Goal: Task Accomplishment & Management: Manage account settings

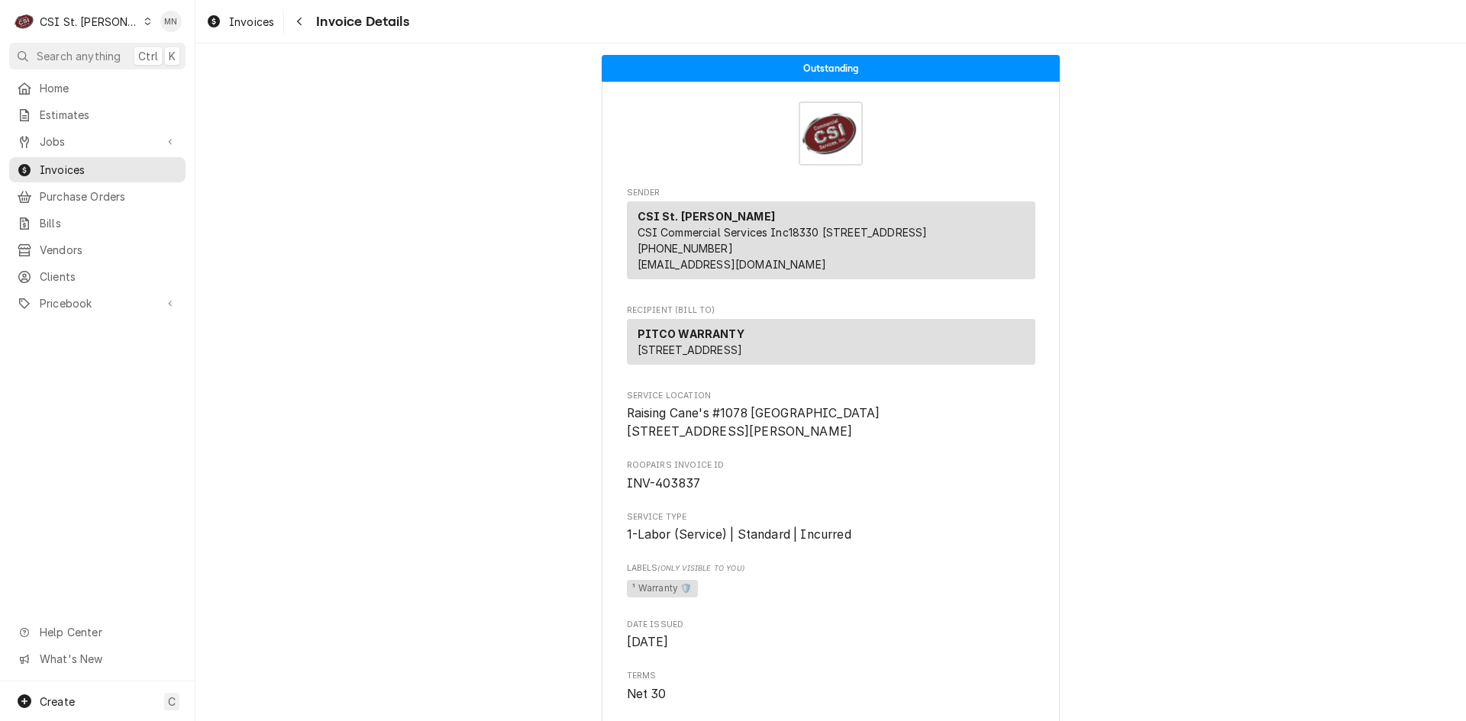
scroll to position [3043, 0]
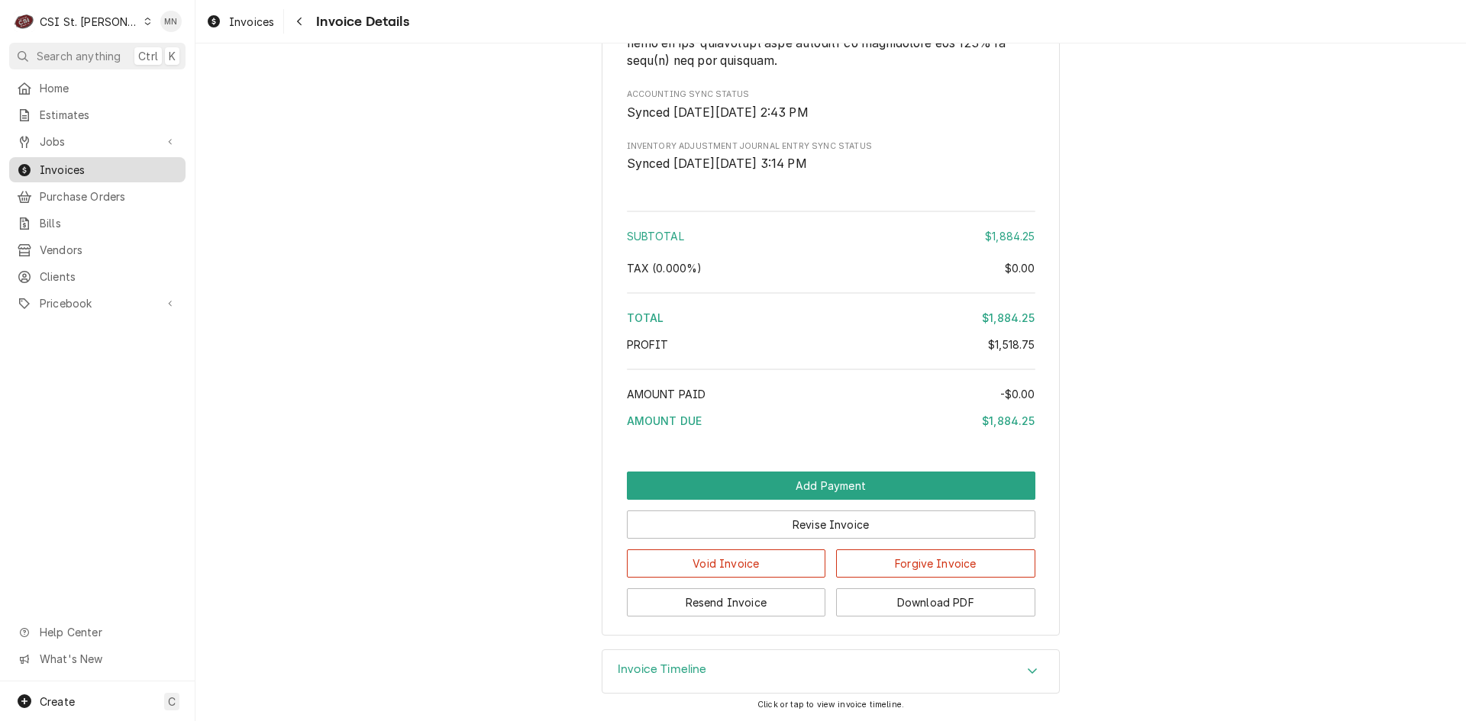
click at [79, 166] on span "Invoices" at bounding box center [109, 170] width 138 height 16
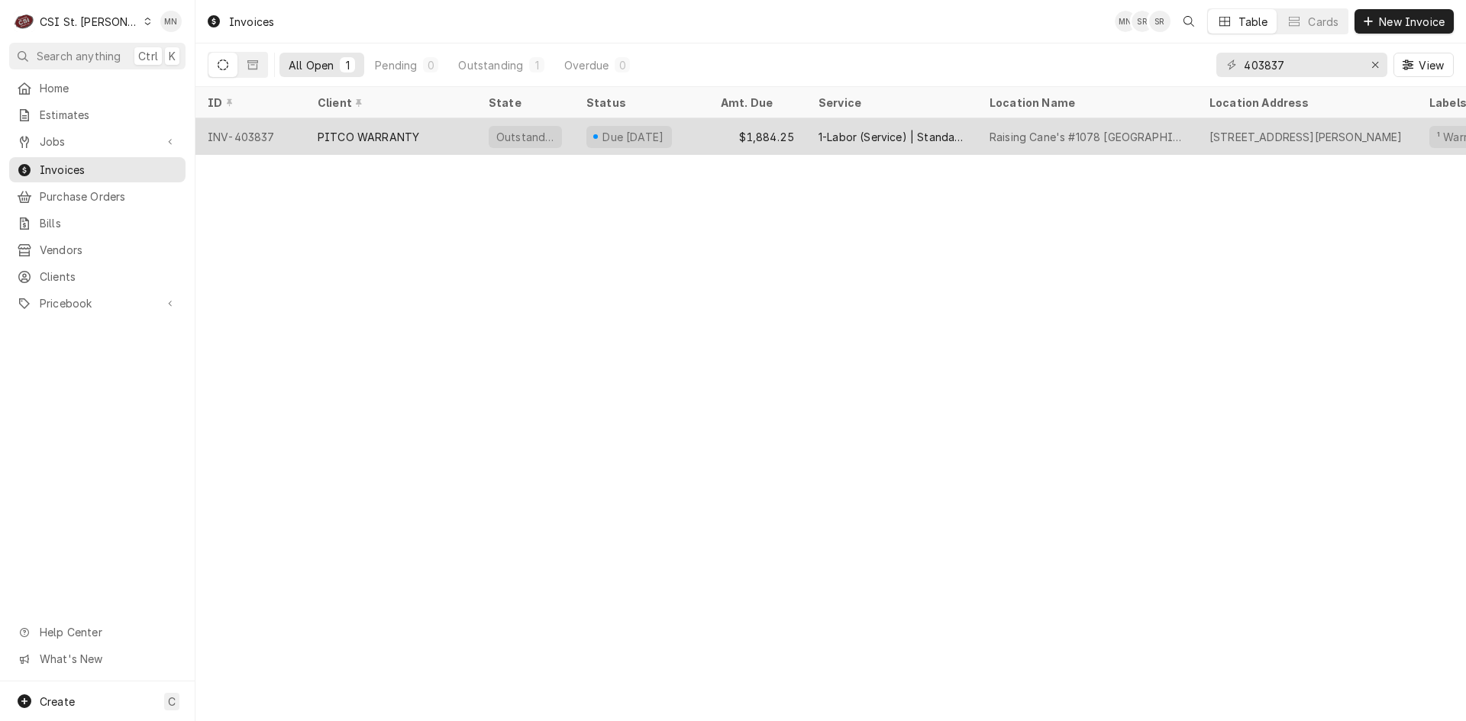
click at [398, 134] on div "PITCO WARRANTY" at bounding box center [369, 137] width 102 height 16
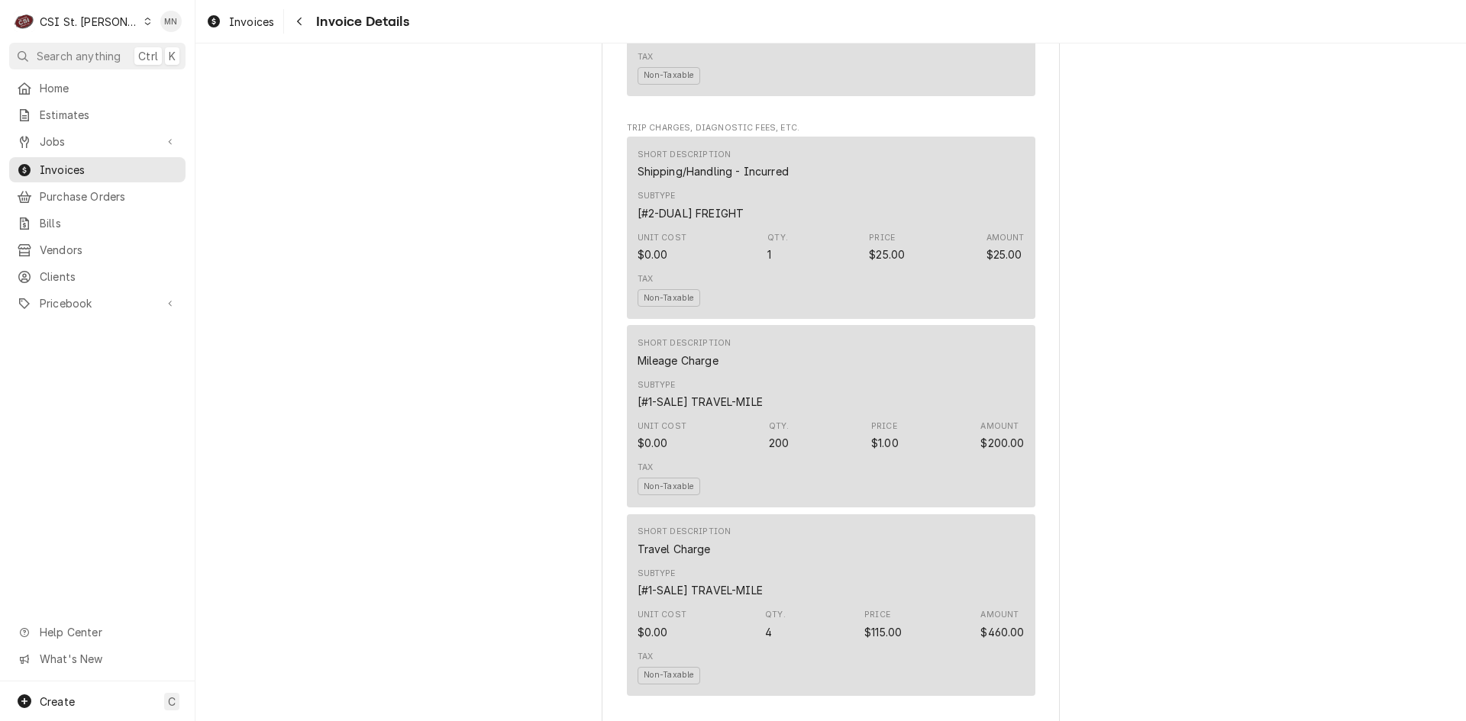
scroll to position [1527, 0]
click at [73, 136] on span "Jobs" at bounding box center [97, 142] width 115 height 16
click at [59, 168] on span "Jobs" at bounding box center [109, 168] width 138 height 16
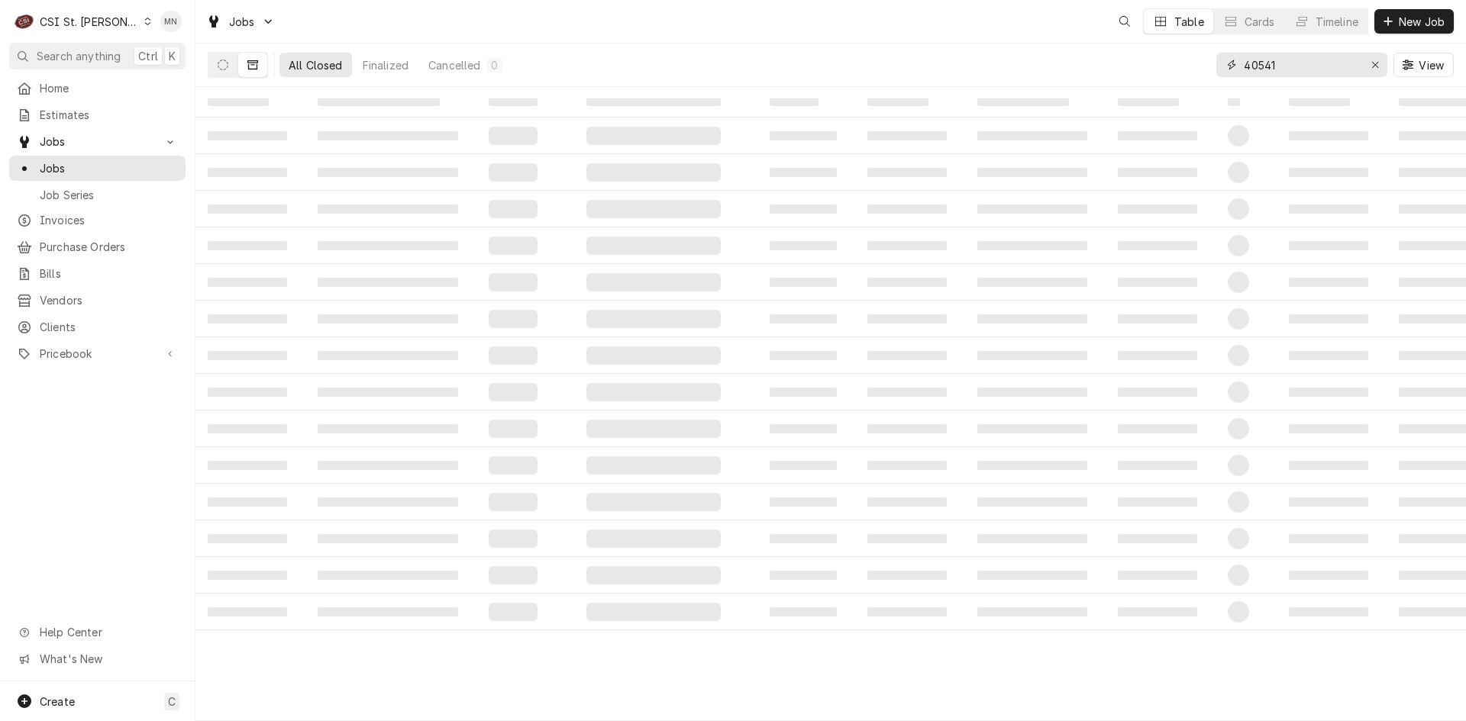
drag, startPoint x: 1176, startPoint y: 66, endPoint x: 1157, endPoint y: 66, distance: 18.3
click at [1157, 66] on div "All Closed Finalized Cancelled 0 40541 View" at bounding box center [831, 65] width 1246 height 43
type input "41760"
click at [222, 69] on icon "Dynamic Content Wrapper" at bounding box center [223, 65] width 11 height 11
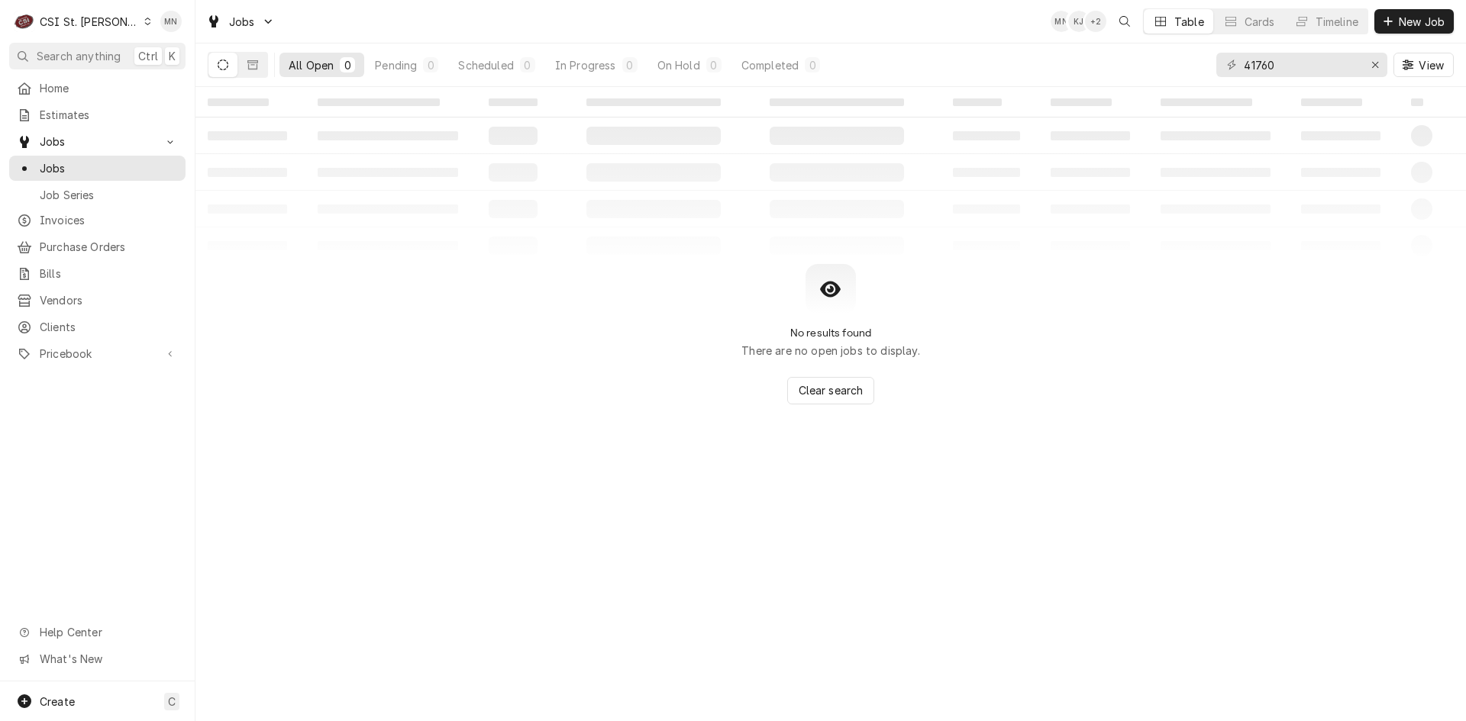
click at [229, 66] on button "Dynamic Content Wrapper" at bounding box center [222, 65] width 29 height 24
click at [253, 66] on icon "Dynamic Content Wrapper" at bounding box center [252, 65] width 11 height 11
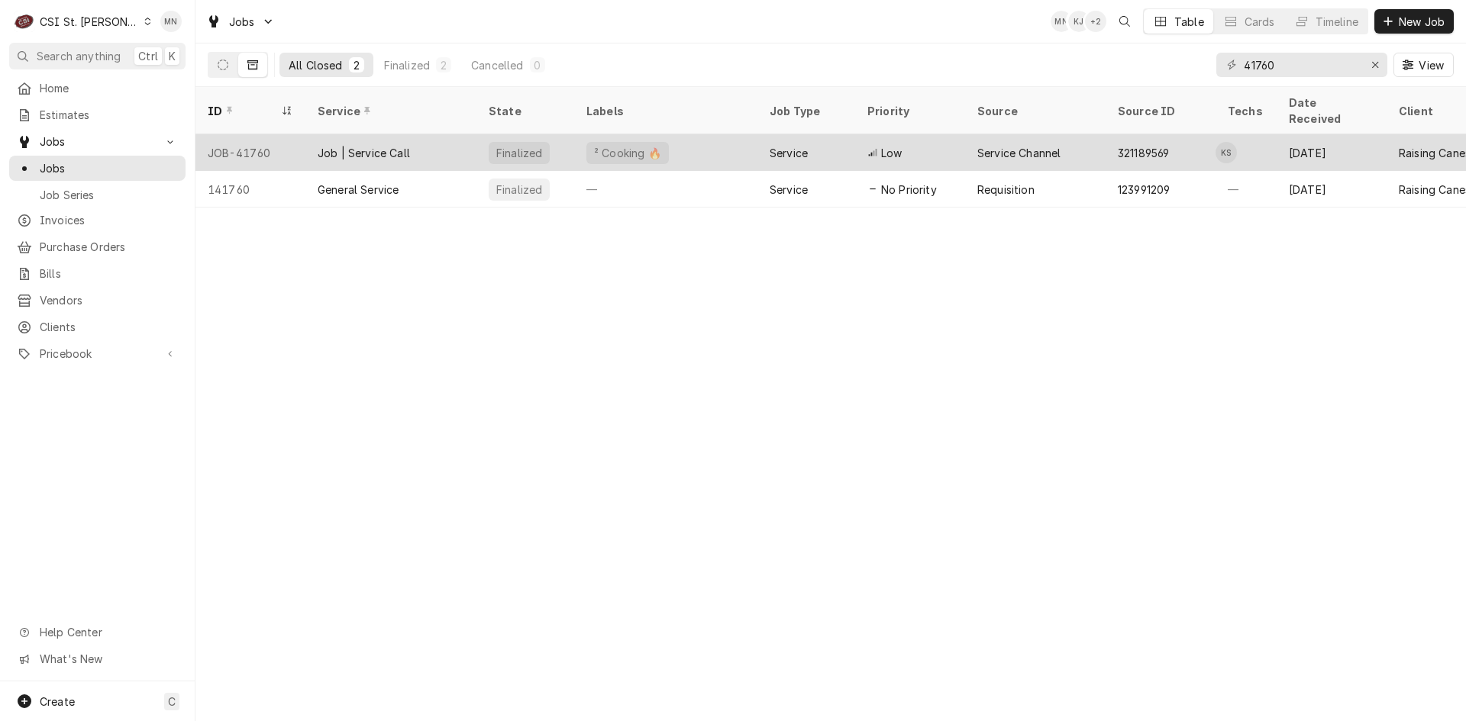
click at [254, 134] on div "JOB-41760" at bounding box center [250, 152] width 110 height 37
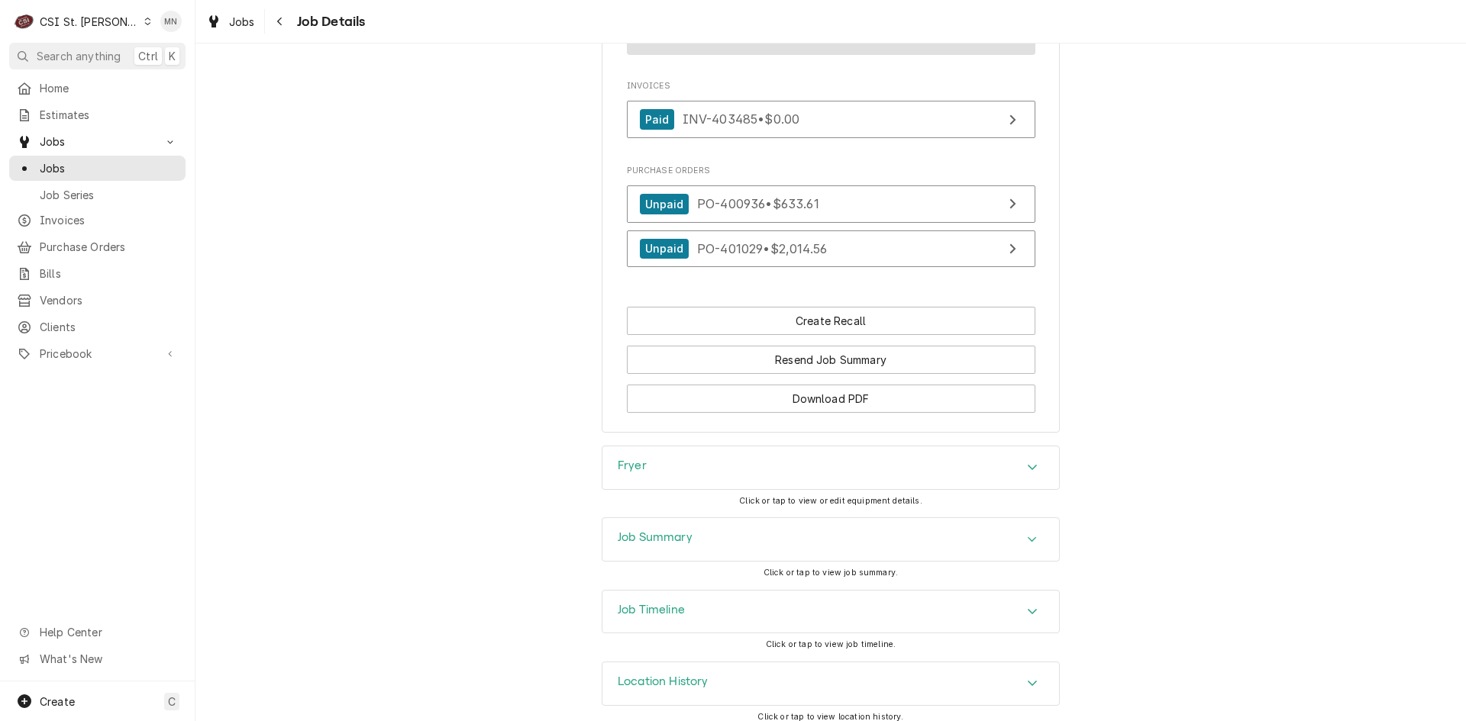
scroll to position [1949, 0]
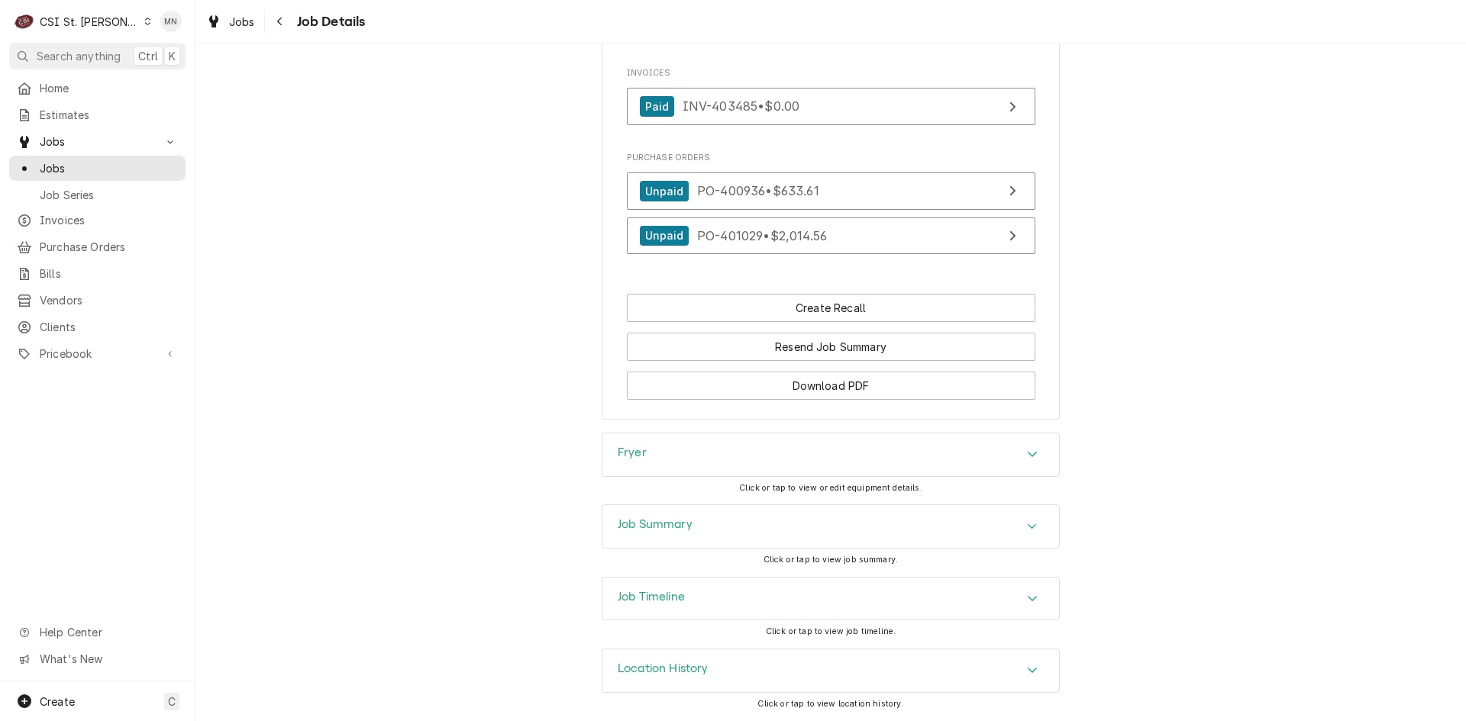
click at [906, 473] on div "Fryer" at bounding box center [830, 455] width 457 height 43
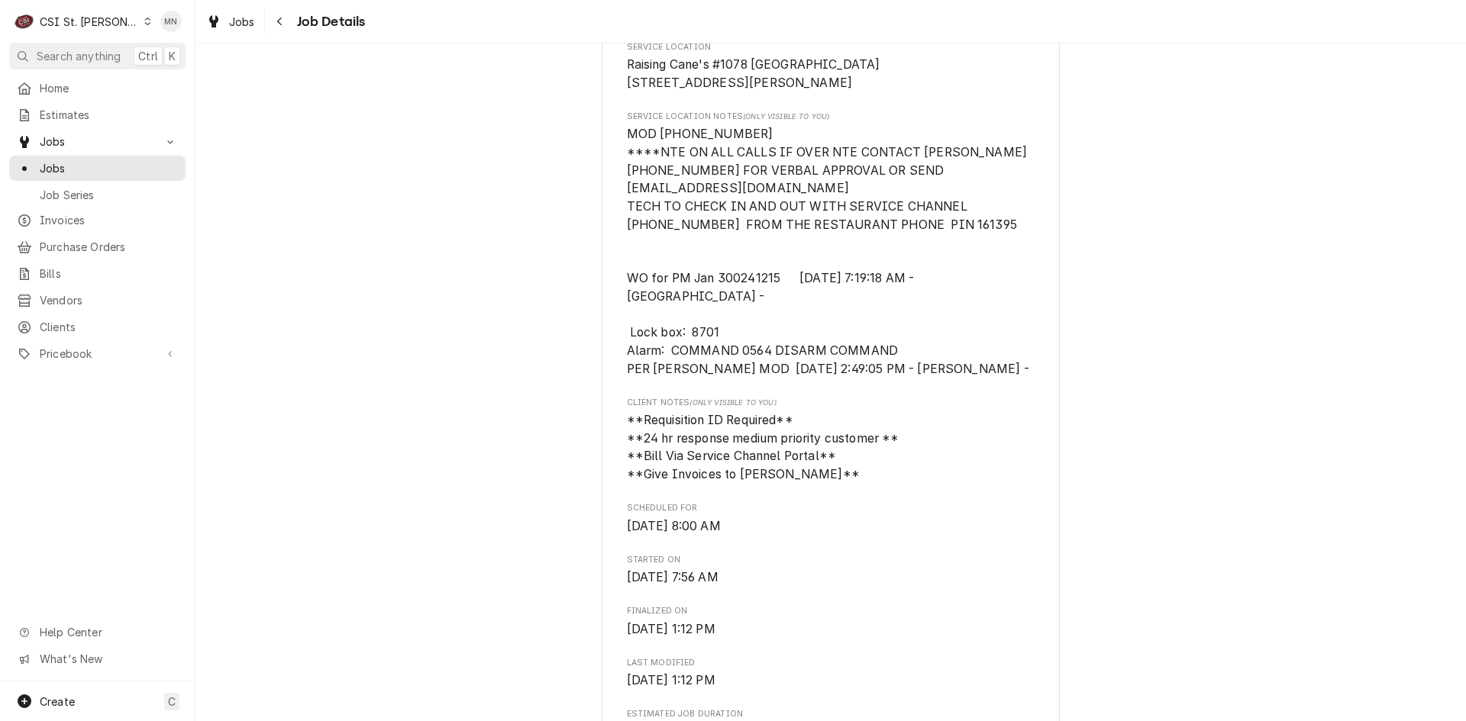
scroll to position [0, 0]
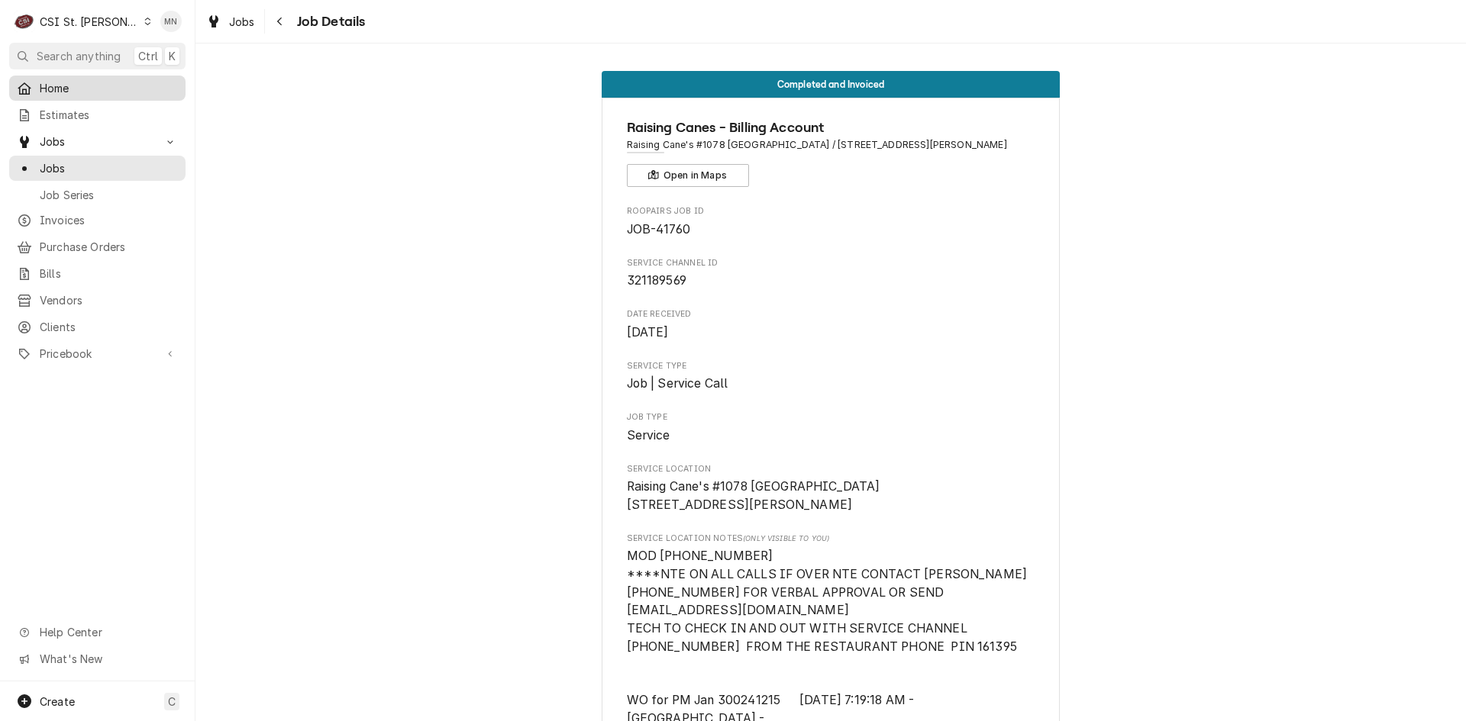
click at [56, 90] on span "Home" at bounding box center [109, 88] width 138 height 16
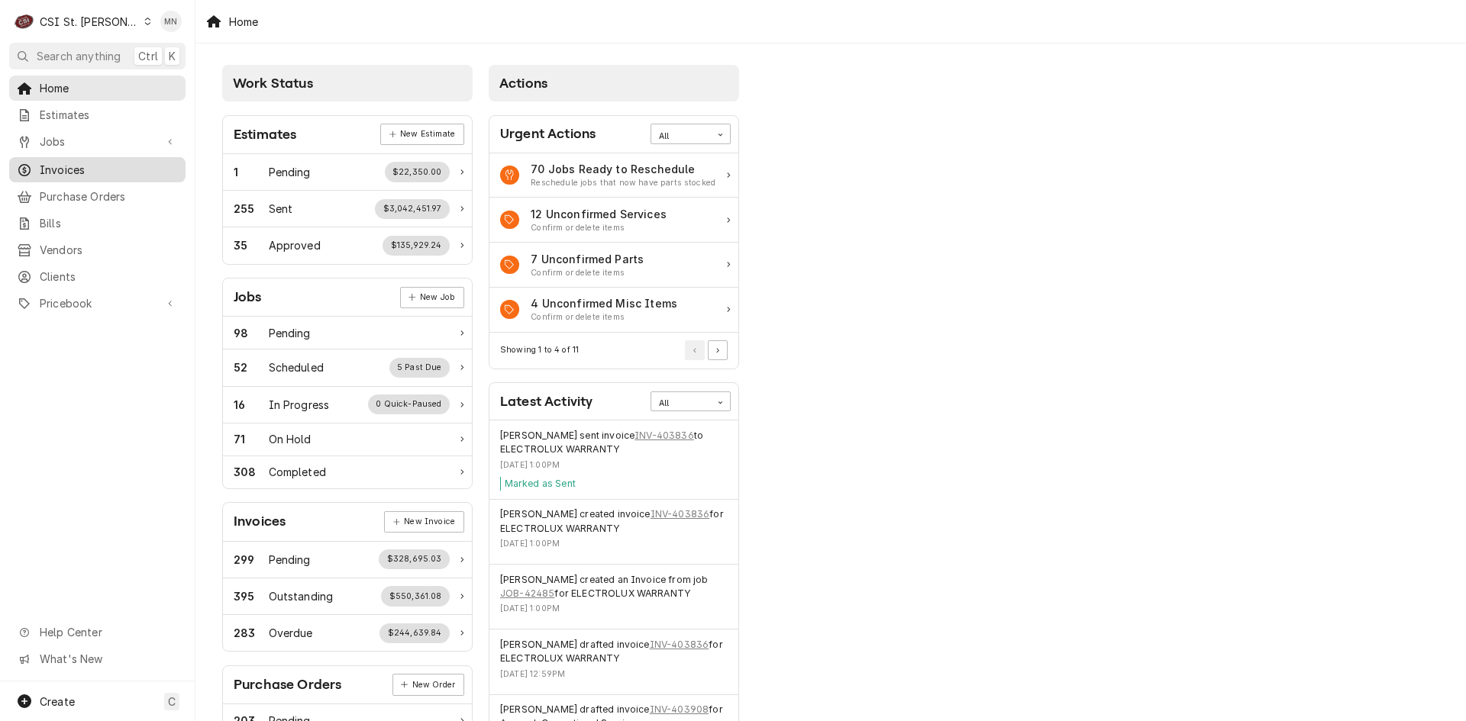
click at [69, 163] on span "Invoices" at bounding box center [109, 170] width 138 height 16
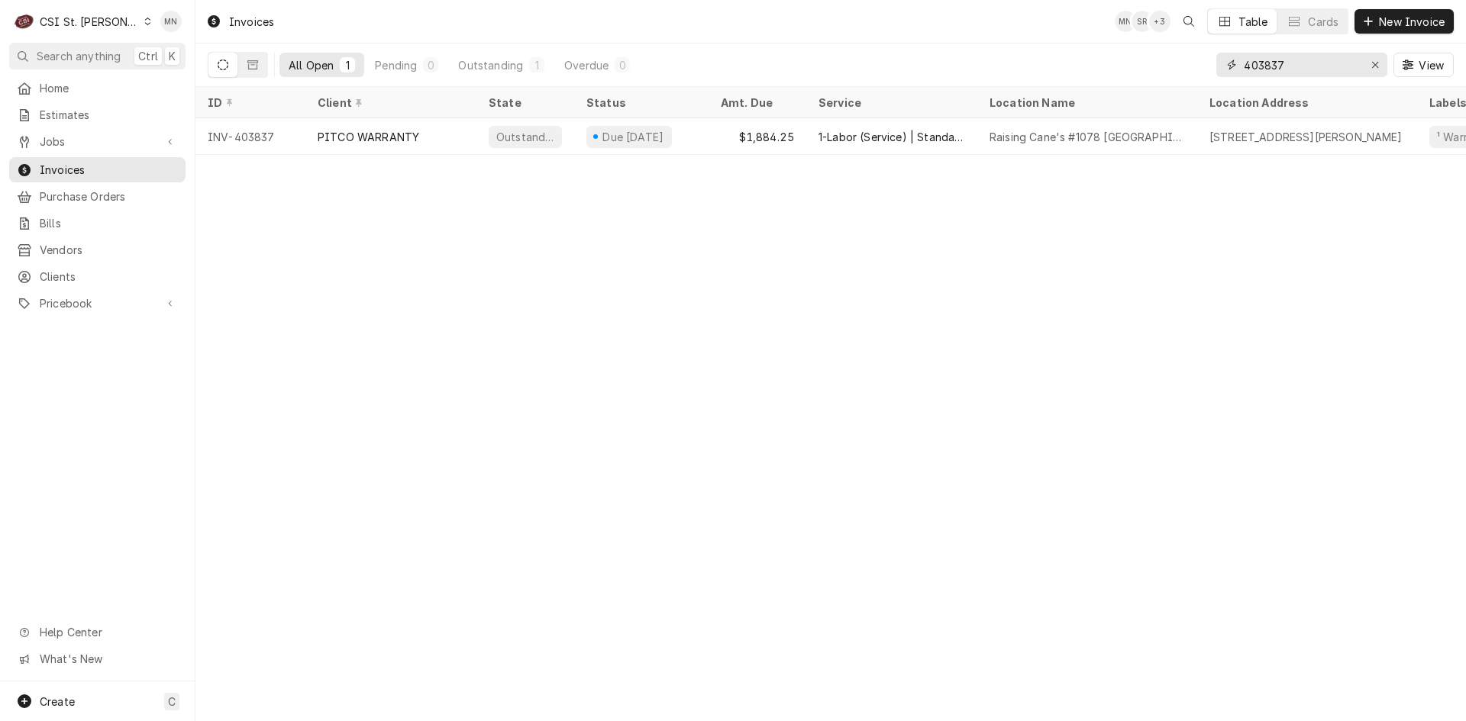
drag, startPoint x: 1136, startPoint y: 70, endPoint x: 1128, endPoint y: 71, distance: 8.4
click at [1128, 71] on div "All Open 1 Pending 0 Outstanding 1 Overdue 0 403837 View" at bounding box center [831, 65] width 1246 height 43
type input "403682"
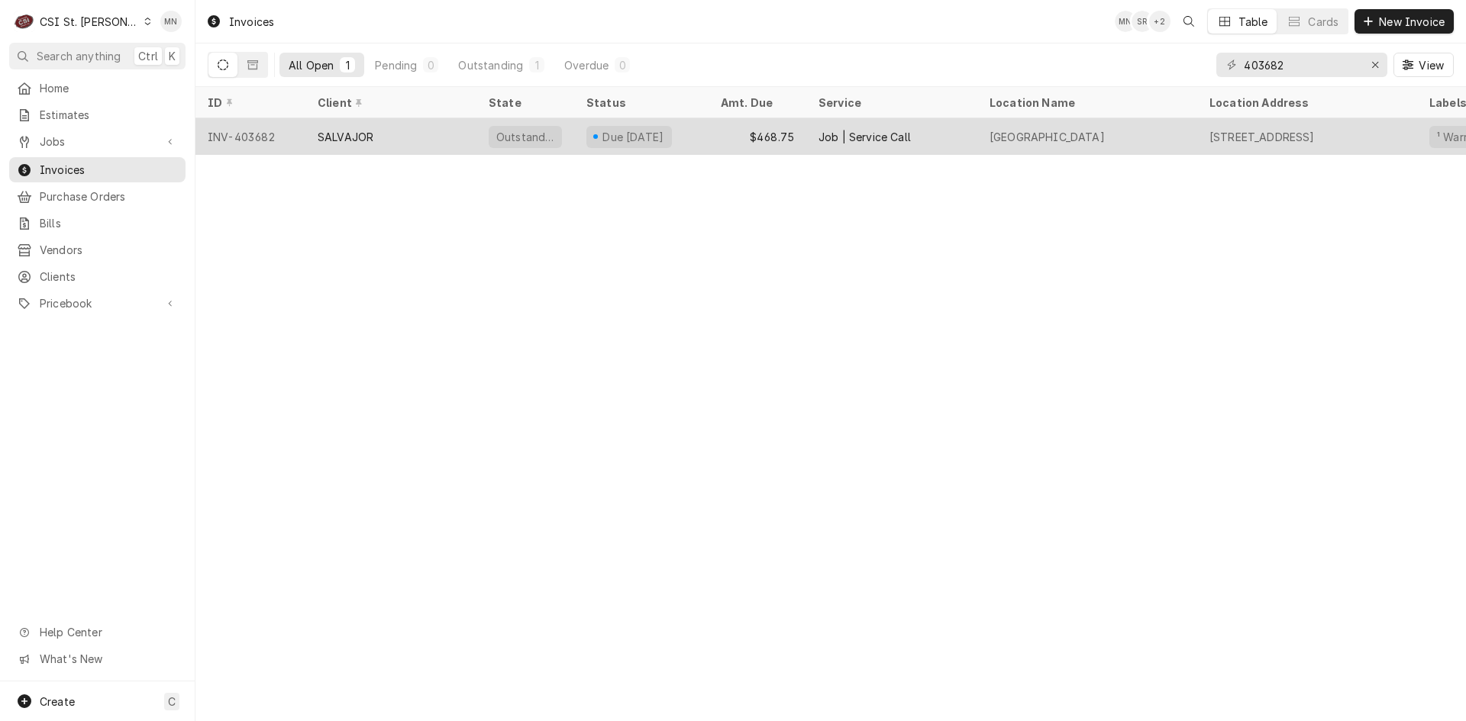
click at [366, 144] on div "SALVAJOR" at bounding box center [390, 136] width 171 height 37
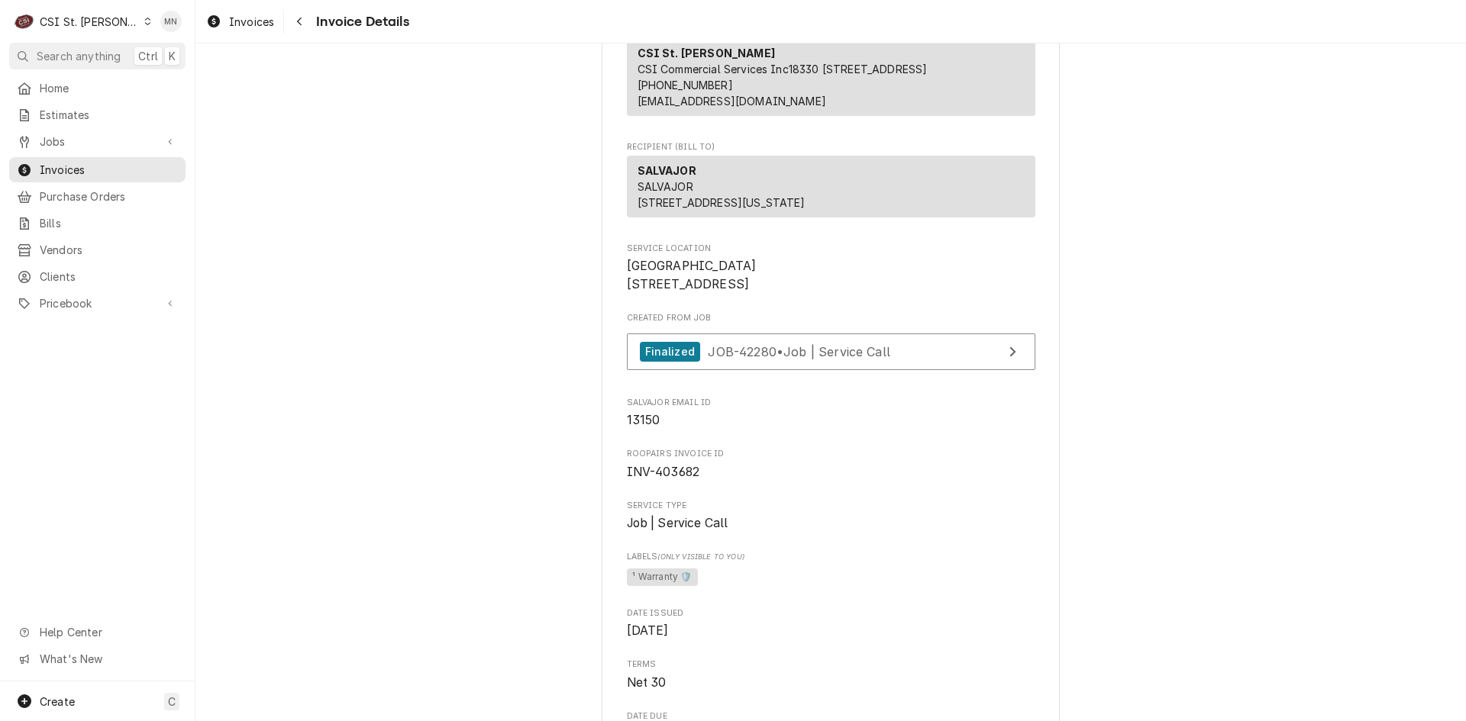
scroll to position [76, 0]
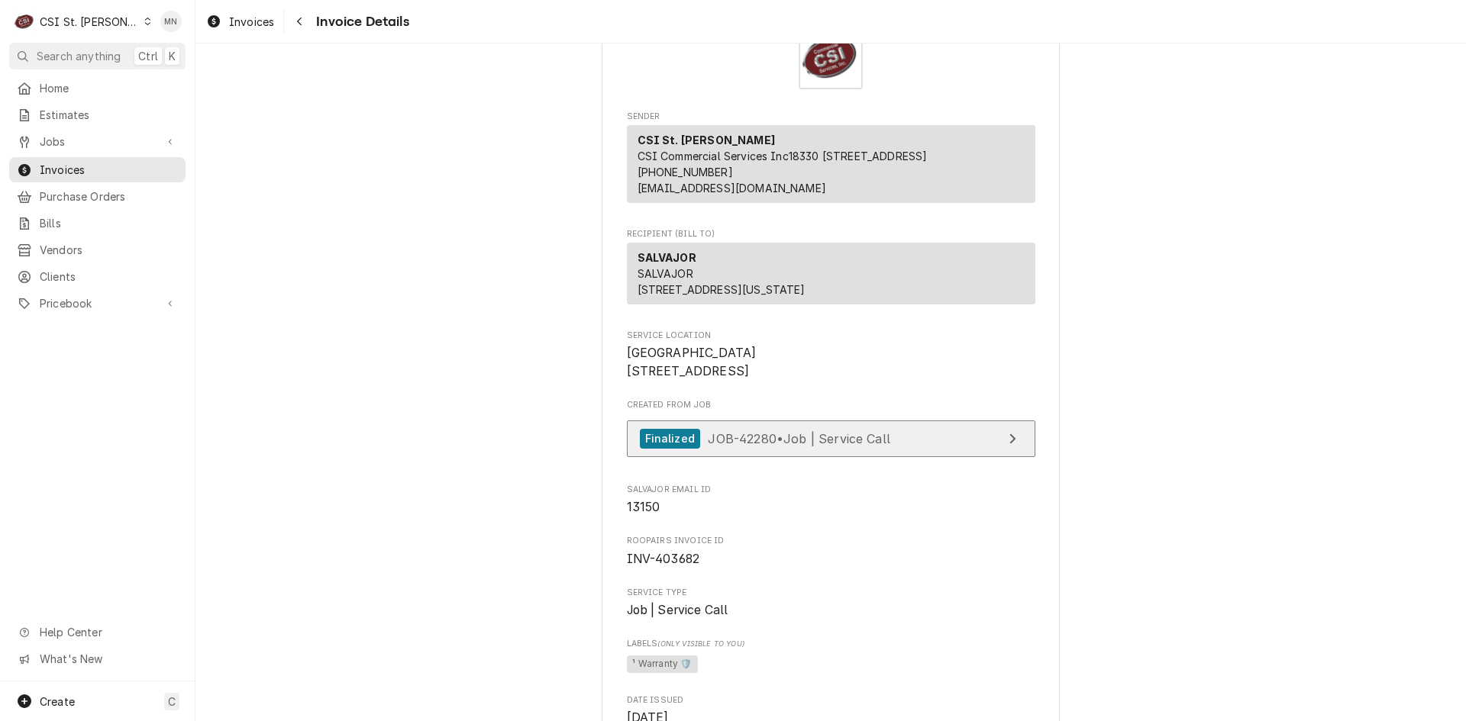
click at [872, 446] on span "JOB-42280 • Job | Service Call" at bounding box center [799, 438] width 182 height 15
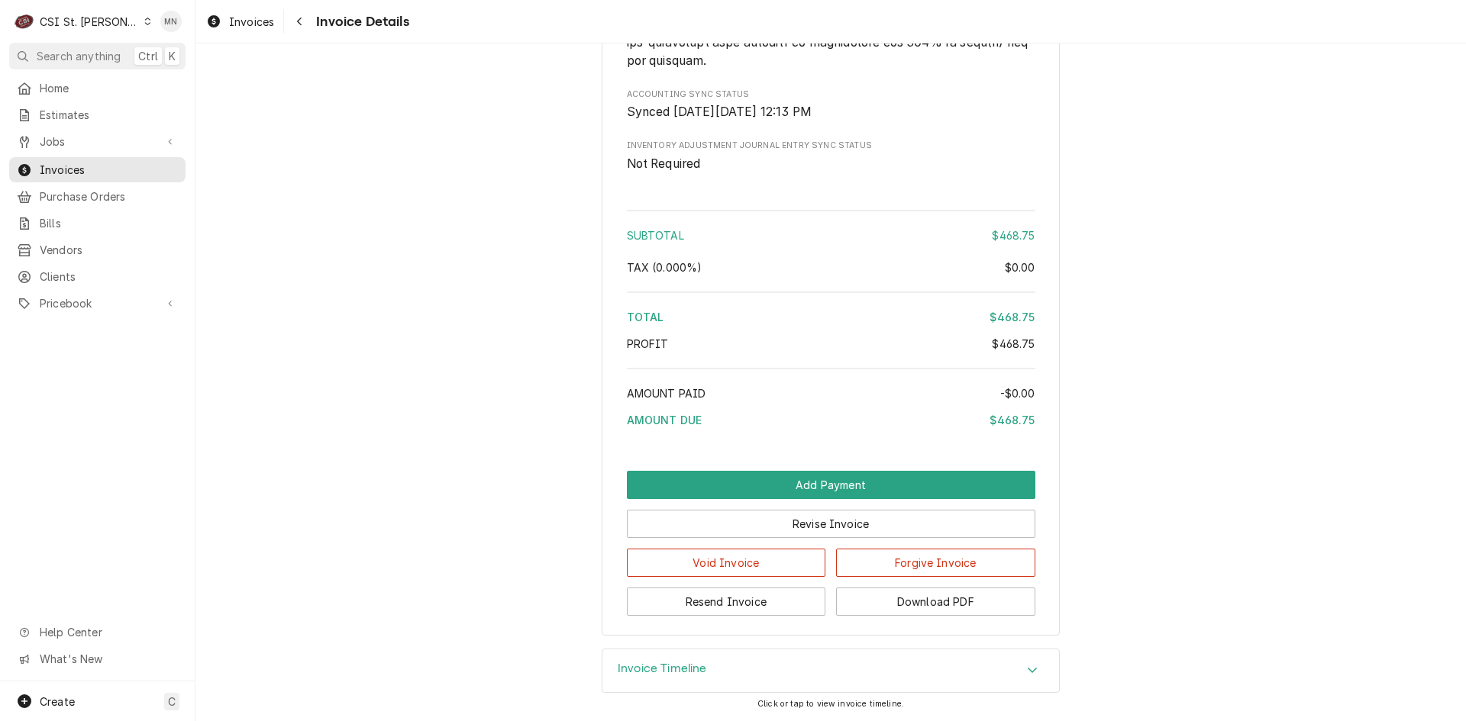
scroll to position [2529, 0]
click at [705, 606] on button "Resend Invoice" at bounding box center [726, 602] width 199 height 28
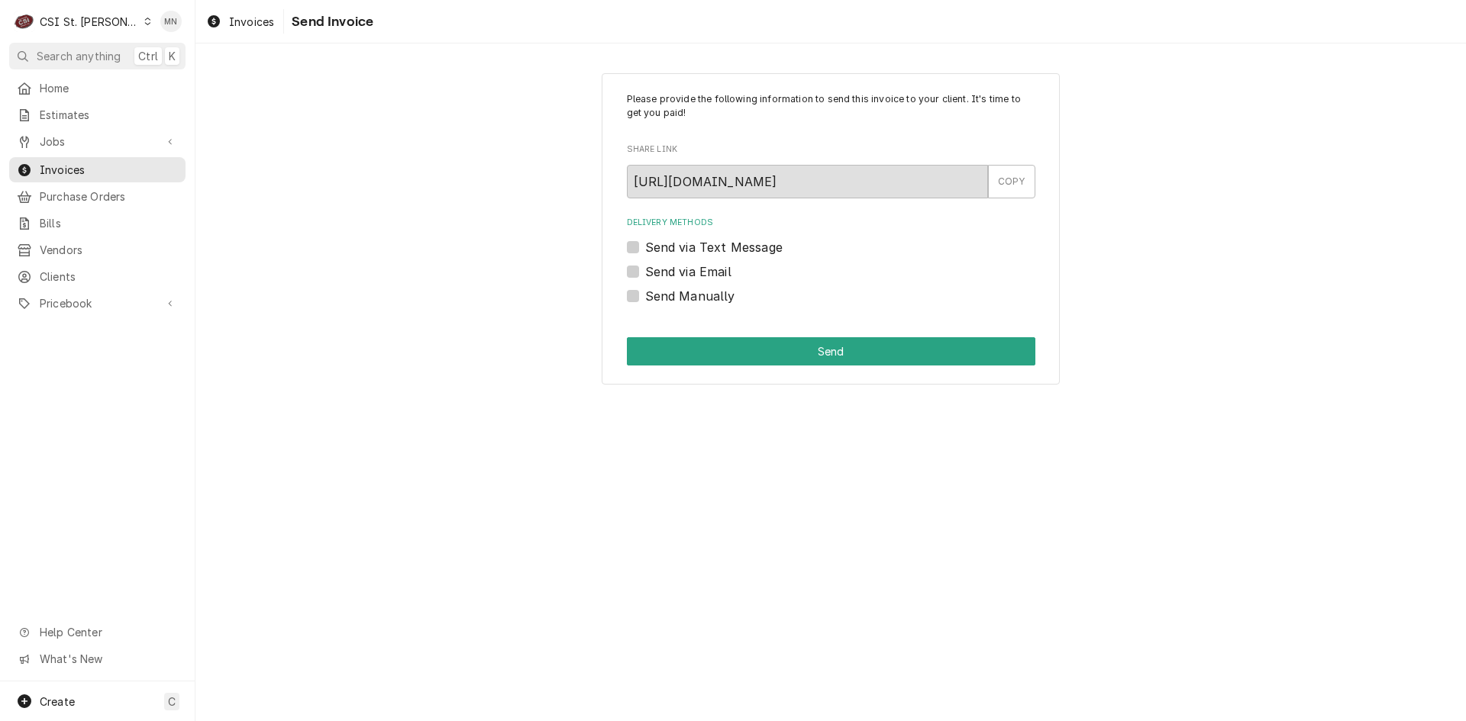
click at [645, 270] on label "Send via Email" at bounding box center [688, 272] width 86 height 18
click at [645, 270] on input "Send via Email" at bounding box center [849, 280] width 408 height 34
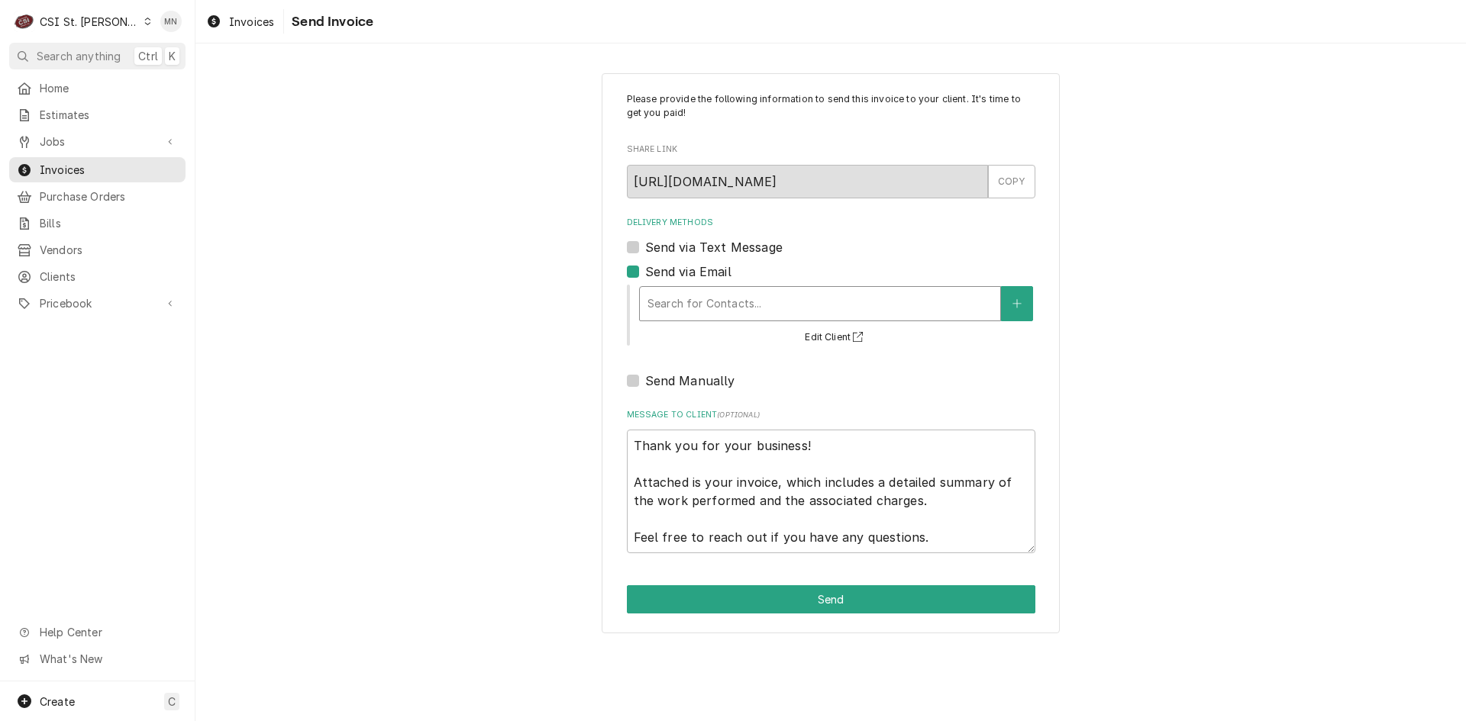
click at [724, 306] on div "Delivery Methods" at bounding box center [819, 303] width 345 height 27
click at [645, 270] on label "Send via Email" at bounding box center [688, 272] width 86 height 18
click at [645, 270] on input "Send via Email" at bounding box center [849, 280] width 408 height 34
checkbox input "false"
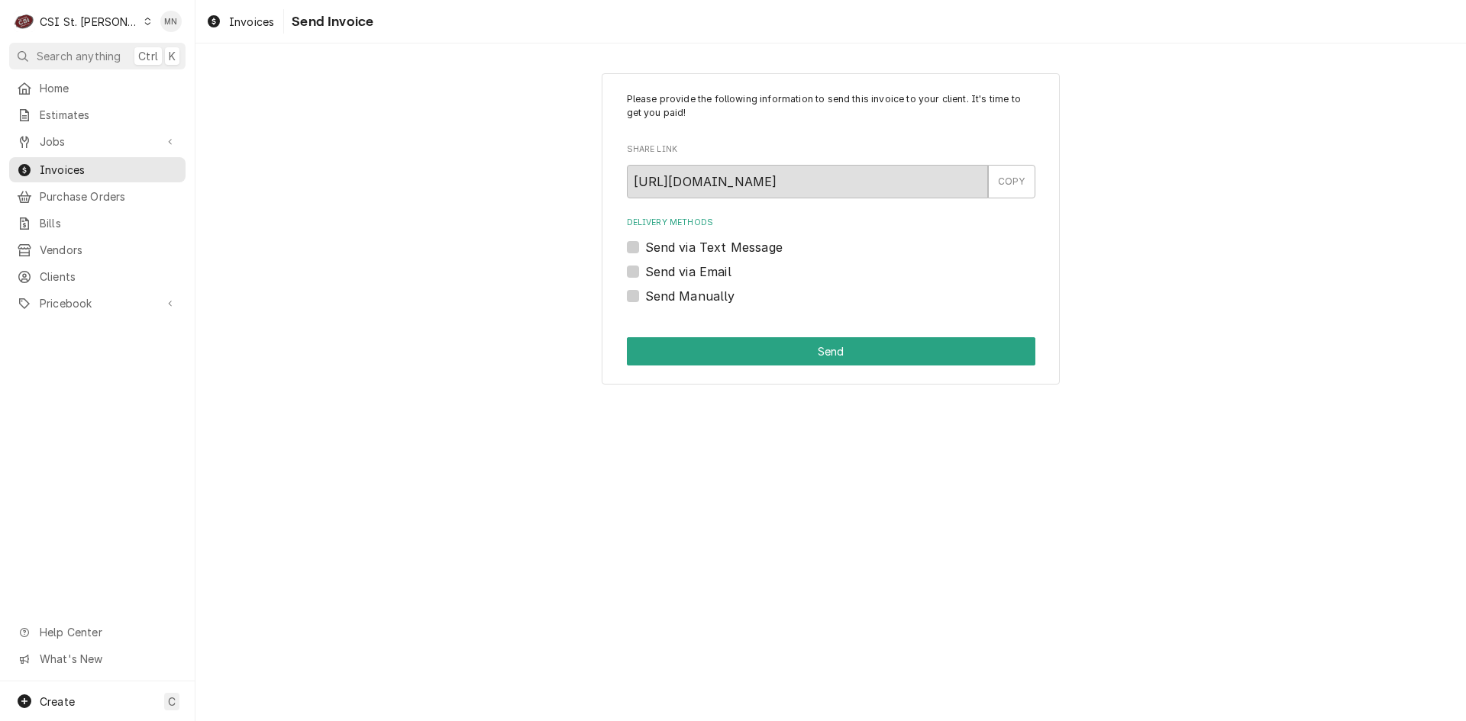
click at [645, 291] on label "Send Manually" at bounding box center [690, 296] width 90 height 18
click at [645, 291] on input "Send Manually" at bounding box center [849, 304] width 408 height 34
checkbox input "true"
click at [818, 344] on button "Send" at bounding box center [831, 351] width 408 height 28
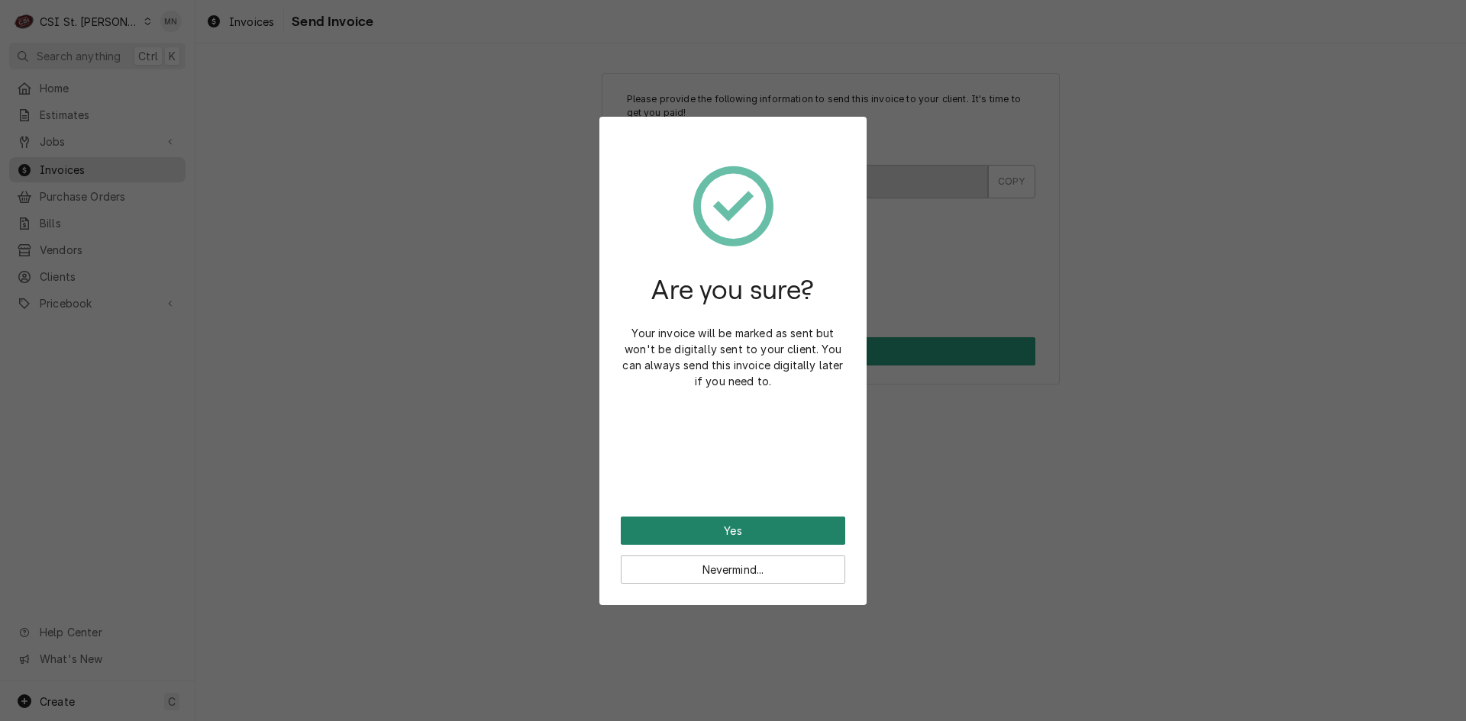
click at [722, 521] on button "Yes" at bounding box center [733, 531] width 224 height 28
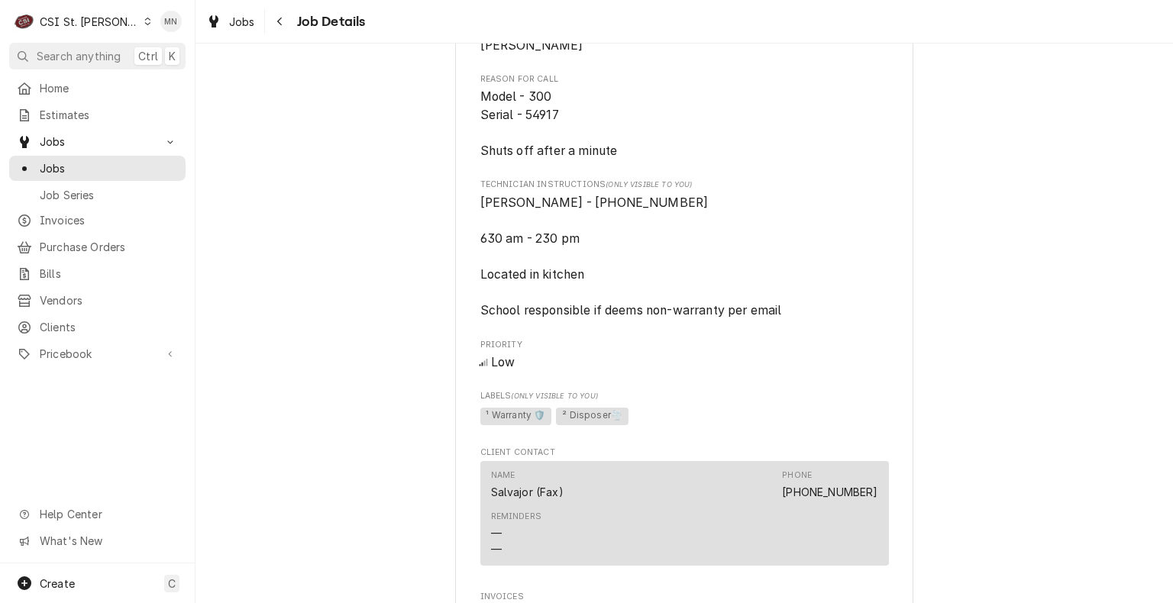
scroll to position [707, 0]
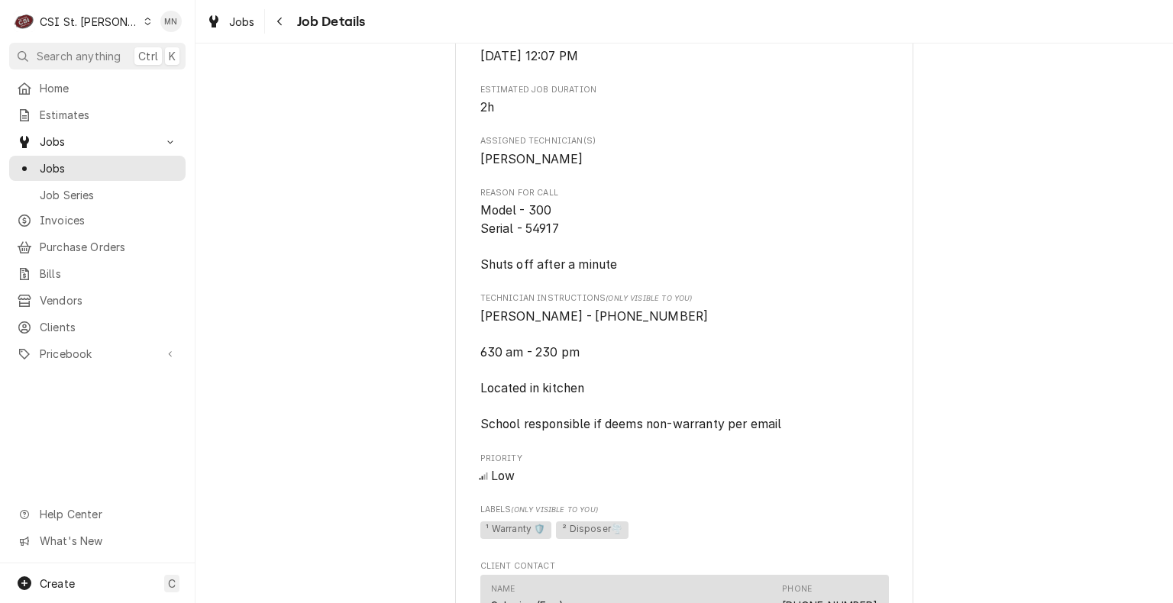
click at [168, 436] on div "Home Estimates Jobs Jobs Job Series Invoices Purchase Orders Bills Vendors Clie…" at bounding box center [97, 320] width 195 height 488
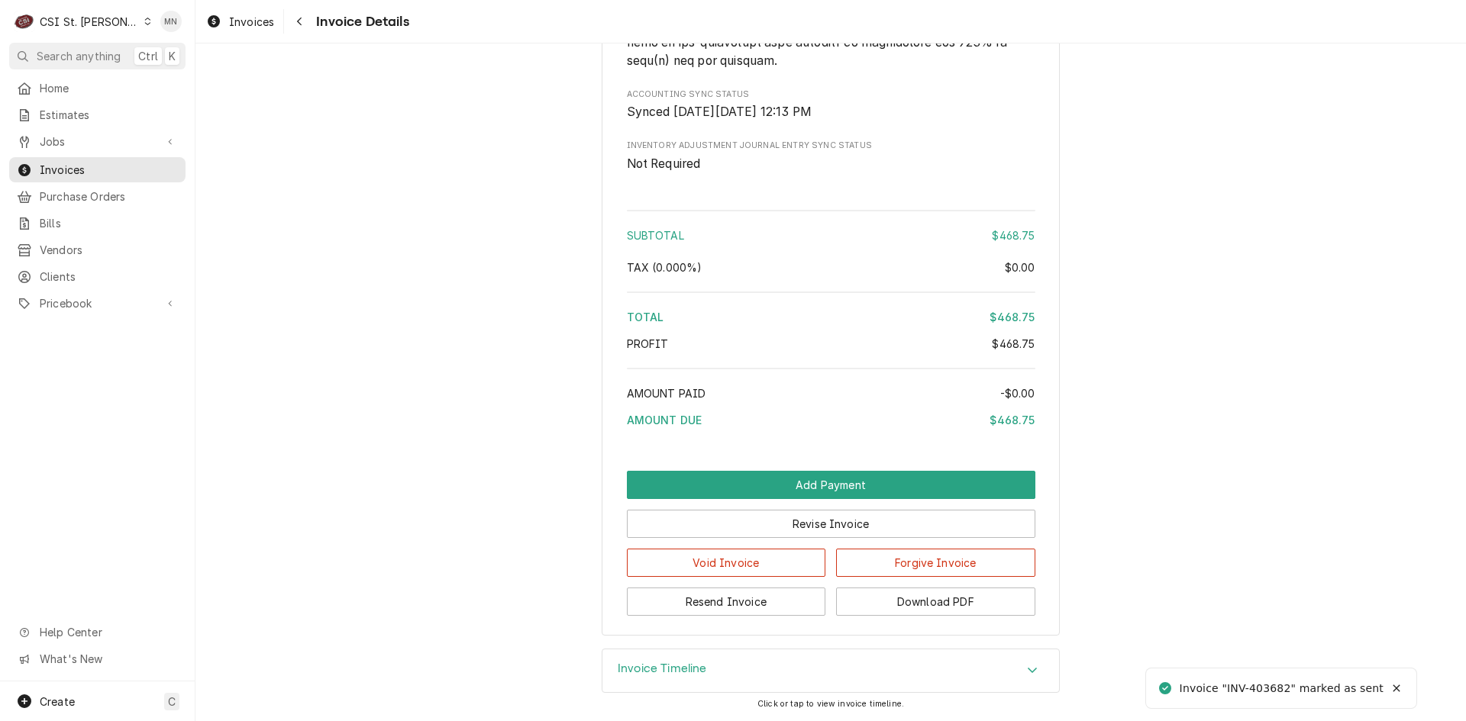
scroll to position [2529, 0]
click at [928, 605] on button "Download PDF" at bounding box center [935, 602] width 199 height 28
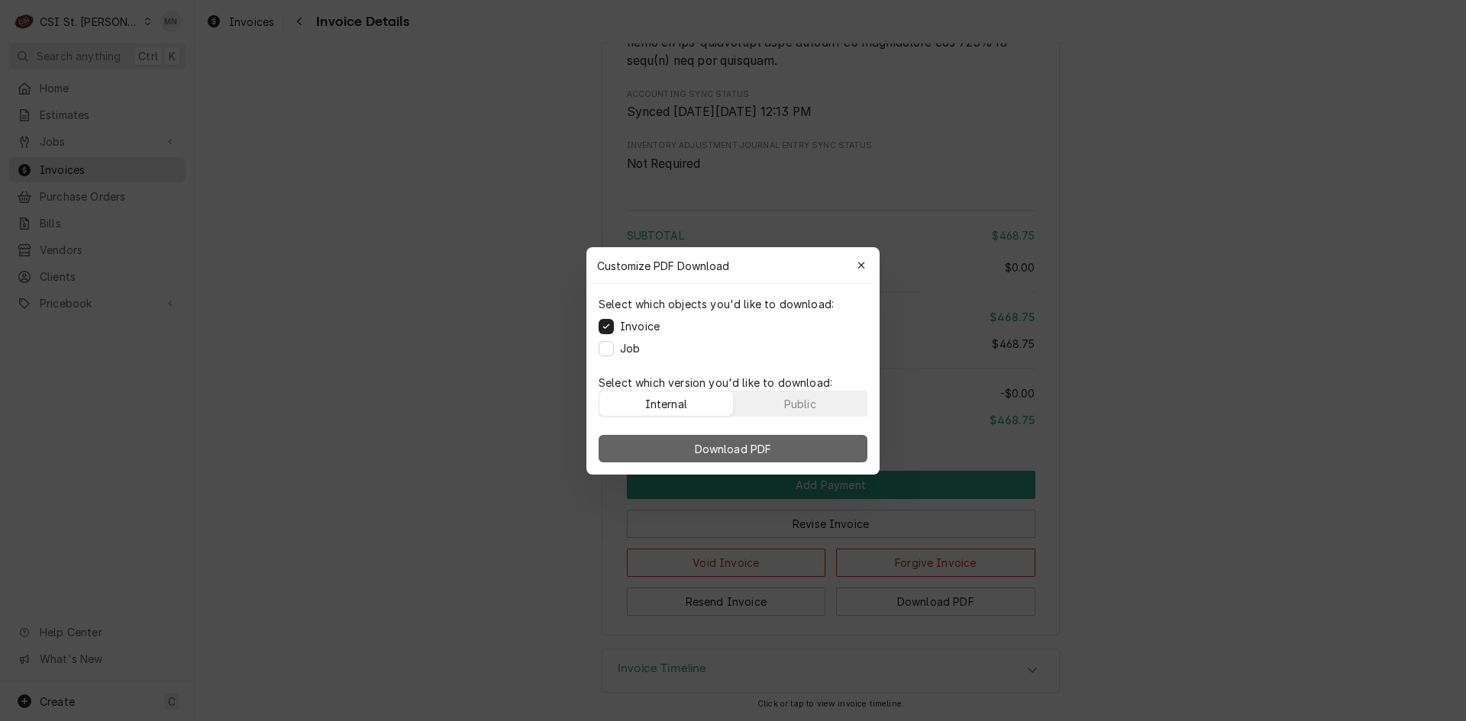
click at [731, 452] on span "Download PDF" at bounding box center [733, 449] width 83 height 16
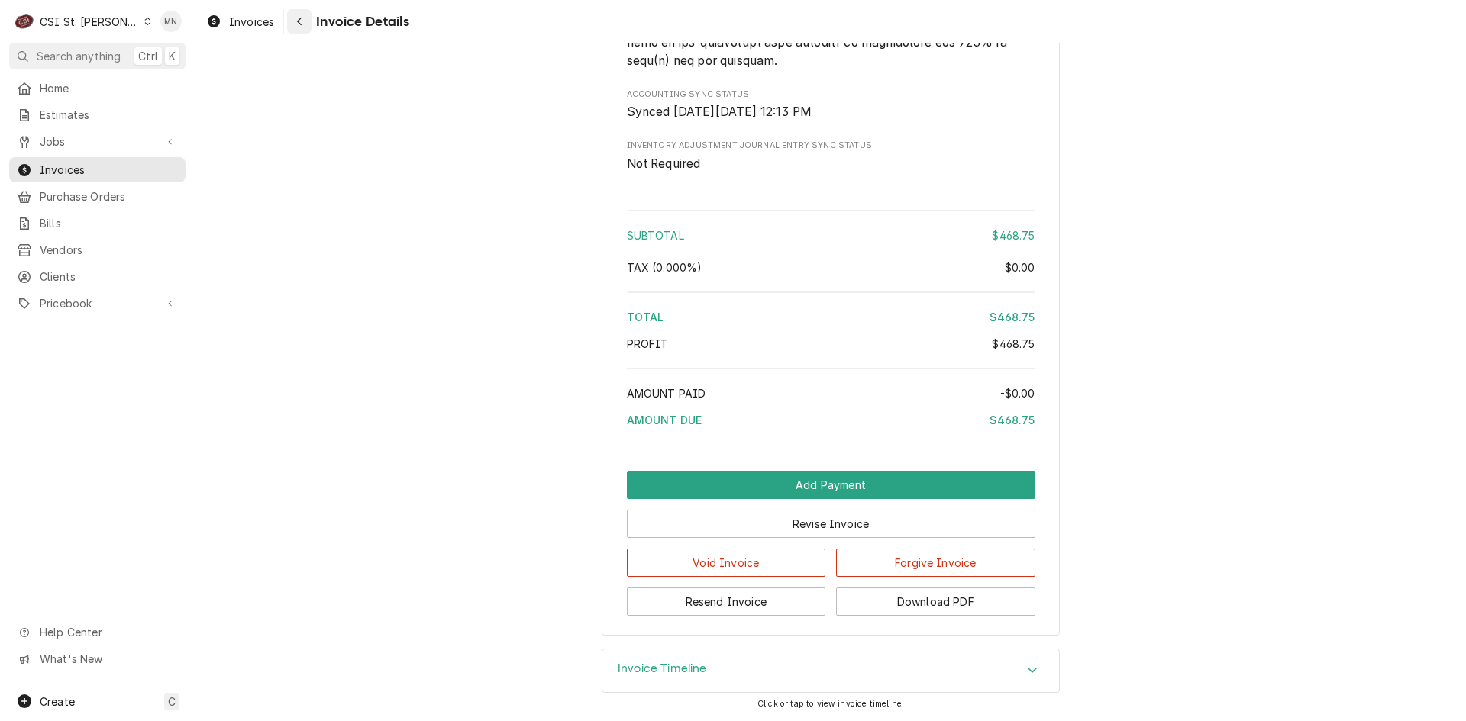
click at [299, 23] on icon "Navigate back" at bounding box center [299, 22] width 5 height 8
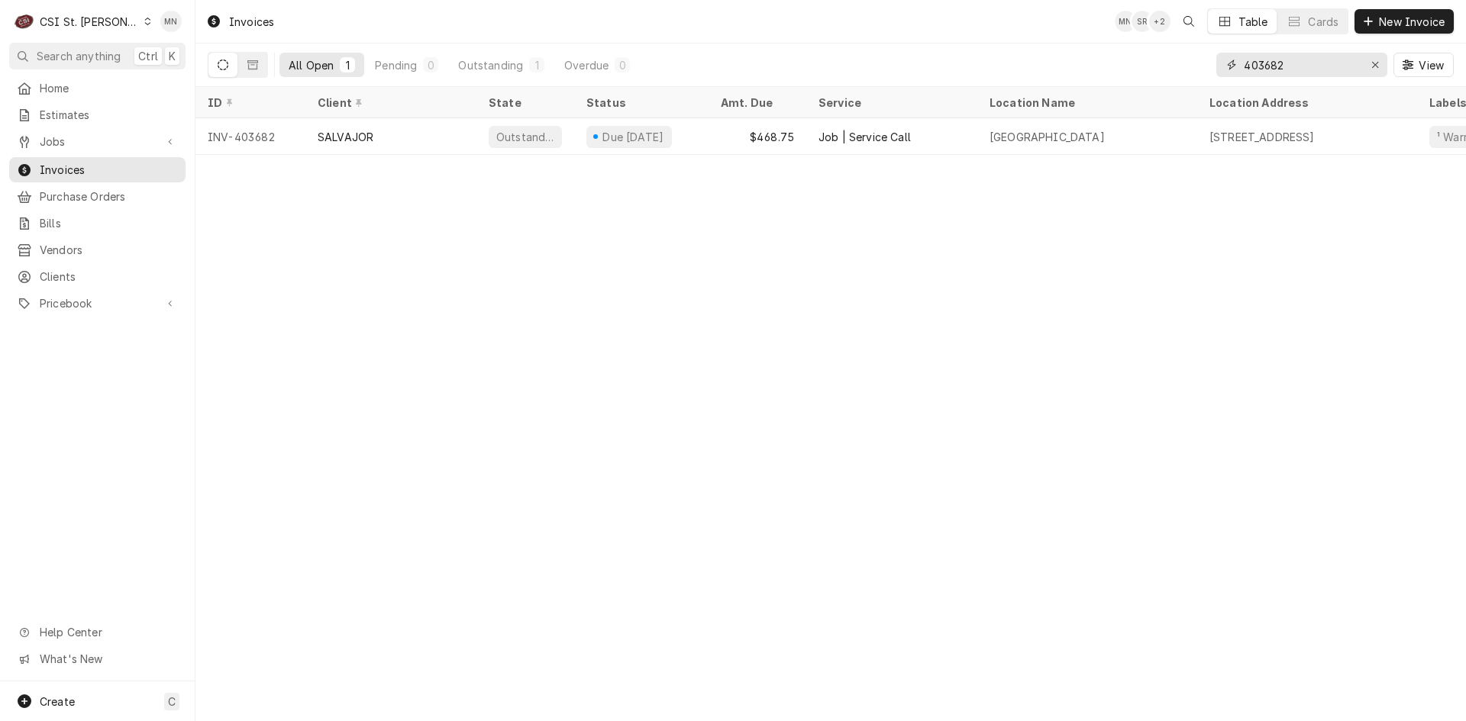
drag, startPoint x: 1311, startPoint y: 60, endPoint x: 1060, endPoint y: 63, distance: 251.2
click at [1060, 62] on div "All Open 1 Pending 0 Outstanding 1 Overdue 0 403682 View" at bounding box center [831, 65] width 1246 height 43
type input "403832"
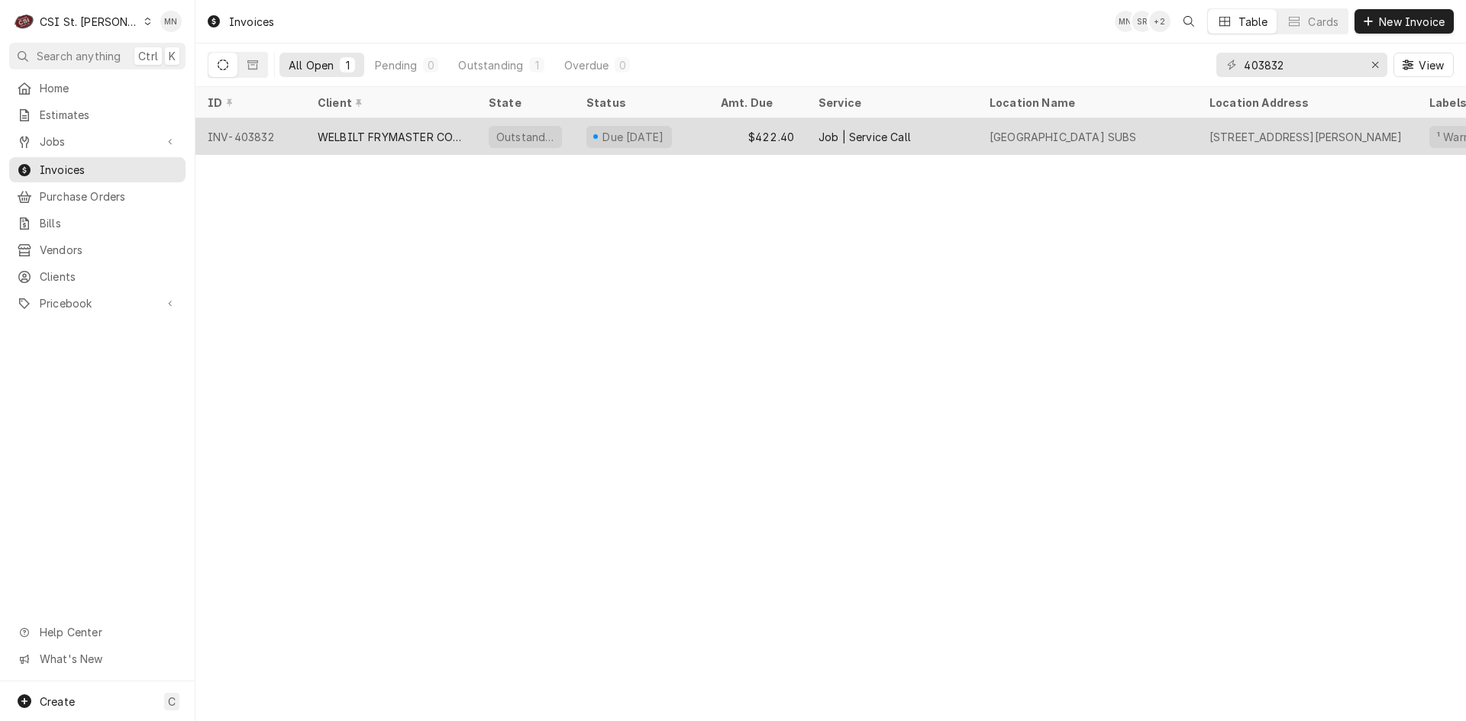
click at [443, 129] on div "WELBILT FRYMASTER CORPORATION" at bounding box center [391, 137] width 147 height 16
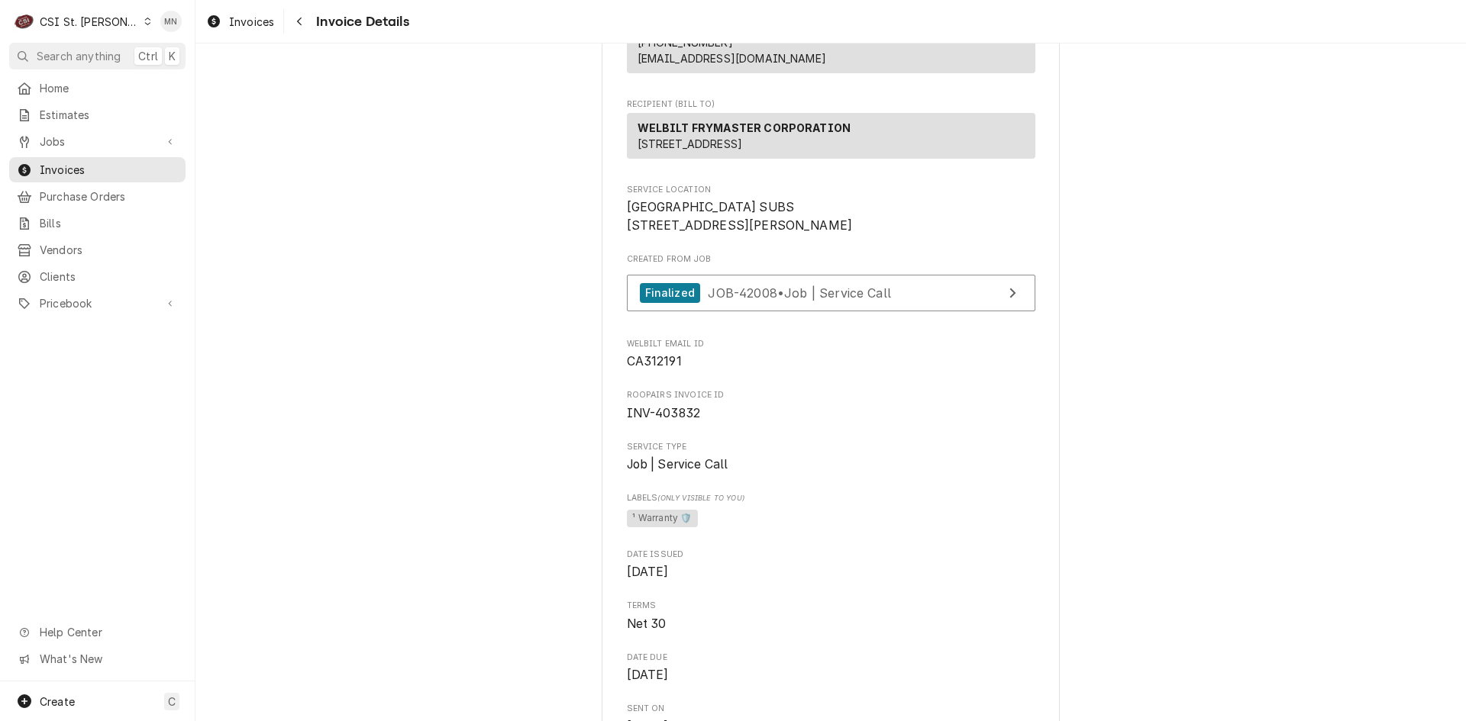
scroll to position [229, 0]
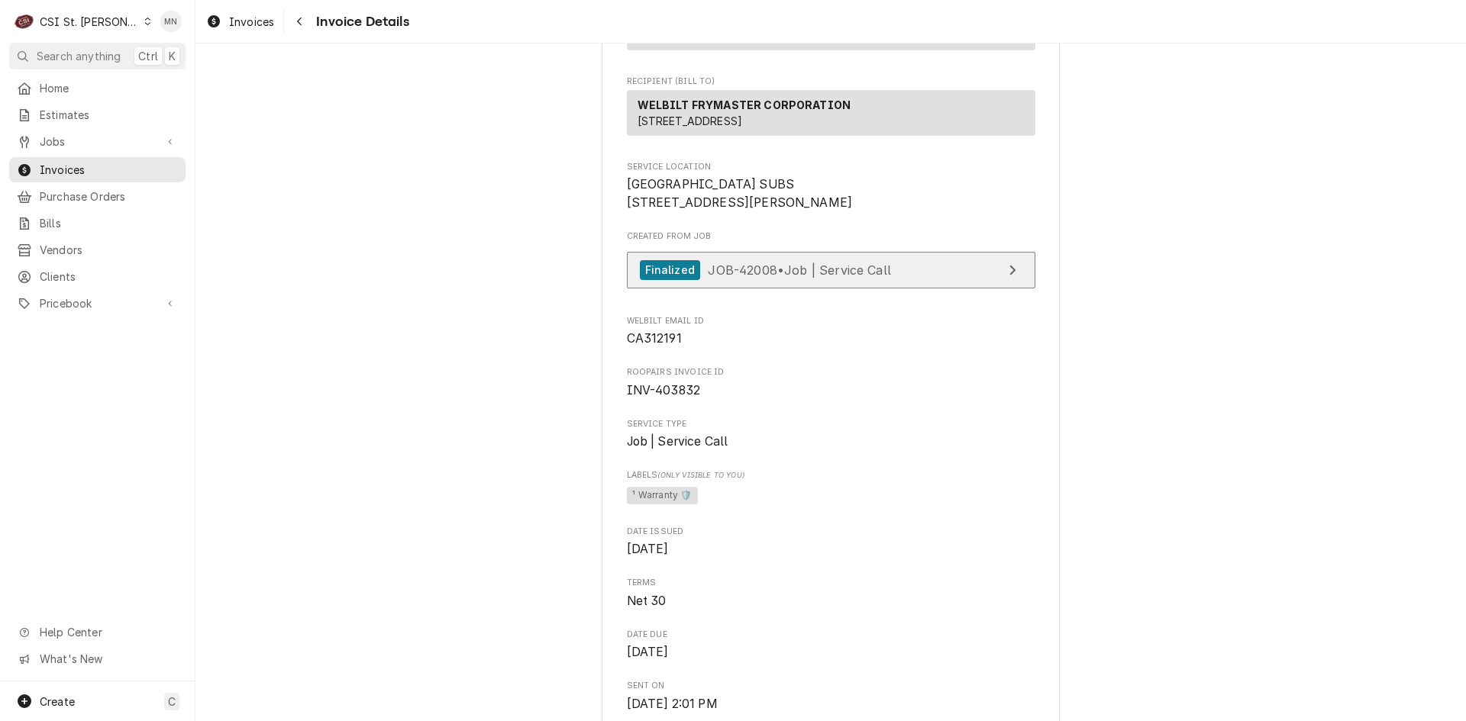
click at [848, 277] on span "JOB-42008 • Job | Service Call" at bounding box center [799, 269] width 183 height 15
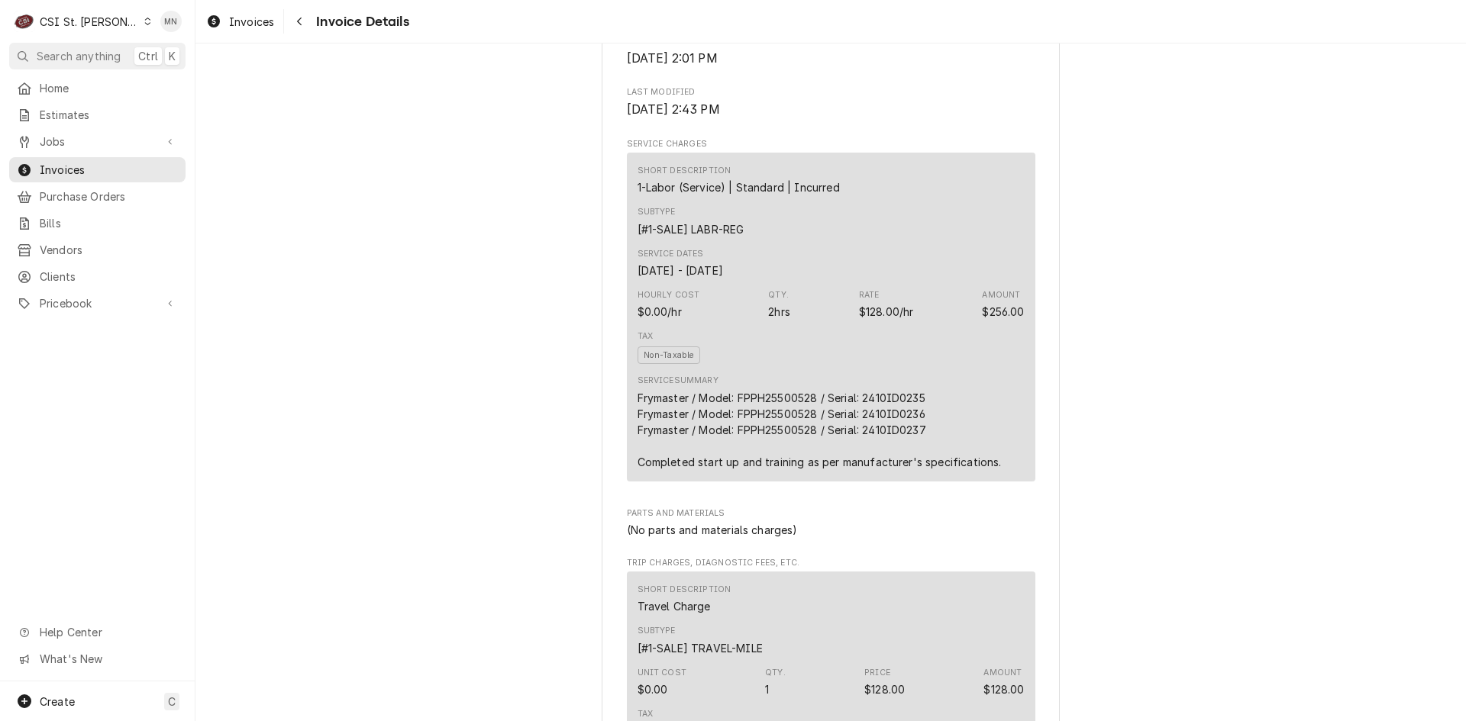
scroll to position [916, 0]
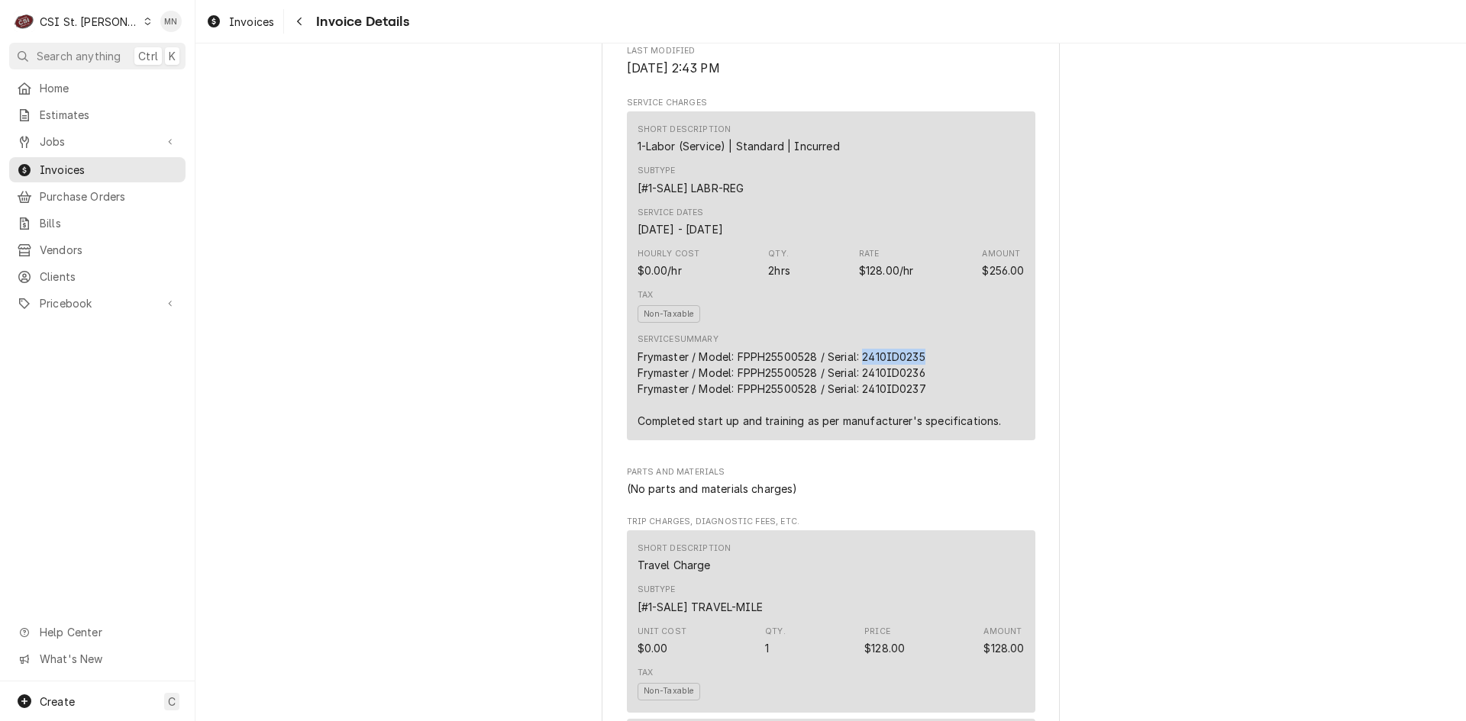
drag, startPoint x: 927, startPoint y: 409, endPoint x: 861, endPoint y: 409, distance: 65.7
click at [861, 409] on div "Frymaster / Model: FPPH25500528 / Serial: 2410ID0235 Frymaster / Model: FPPH255…" at bounding box center [819, 389] width 364 height 80
copy div "2410ID0235"
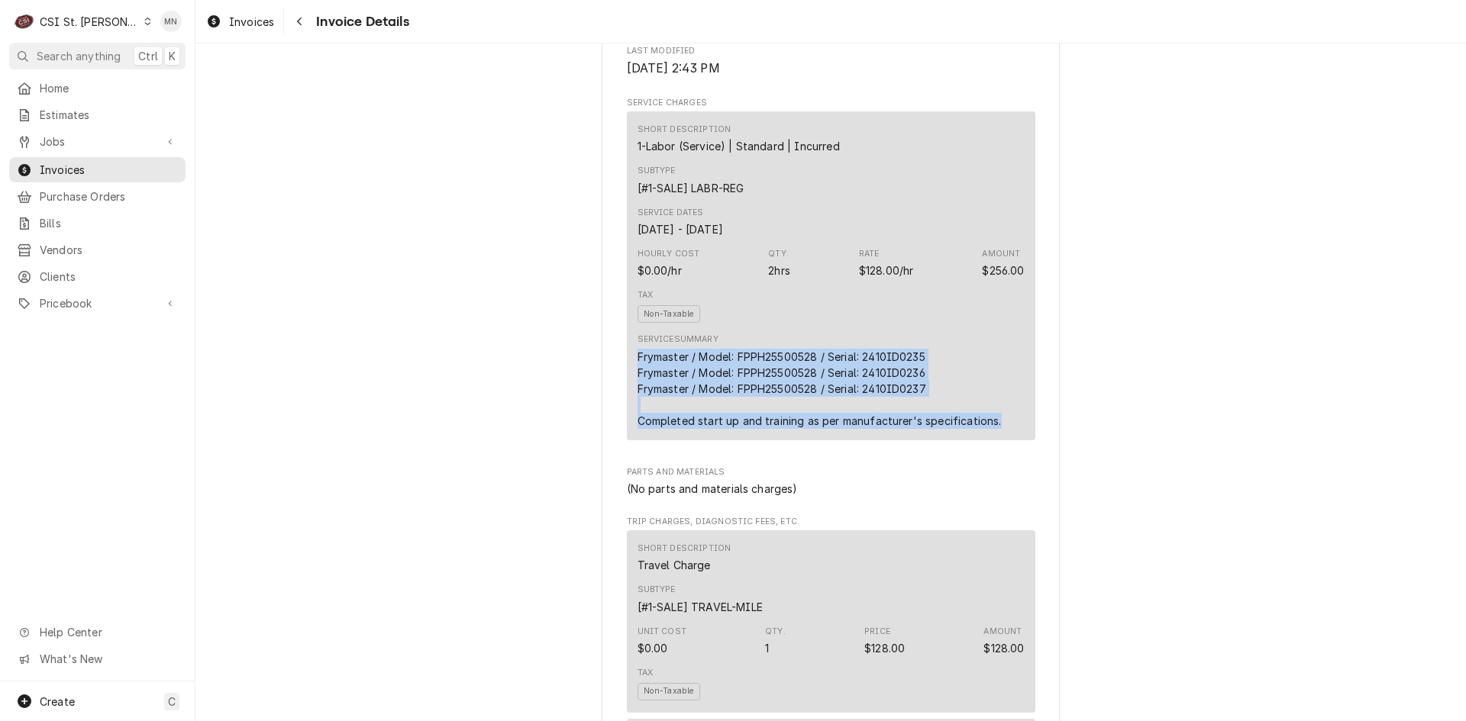
drag, startPoint x: 632, startPoint y: 409, endPoint x: 979, endPoint y: 474, distance: 352.6
click at [990, 434] on div "Service Summary Frymaster / Model: FPPH25500528 / Serial: 2410ID0235 Frymaster …" at bounding box center [830, 380] width 387 height 105
copy div "Frymaster / Model: FPPH25500528 / Serial: 2410ID0235 Frymaster / Model: FPPH255…"
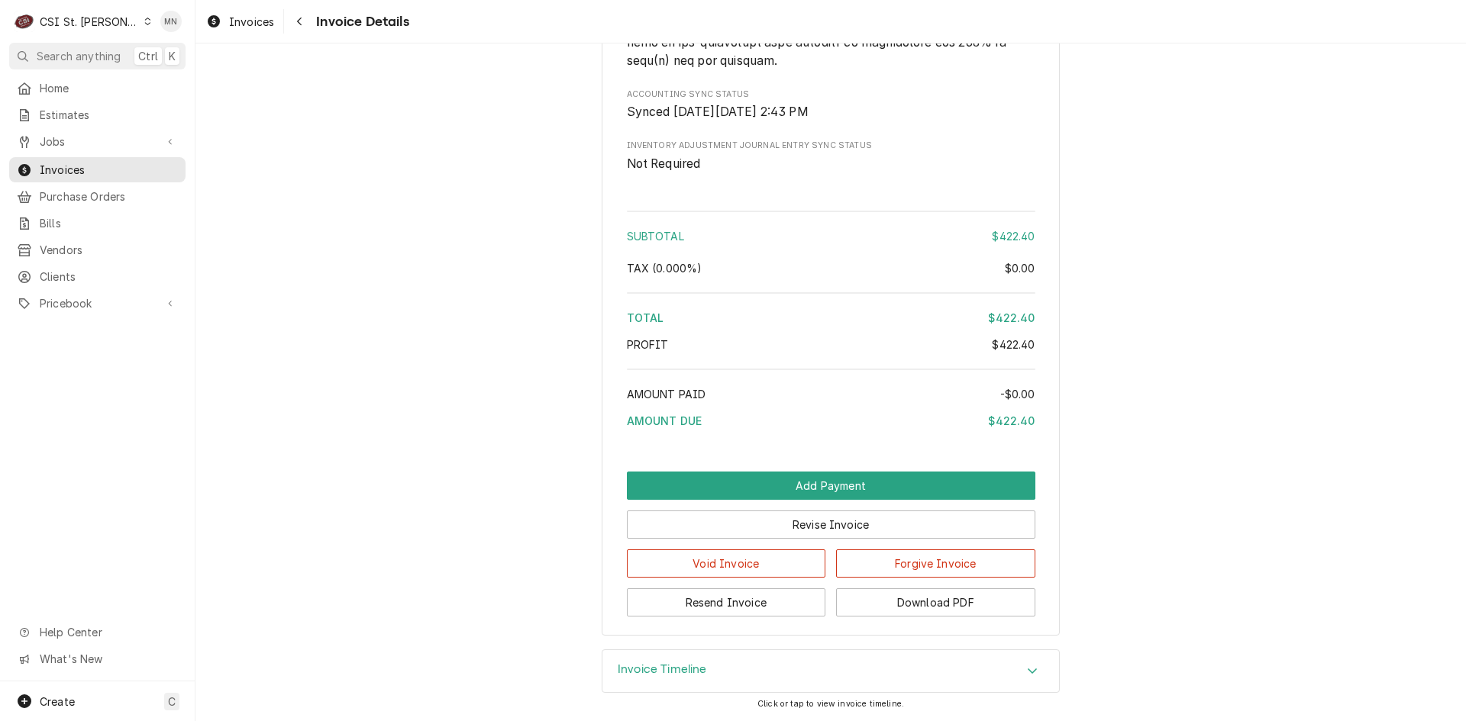
scroll to position [2639, 0]
click at [905, 600] on button "Download PDF" at bounding box center [935, 603] width 199 height 28
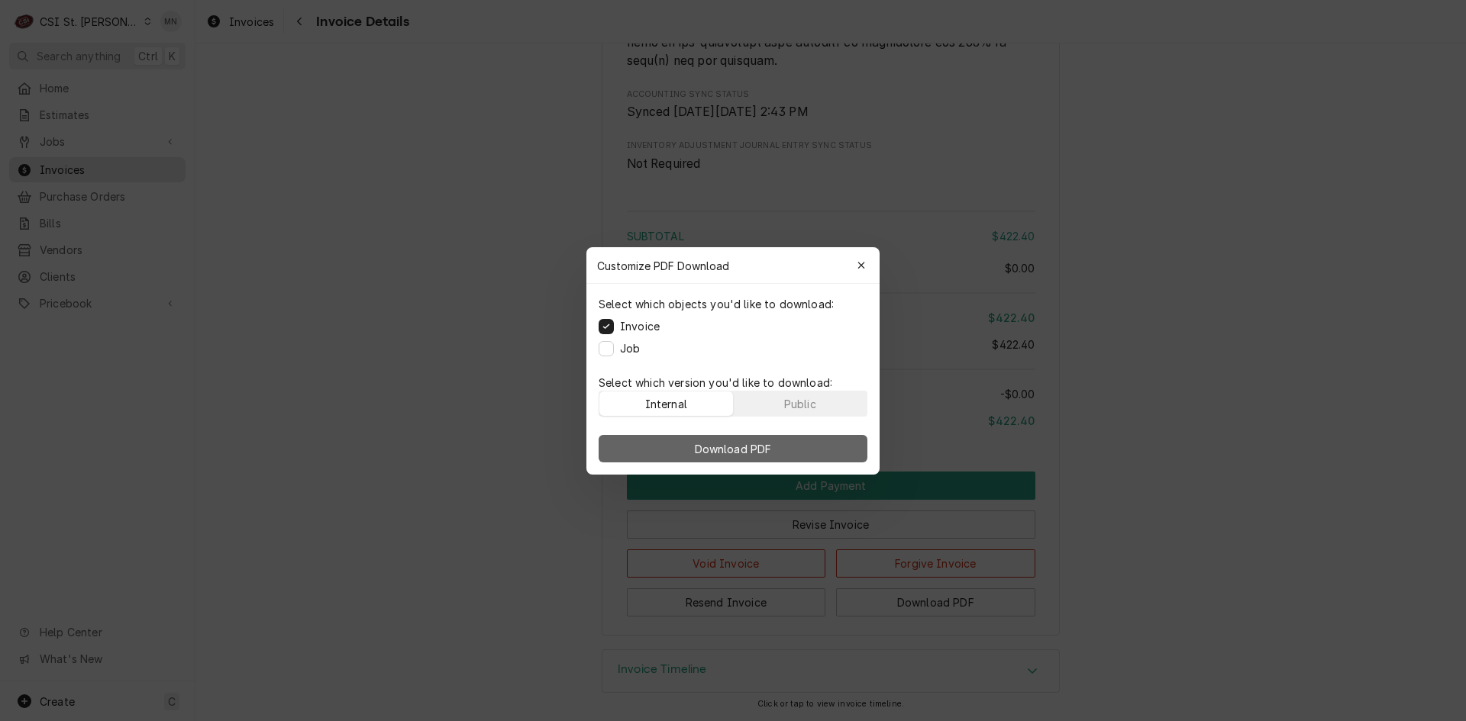
click at [746, 442] on span "Download PDF" at bounding box center [733, 449] width 83 height 16
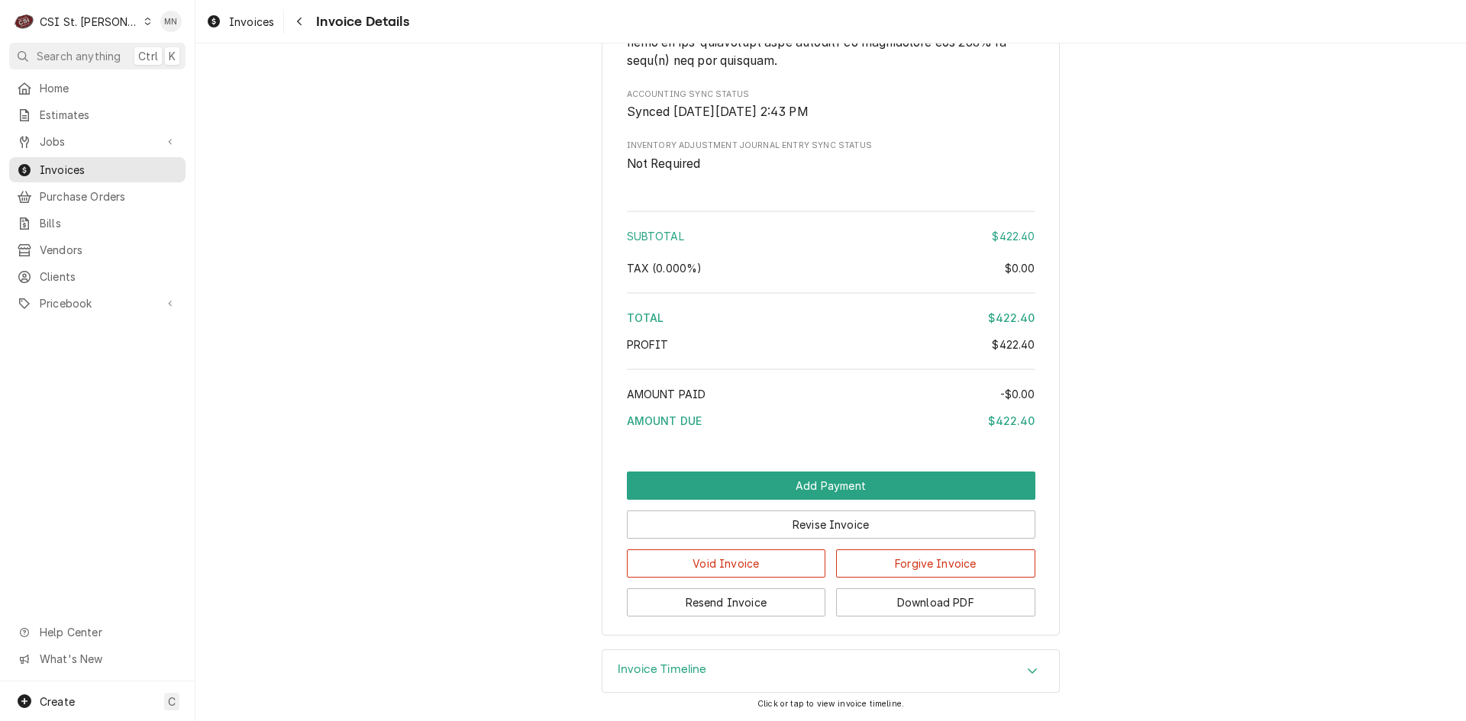
click at [108, 16] on div "C CSI St. Louis" at bounding box center [82, 21] width 147 height 31
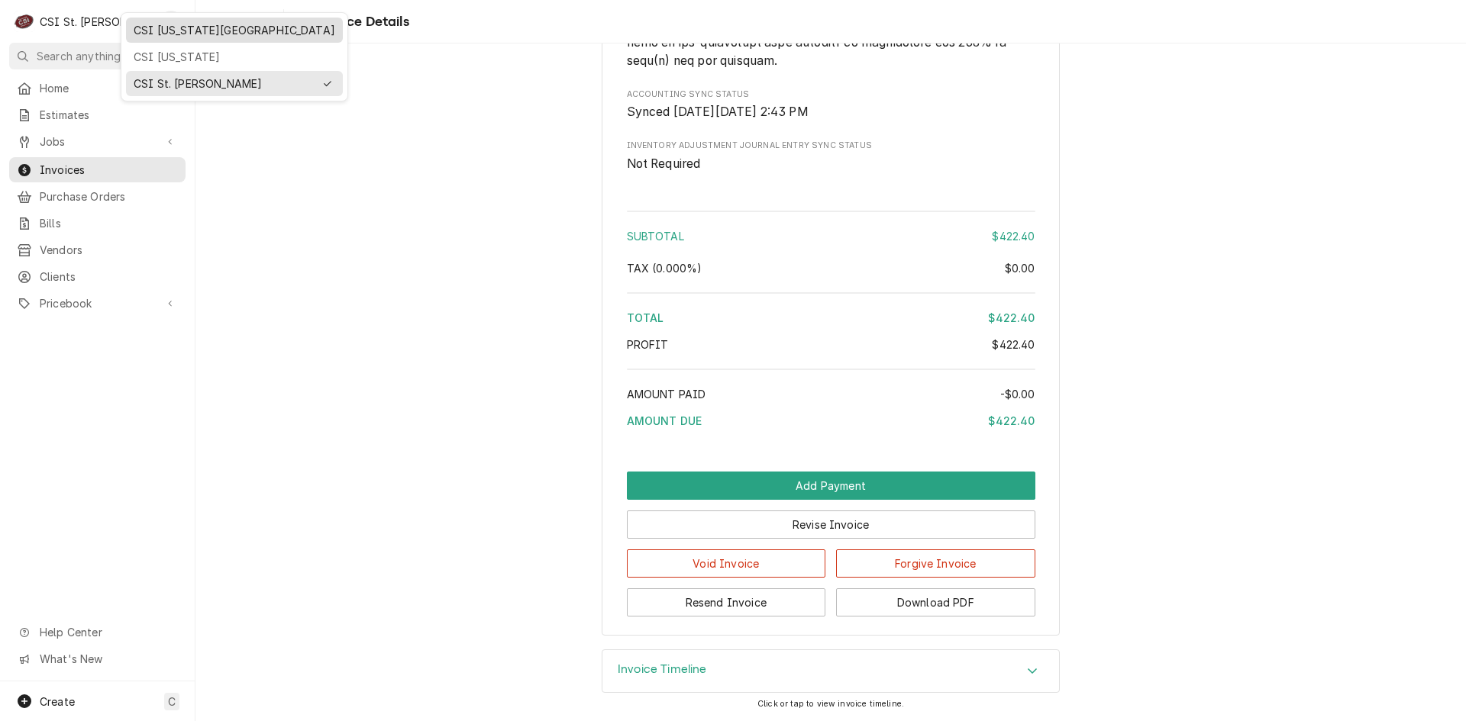
click at [151, 31] on div "CSI Kansas City" at bounding box center [235, 30] width 202 height 16
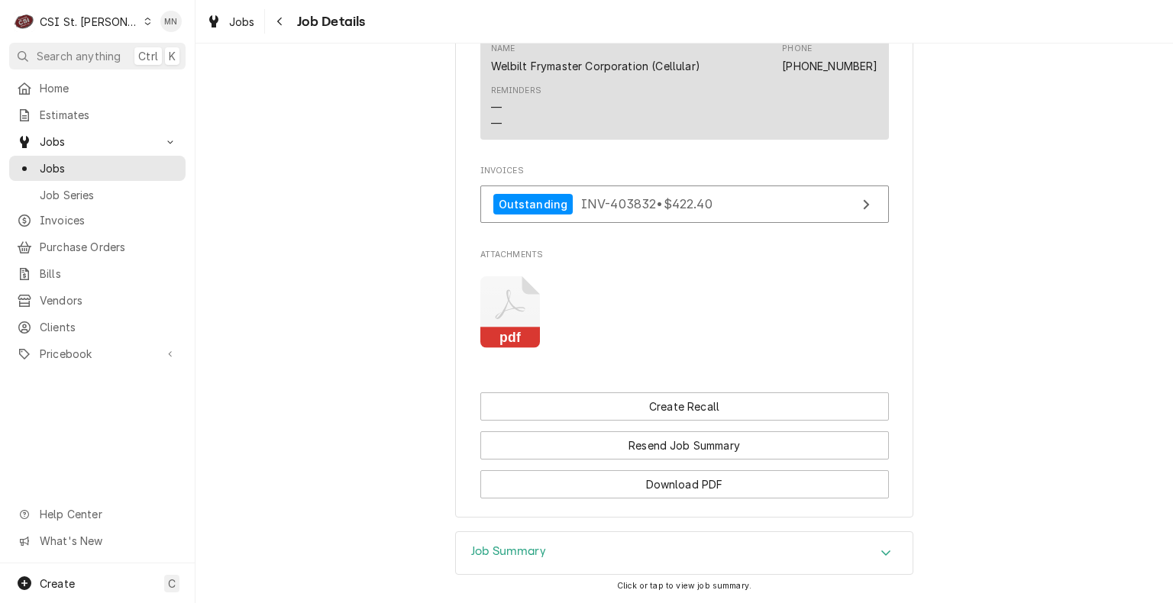
scroll to position [2358, 0]
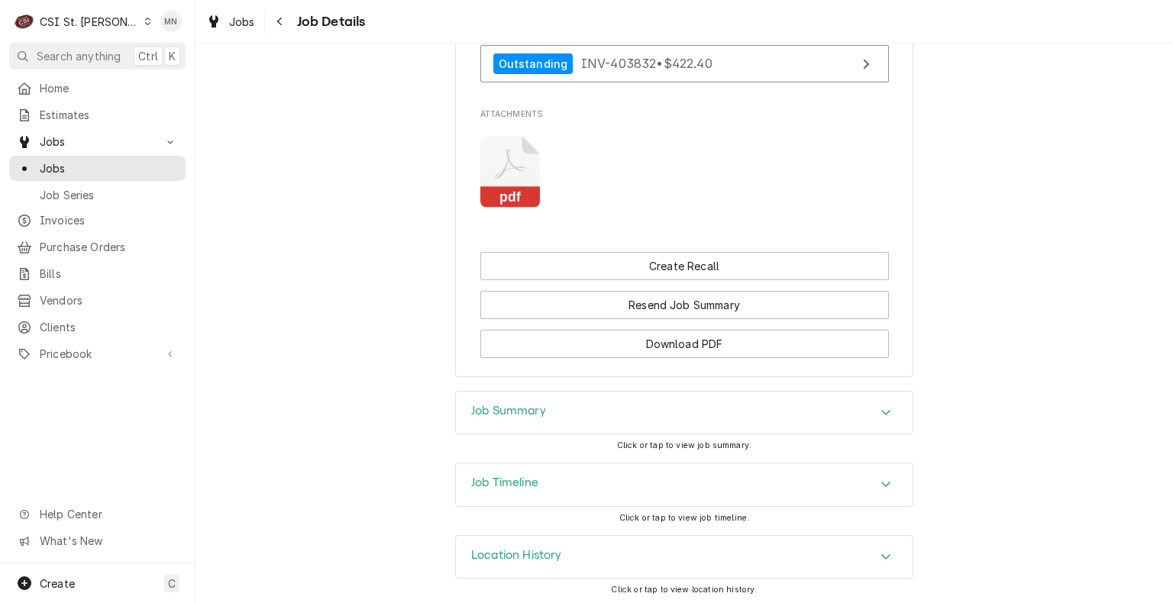
click at [579, 483] on div "Job Timeline" at bounding box center [684, 484] width 457 height 43
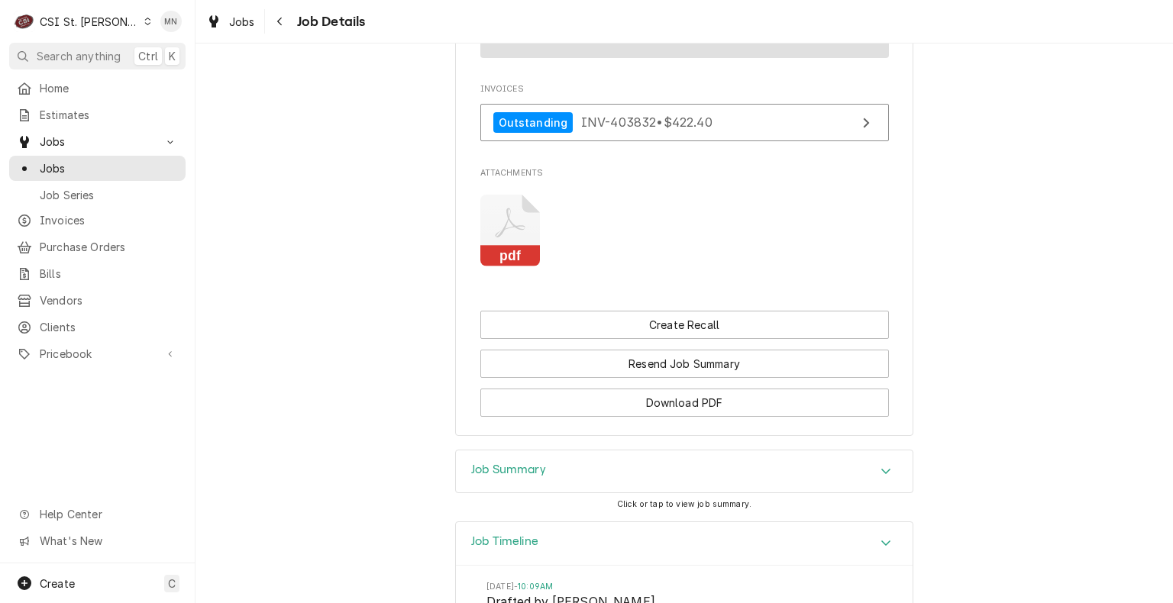
scroll to position [2084, 0]
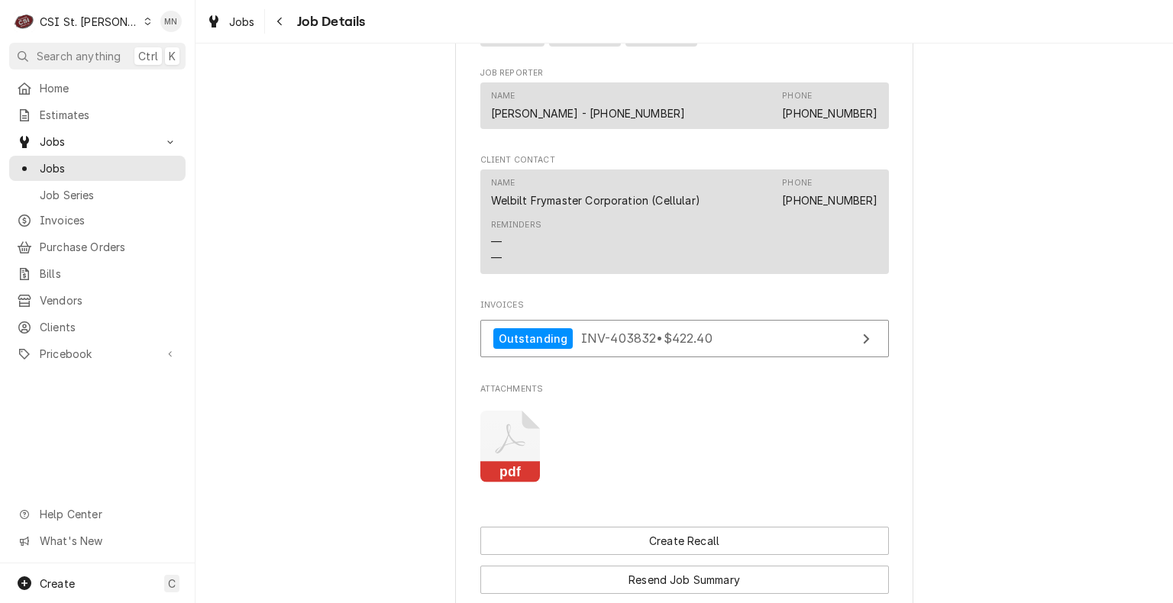
click at [516, 445] on icon "Attachments" at bounding box center [510, 447] width 60 height 73
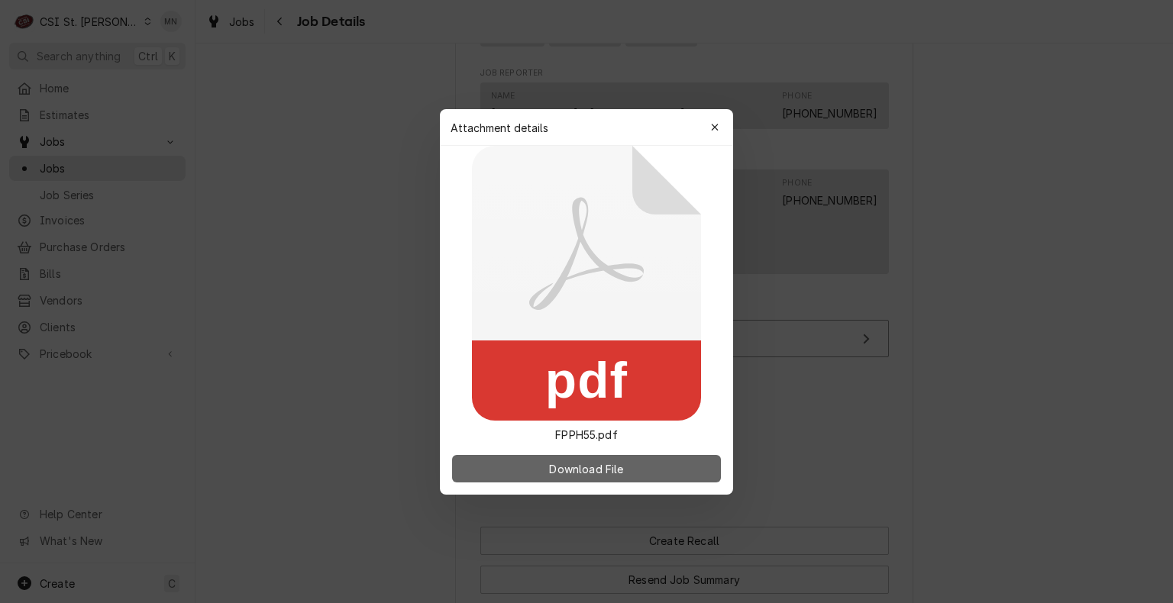
click at [566, 473] on span "Download File" at bounding box center [586, 468] width 80 height 16
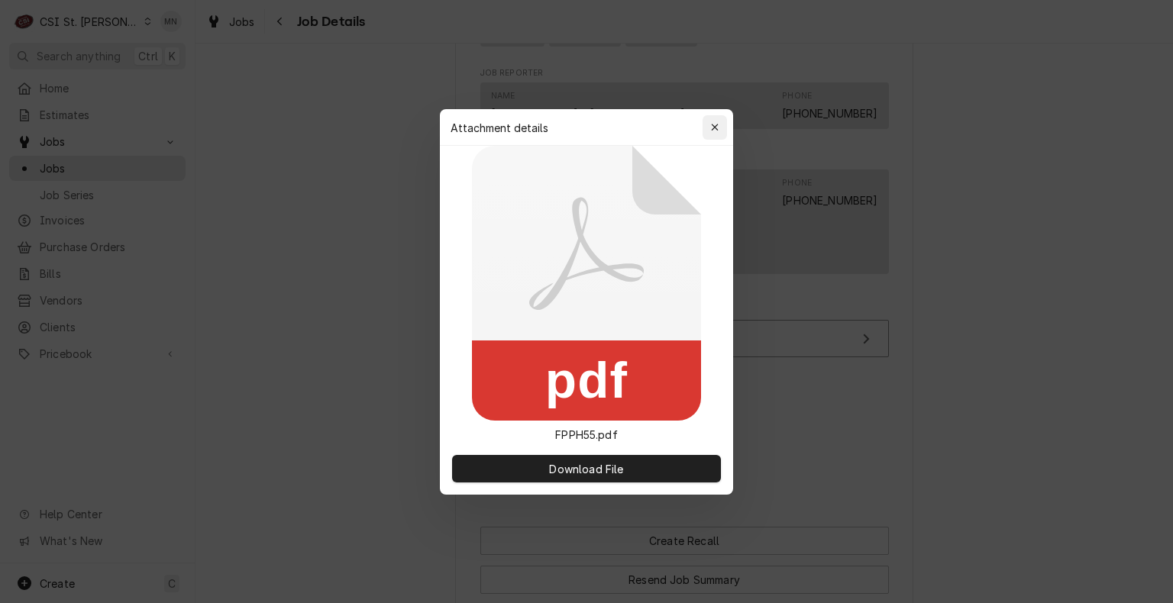
click at [718, 130] on icon "button" at bounding box center [715, 127] width 8 height 11
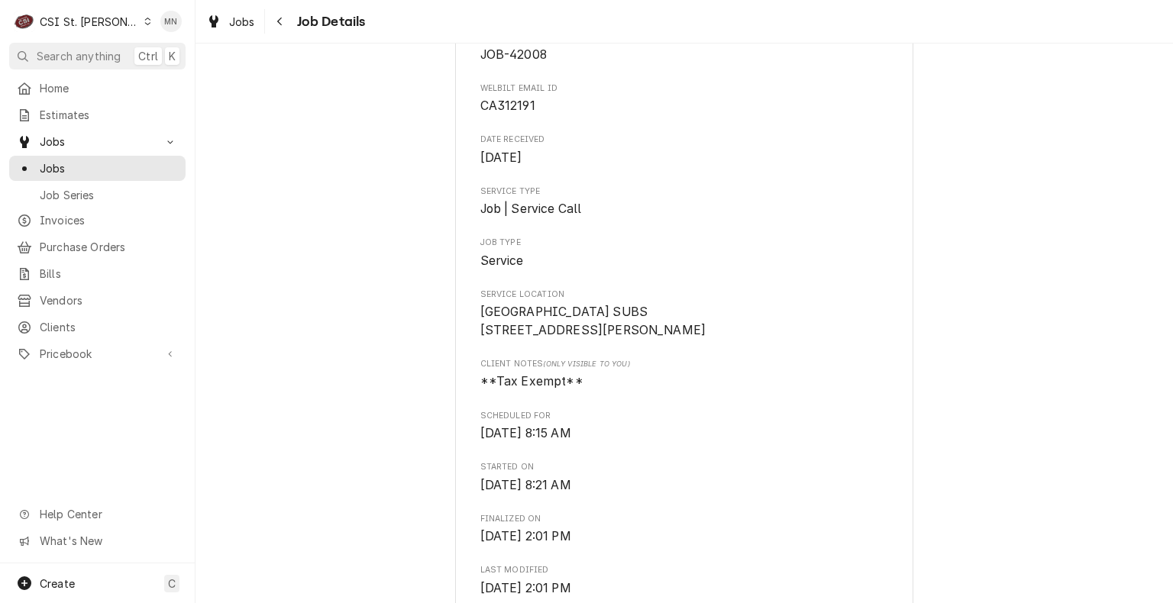
scroll to position [0, 0]
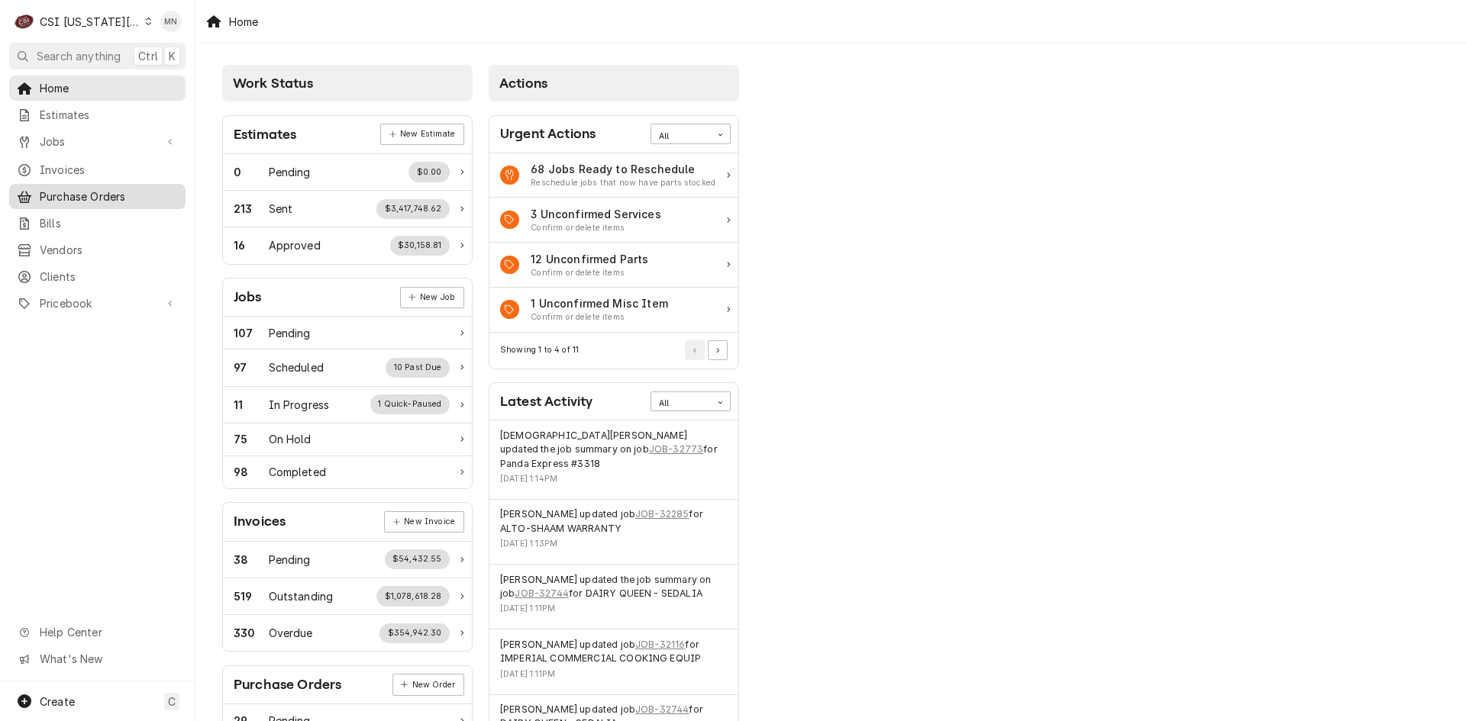
click at [86, 189] on span "Purchase Orders" at bounding box center [109, 197] width 138 height 16
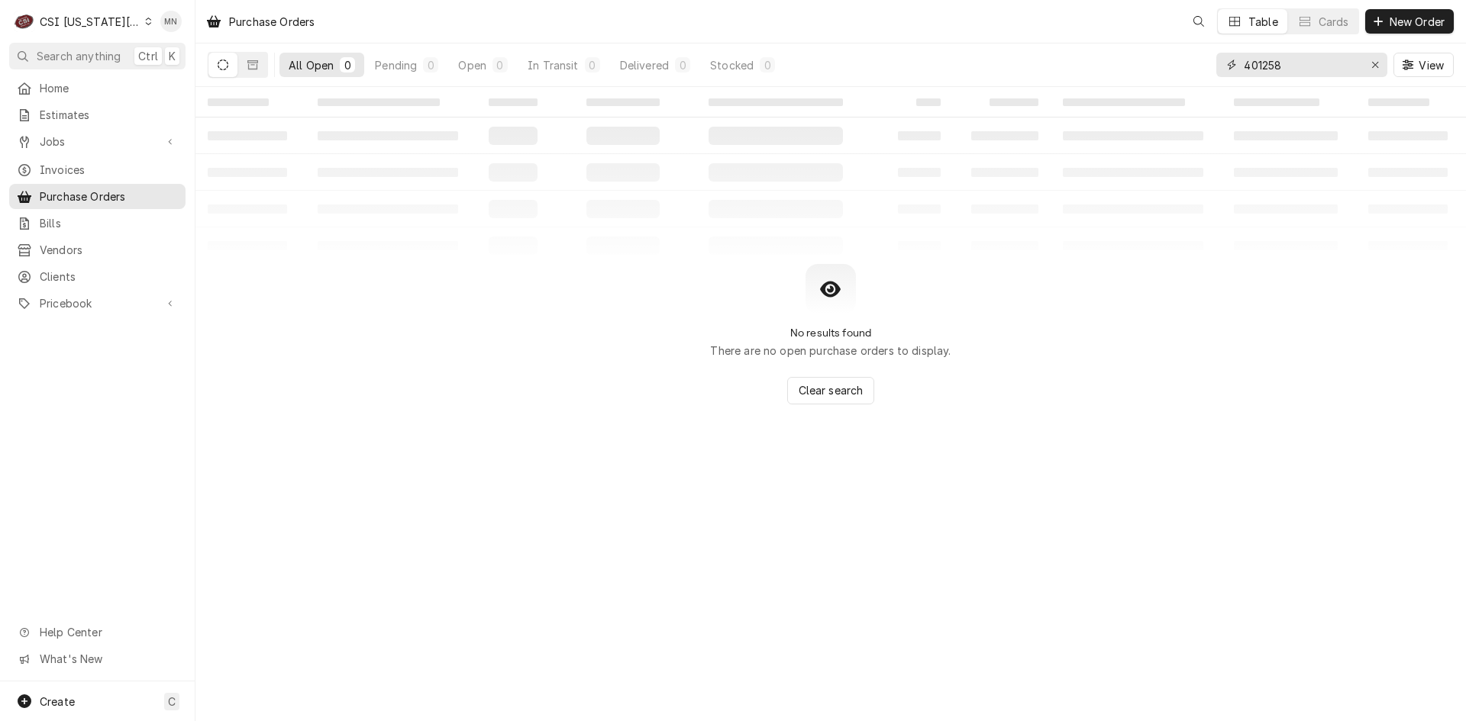
drag, startPoint x: 1254, startPoint y: 59, endPoint x: 1180, endPoint y: 55, distance: 74.9
click at [1183, 55] on div "All Open 0 Pending 0 Open 0 In Transit 0 Delivered 0 Stocked 0 401258 View" at bounding box center [831, 65] width 1246 height 43
type input "301495"
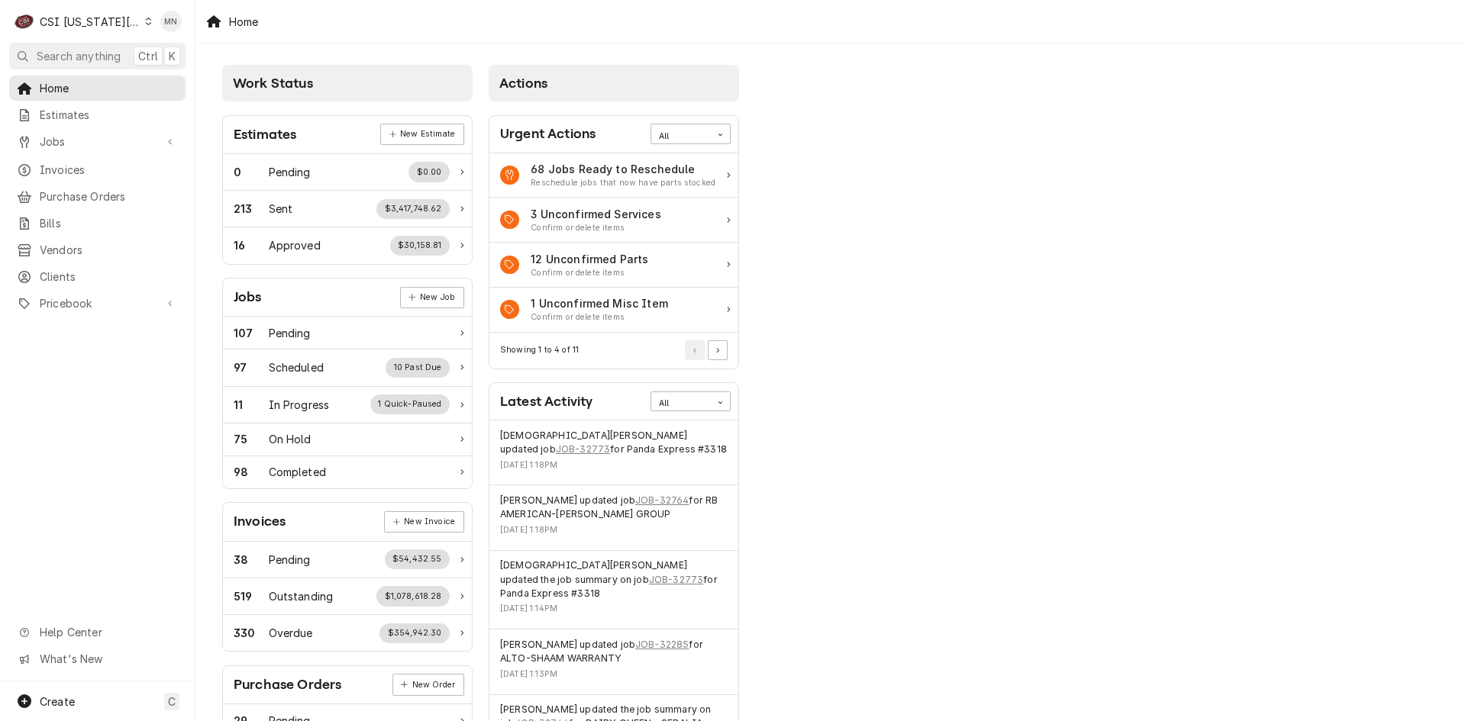
drag, startPoint x: 63, startPoint y: 189, endPoint x: 99, endPoint y: 204, distance: 39.4
click at [63, 191] on span "Purchase Orders" at bounding box center [109, 197] width 138 height 16
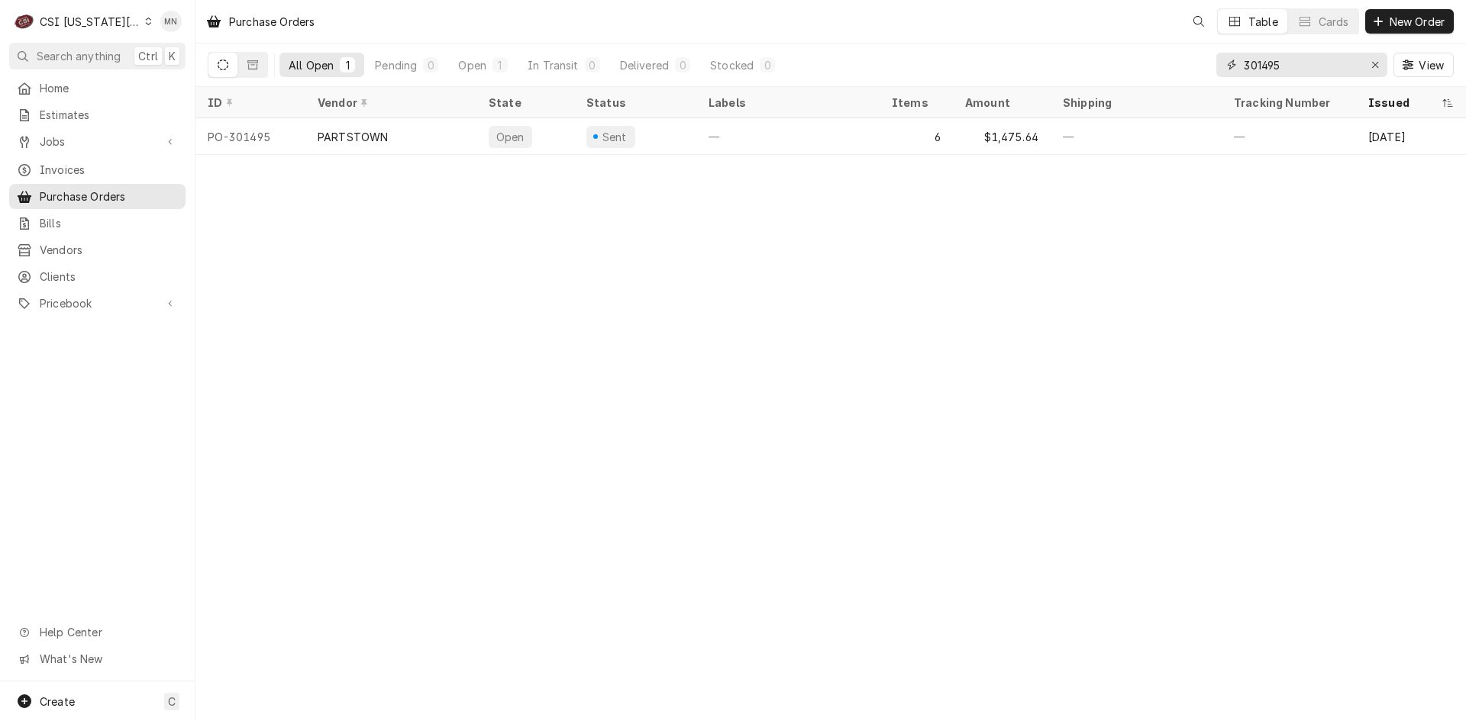
drag, startPoint x: 1318, startPoint y: 72, endPoint x: 1193, endPoint y: 67, distance: 124.5
click at [1193, 66] on div "All Open 1 Pending 0 Open 1 In Transit 0 Delivered 0 Stocked 0 301495 View" at bounding box center [831, 65] width 1246 height 43
type input "0"
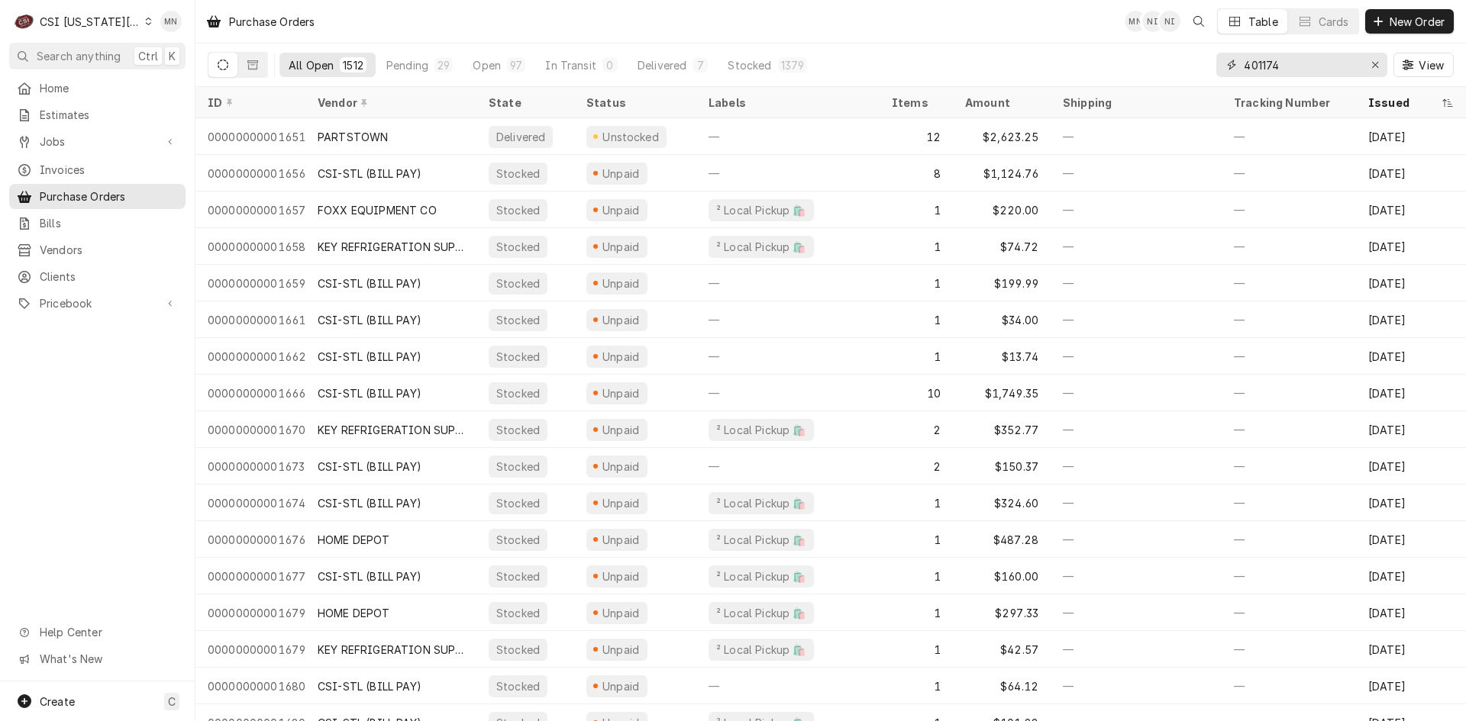
type input "401174"
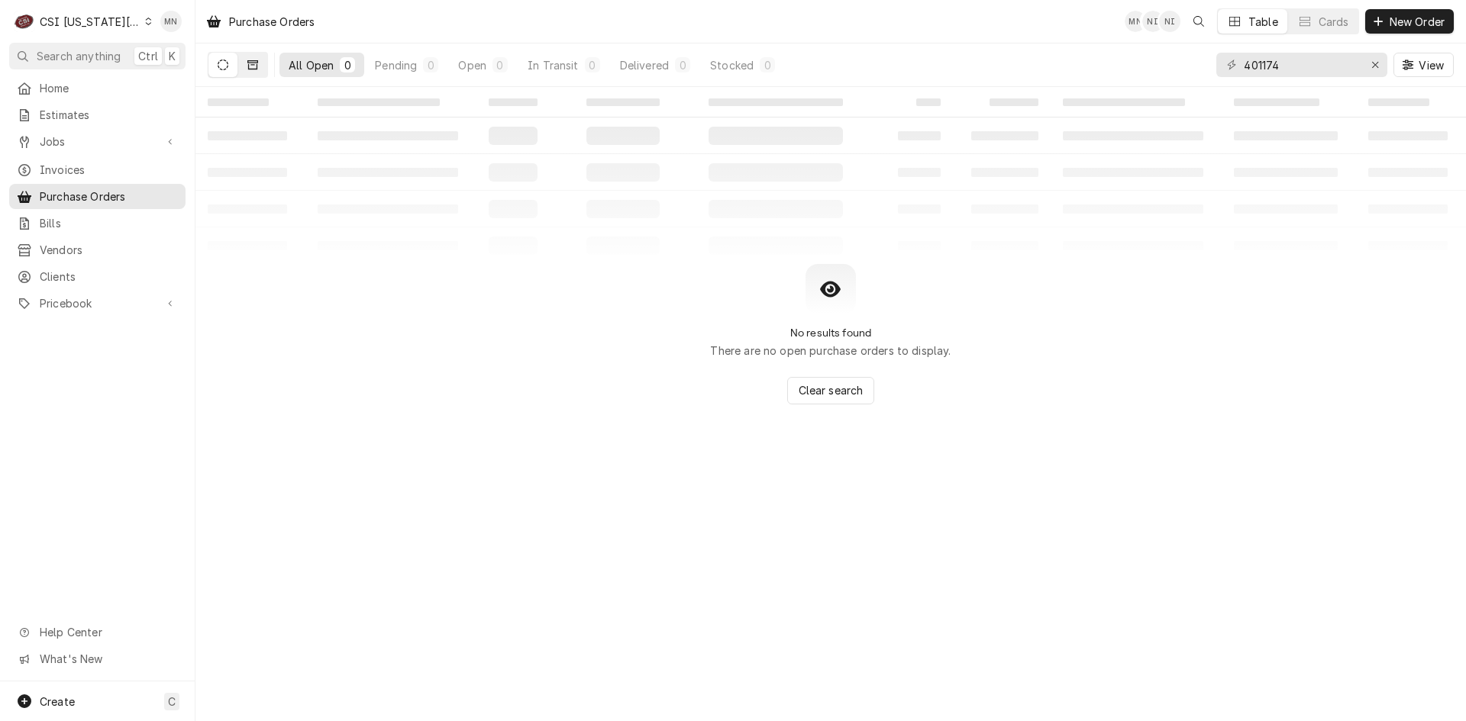
click at [253, 71] on button "Dynamic Content Wrapper" at bounding box center [252, 65] width 29 height 24
click at [216, 63] on button "Dynamic Content Wrapper" at bounding box center [222, 65] width 29 height 24
click at [89, 15] on div "CSI [US_STATE][GEOGRAPHIC_DATA]" at bounding box center [90, 22] width 101 height 16
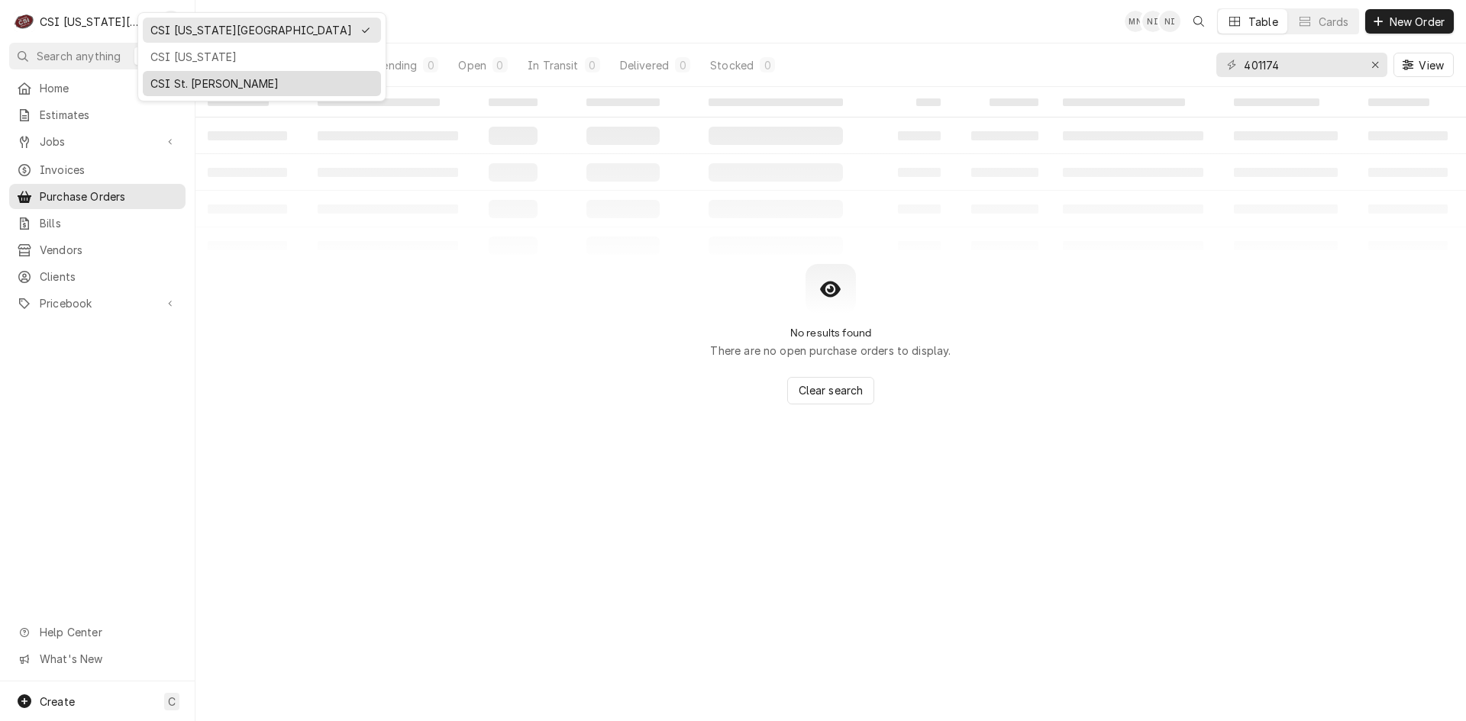
click at [179, 88] on div "CSI St. [PERSON_NAME]" at bounding box center [261, 84] width 223 height 16
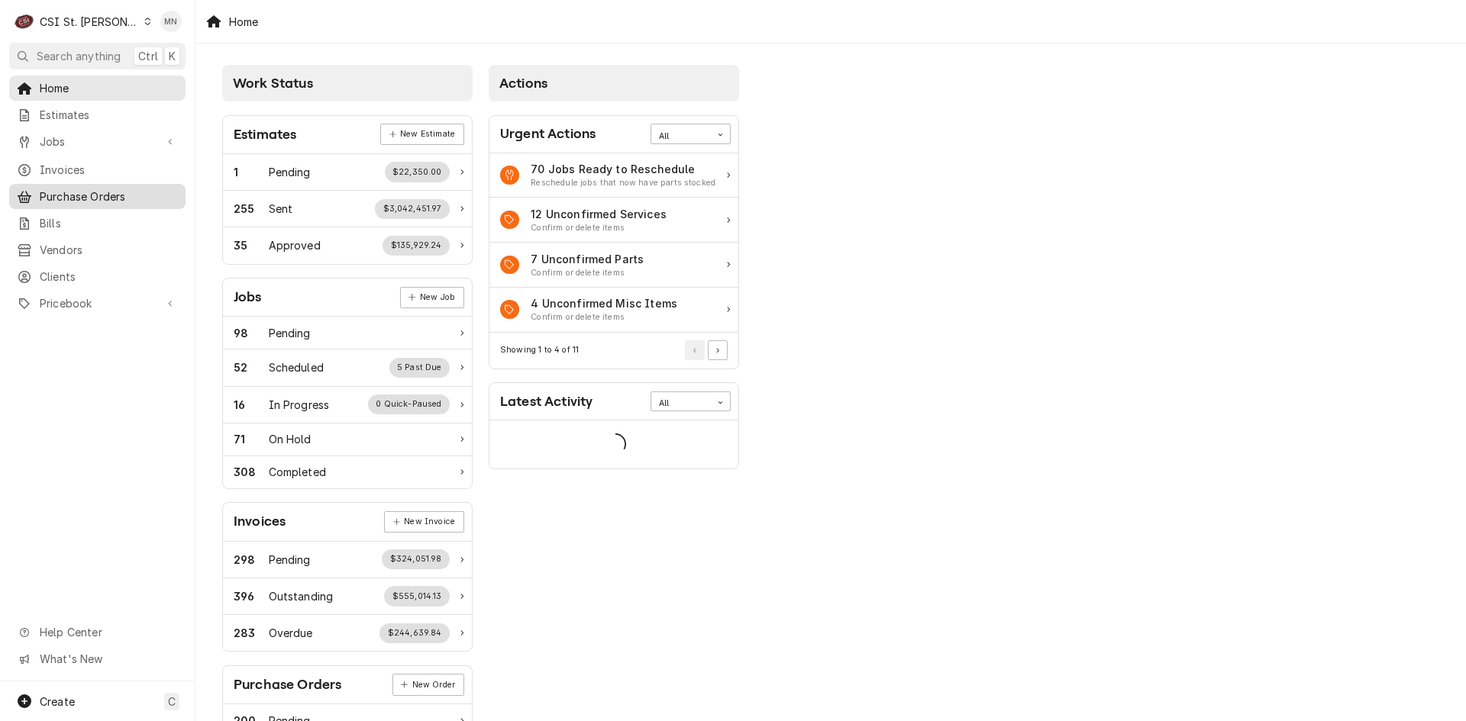
click at [96, 196] on span "Purchase Orders" at bounding box center [109, 197] width 138 height 16
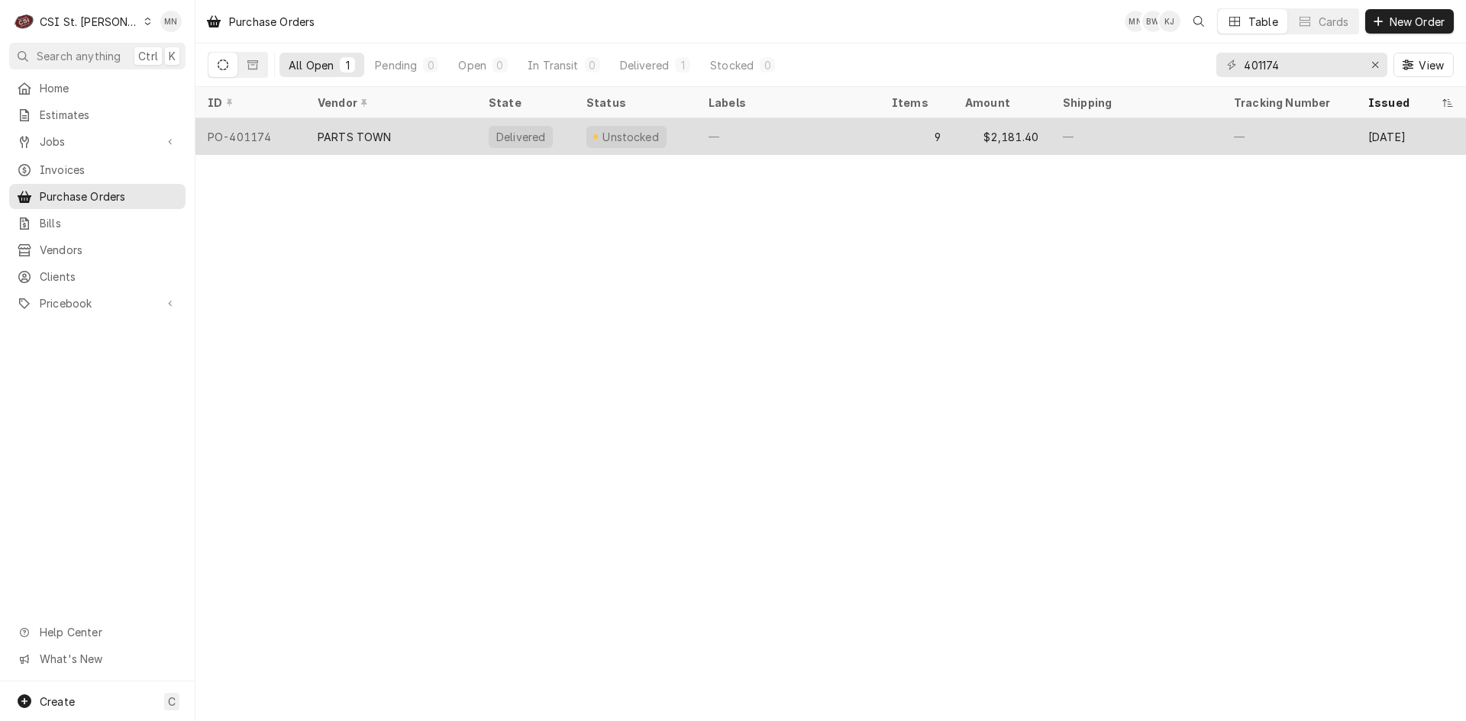
click at [360, 134] on div "PARTS TOWN" at bounding box center [355, 137] width 74 height 16
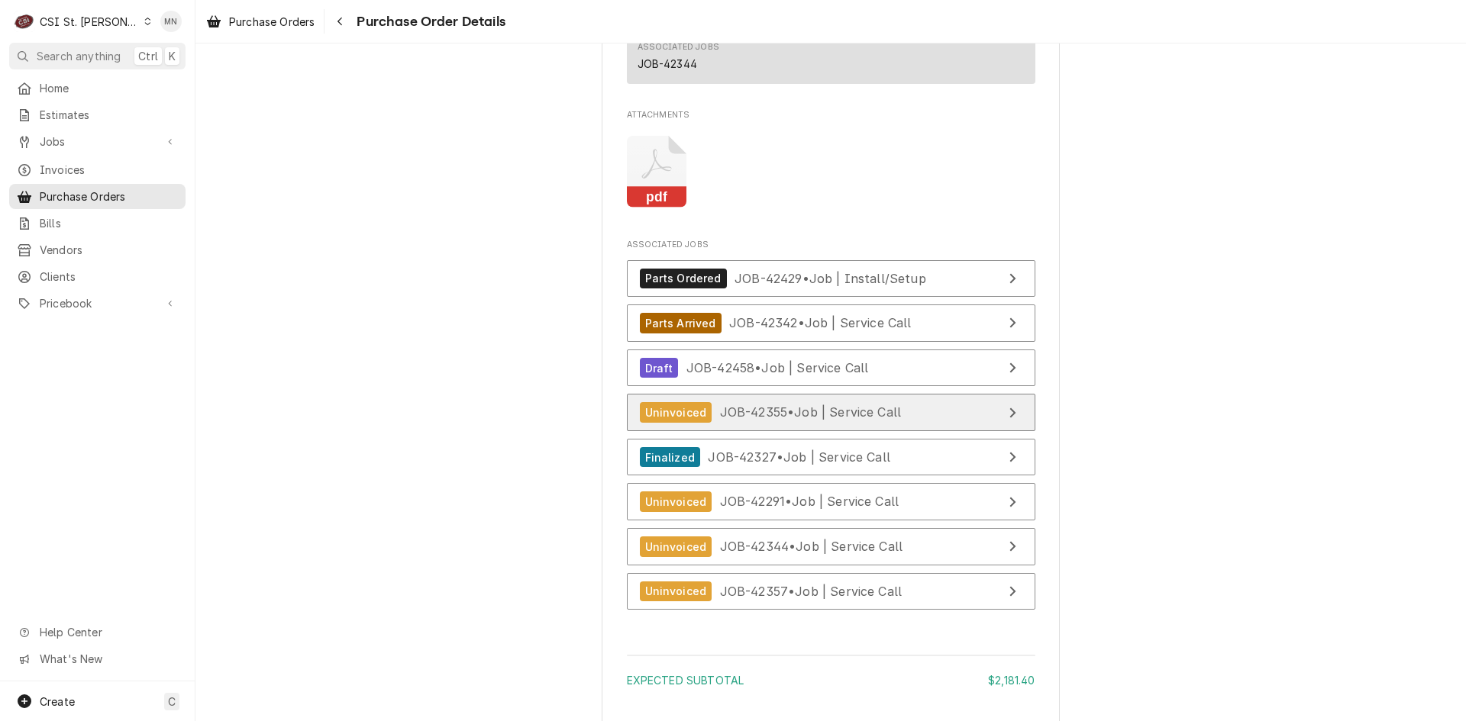
scroll to position [3817, 0]
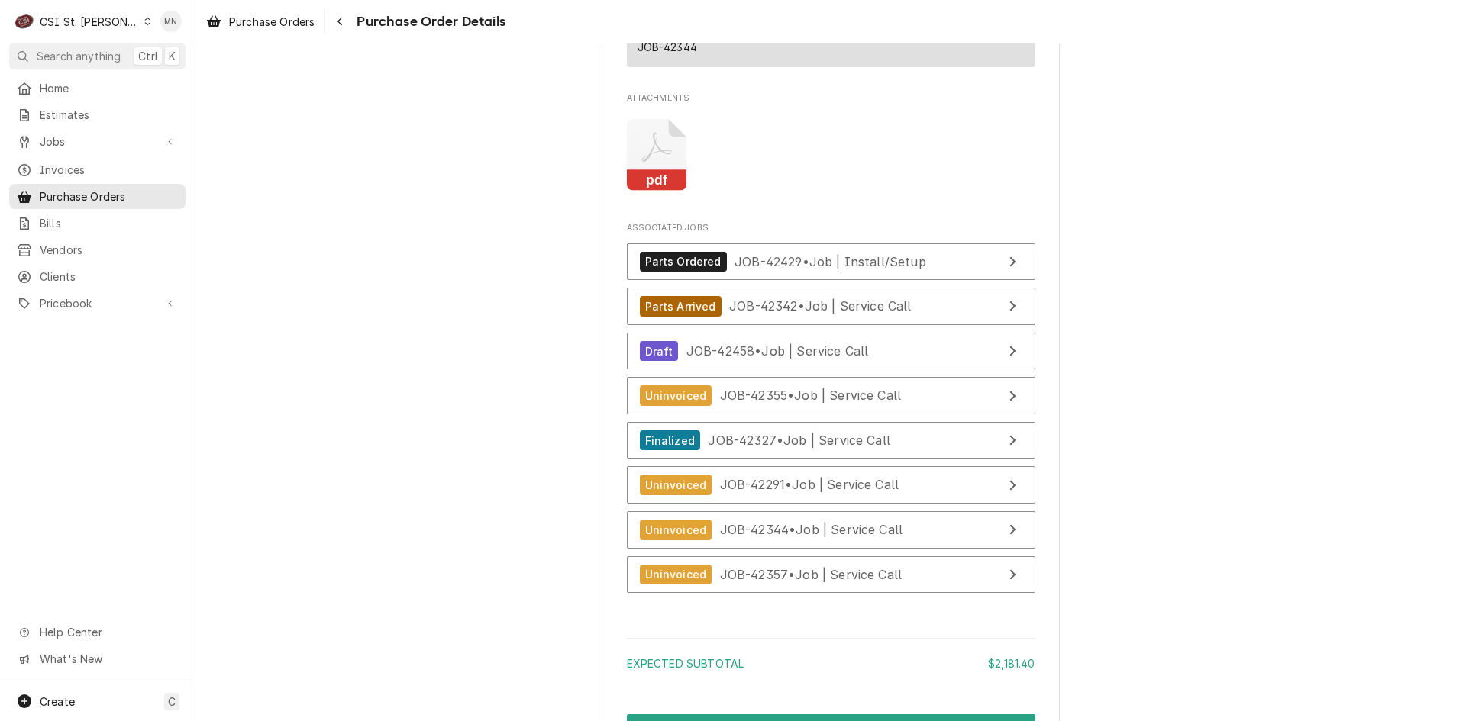
click at [627, 192] on icon "Attachments" at bounding box center [657, 155] width 60 height 73
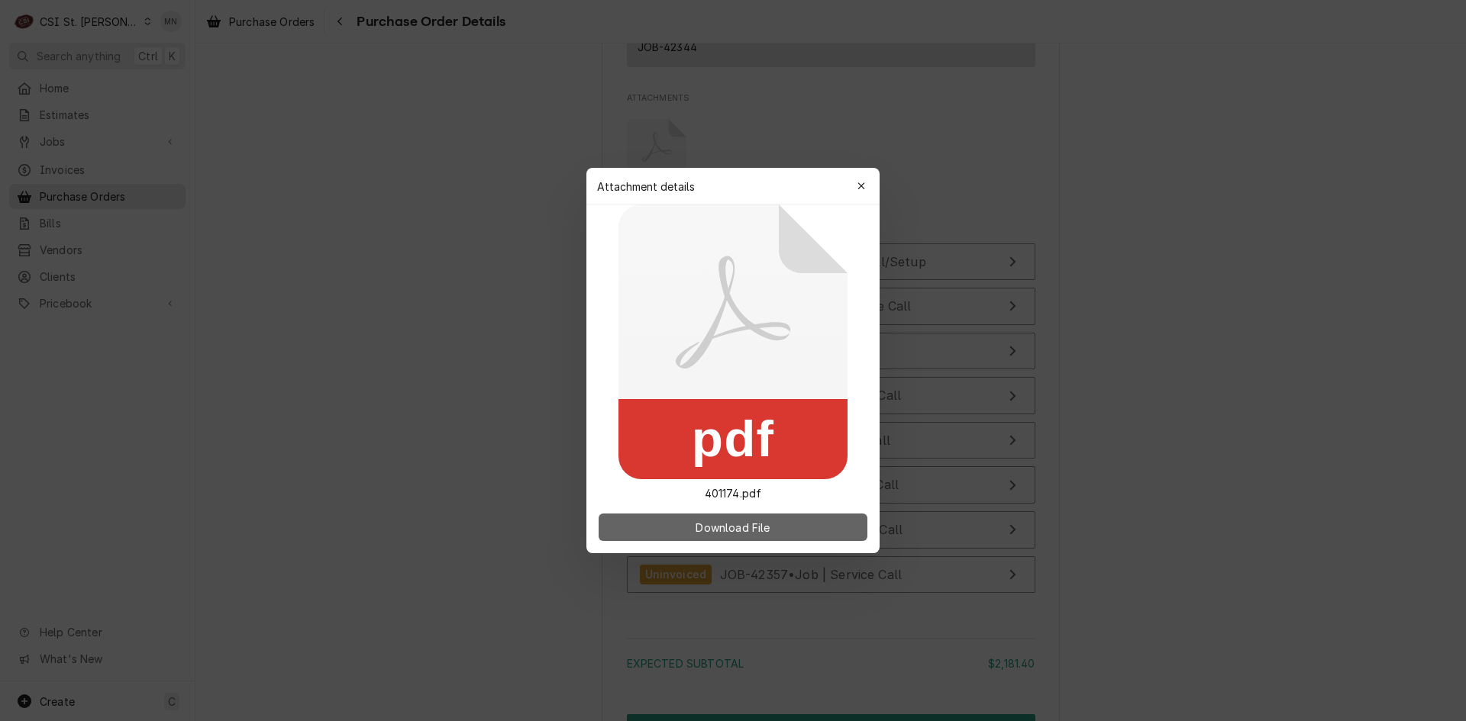
click at [733, 530] on span "Download File" at bounding box center [732, 528] width 80 height 16
click at [863, 177] on button "button" at bounding box center [861, 186] width 24 height 24
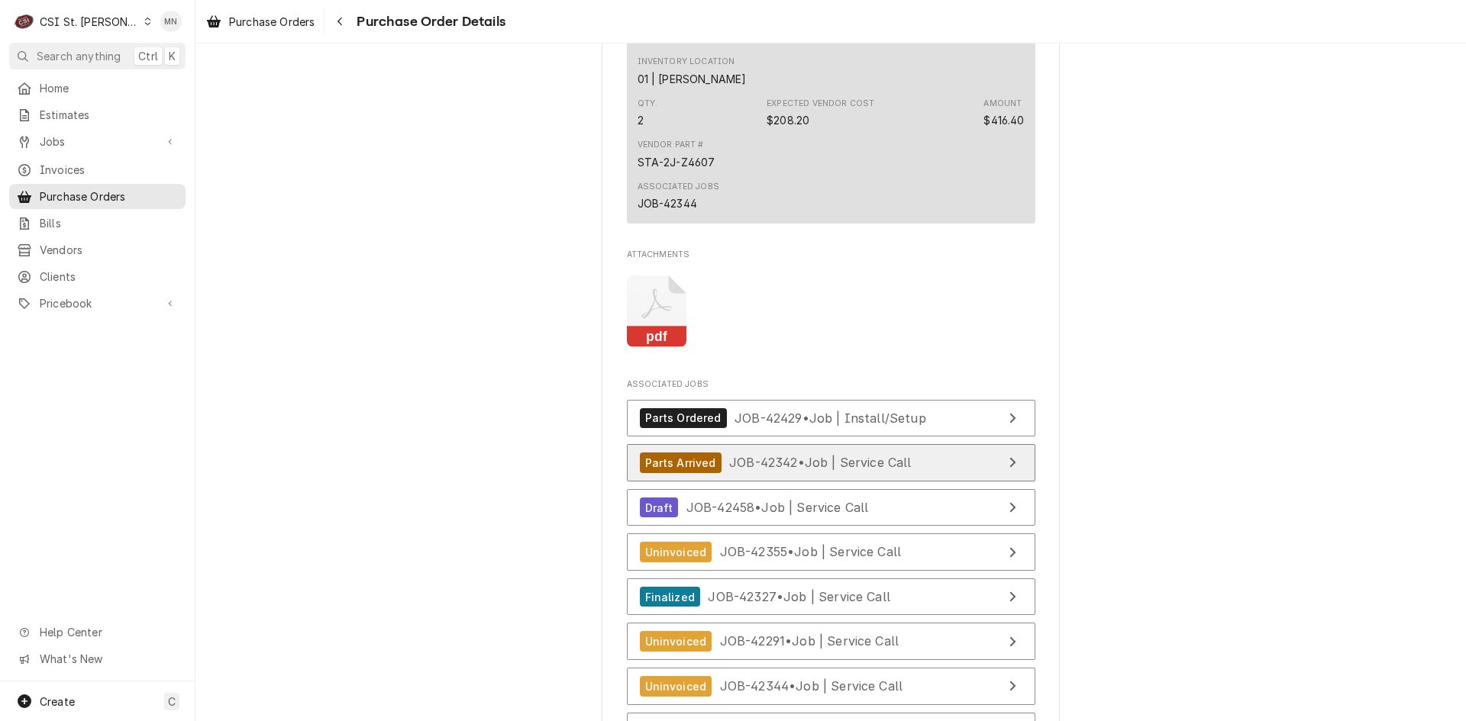
scroll to position [3727, 0]
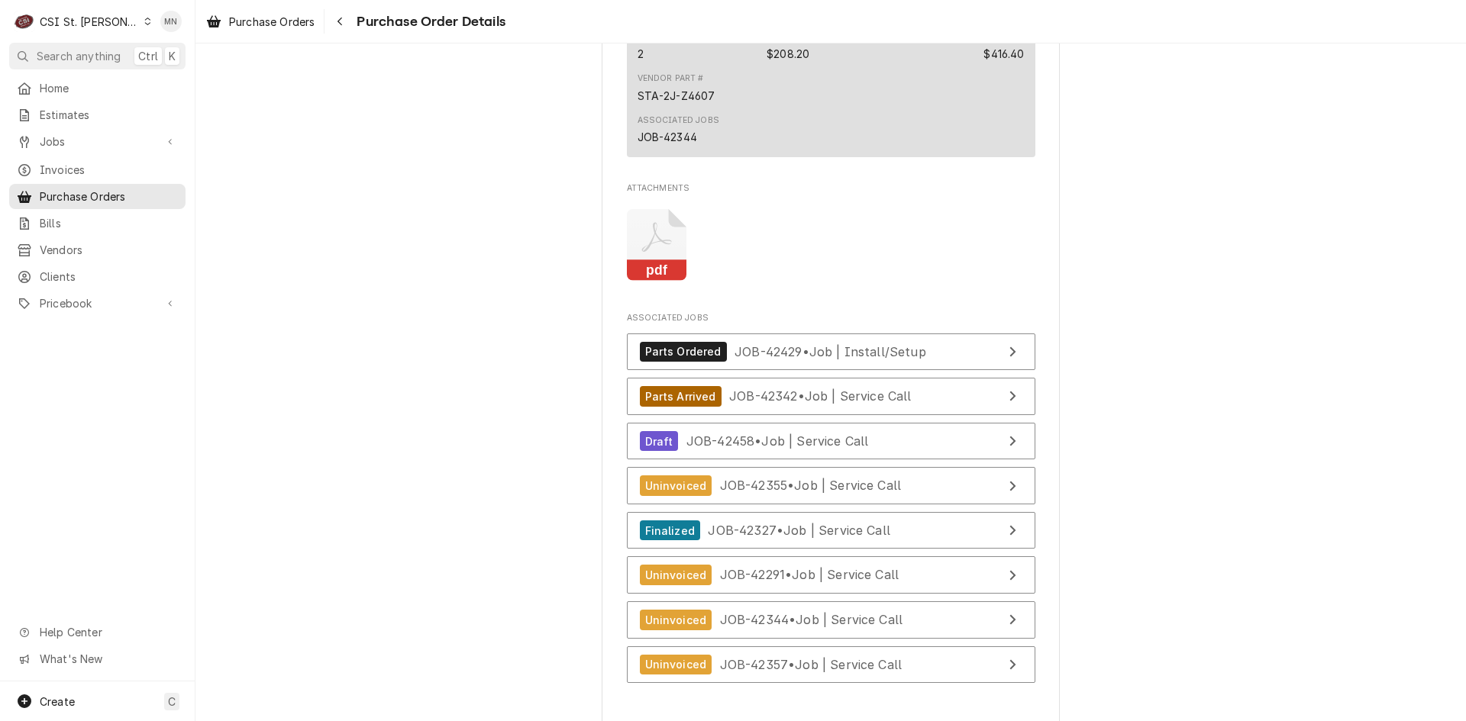
click at [98, 14] on div "CSI St. [PERSON_NAME]" at bounding box center [89, 22] width 99 height 16
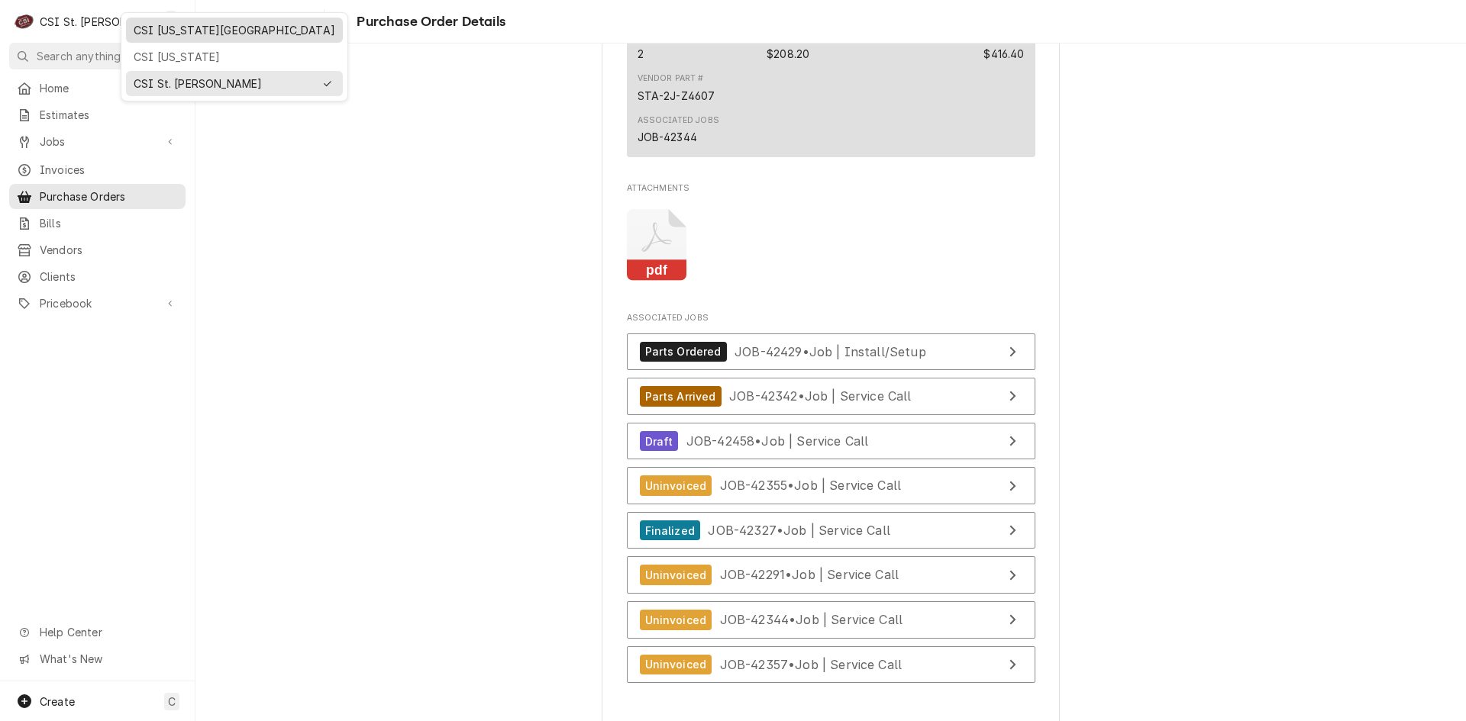
click at [153, 37] on div "CSI Kansas City" at bounding box center [234, 30] width 211 height 19
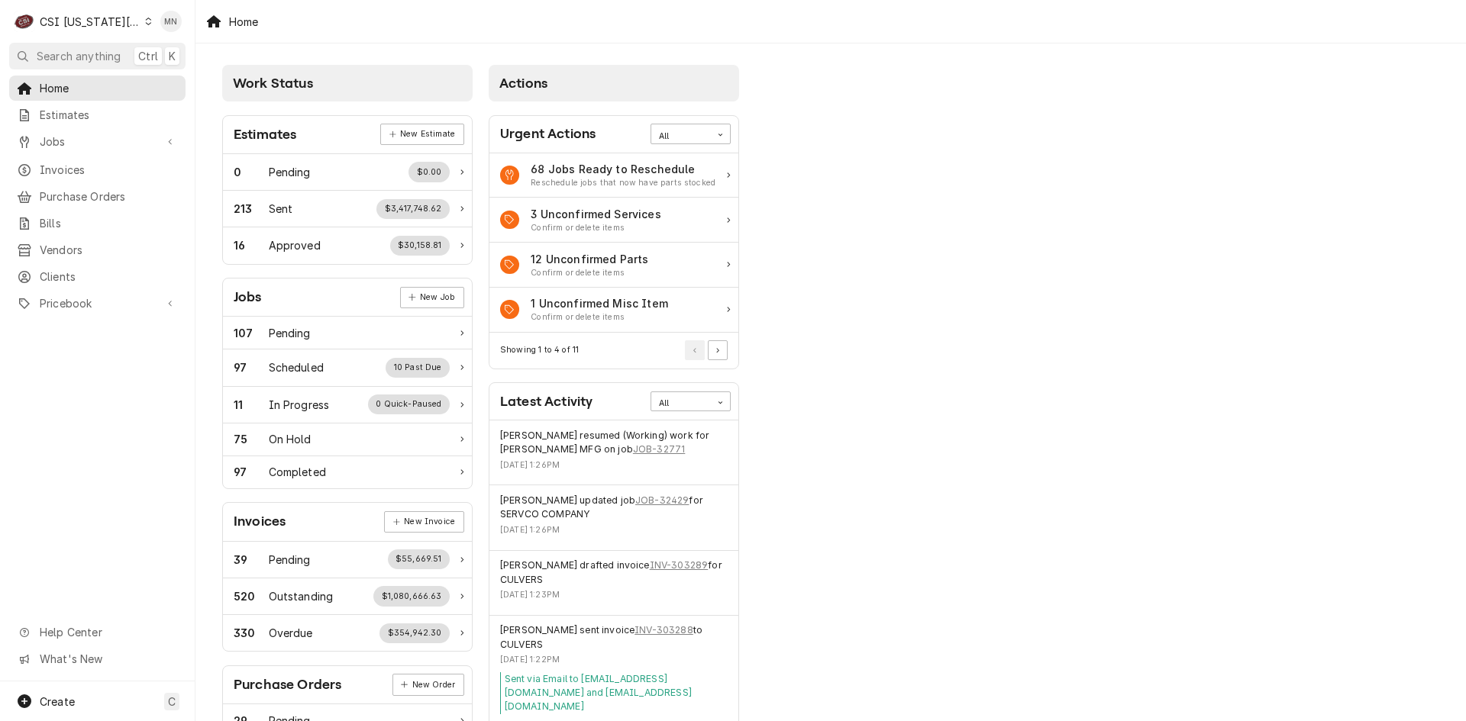
click at [98, 23] on div "CSI [US_STATE][GEOGRAPHIC_DATA]" at bounding box center [90, 22] width 101 height 16
click at [176, 81] on div "CSI St. [PERSON_NAME]" at bounding box center [261, 84] width 223 height 16
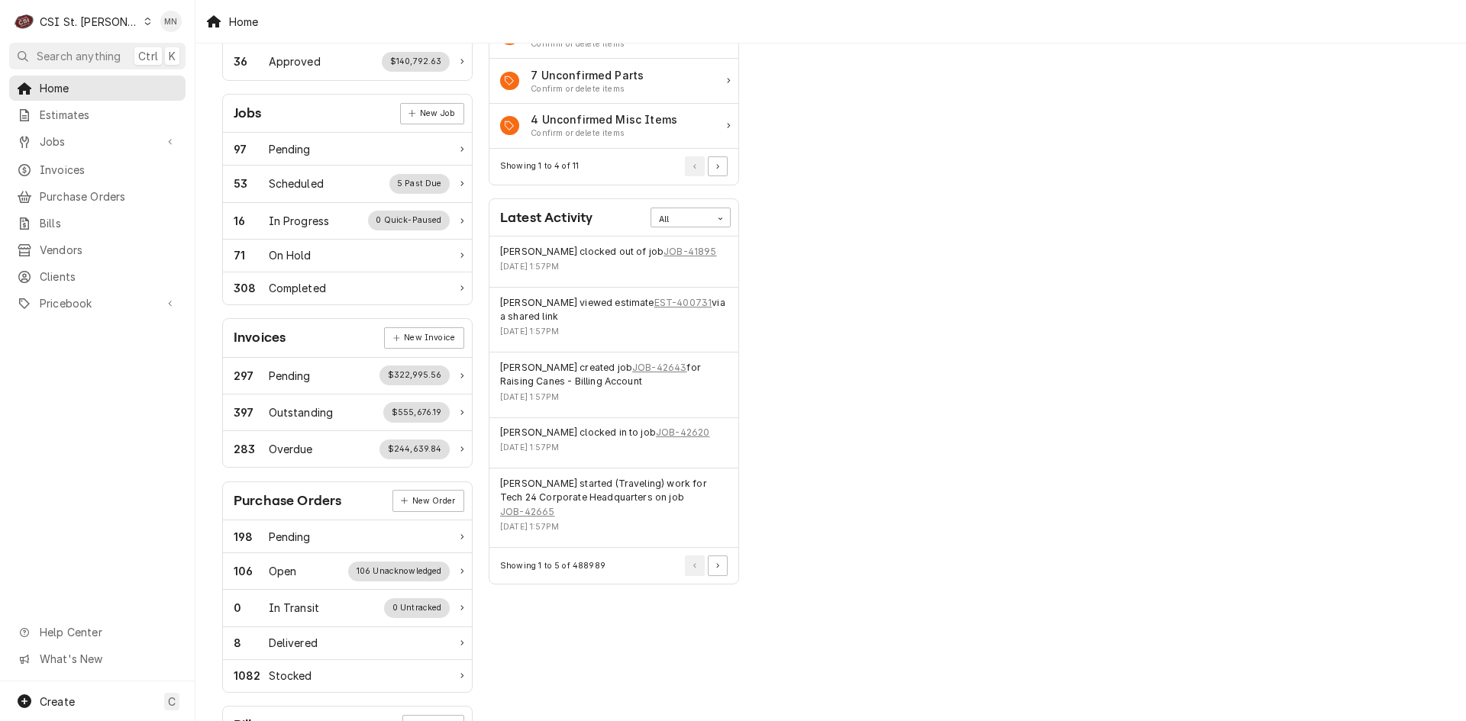
scroll to position [229, 0]
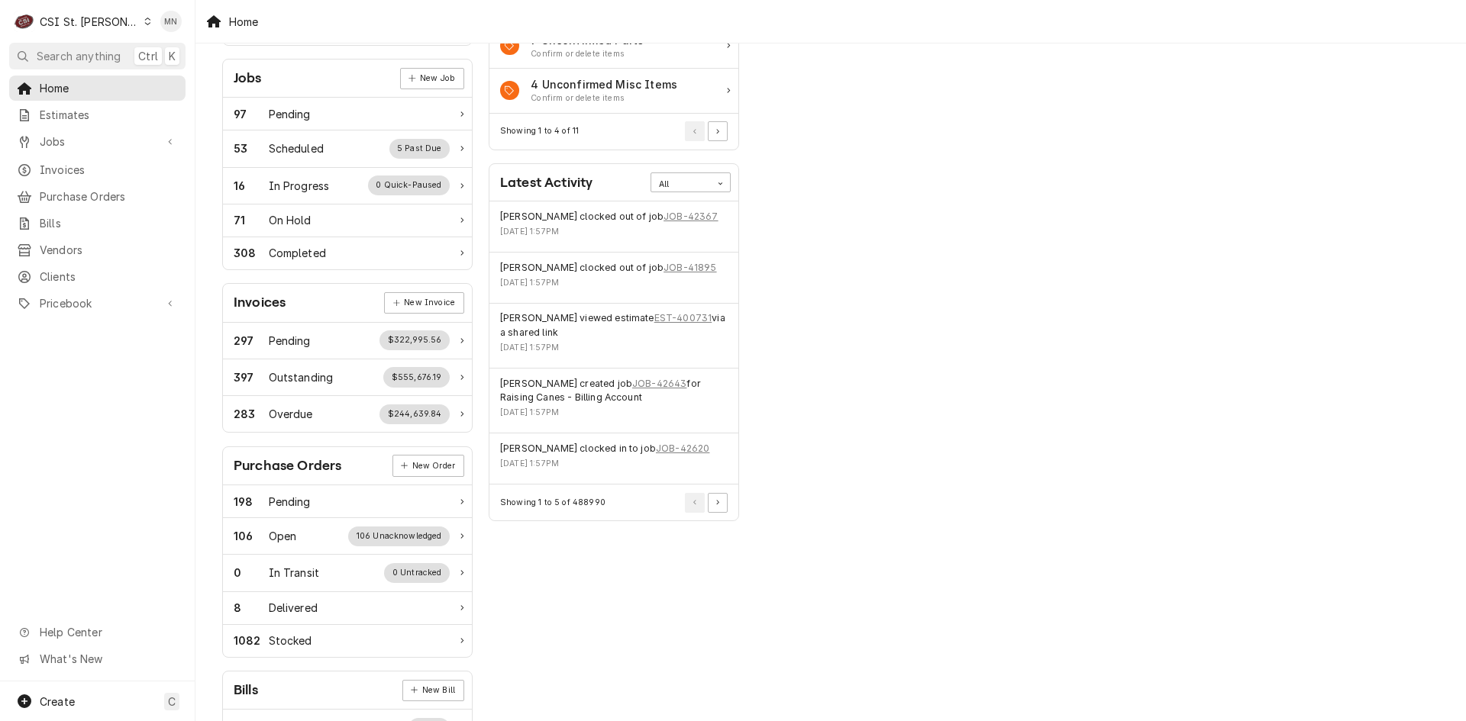
scroll to position [229, 0]
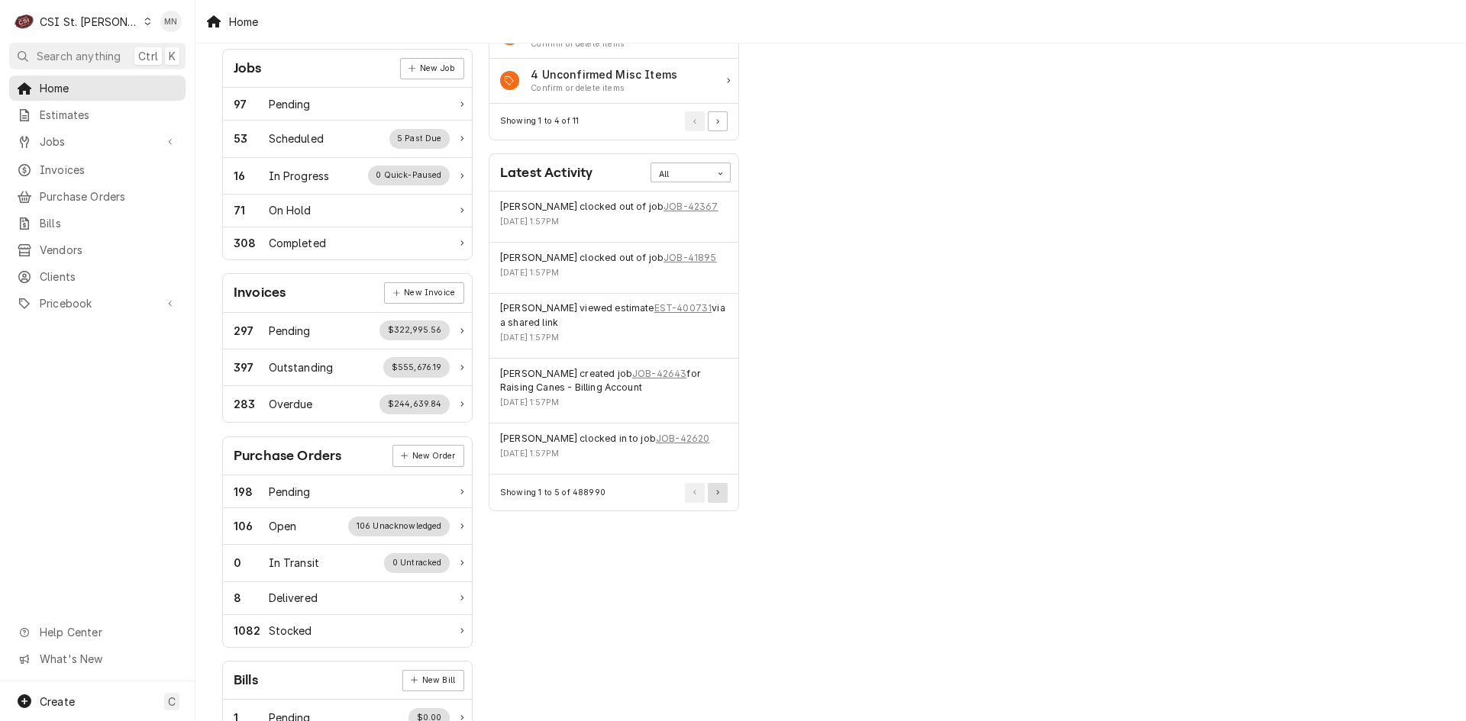
click at [725, 486] on button "Pagination Controls" at bounding box center [718, 493] width 20 height 20
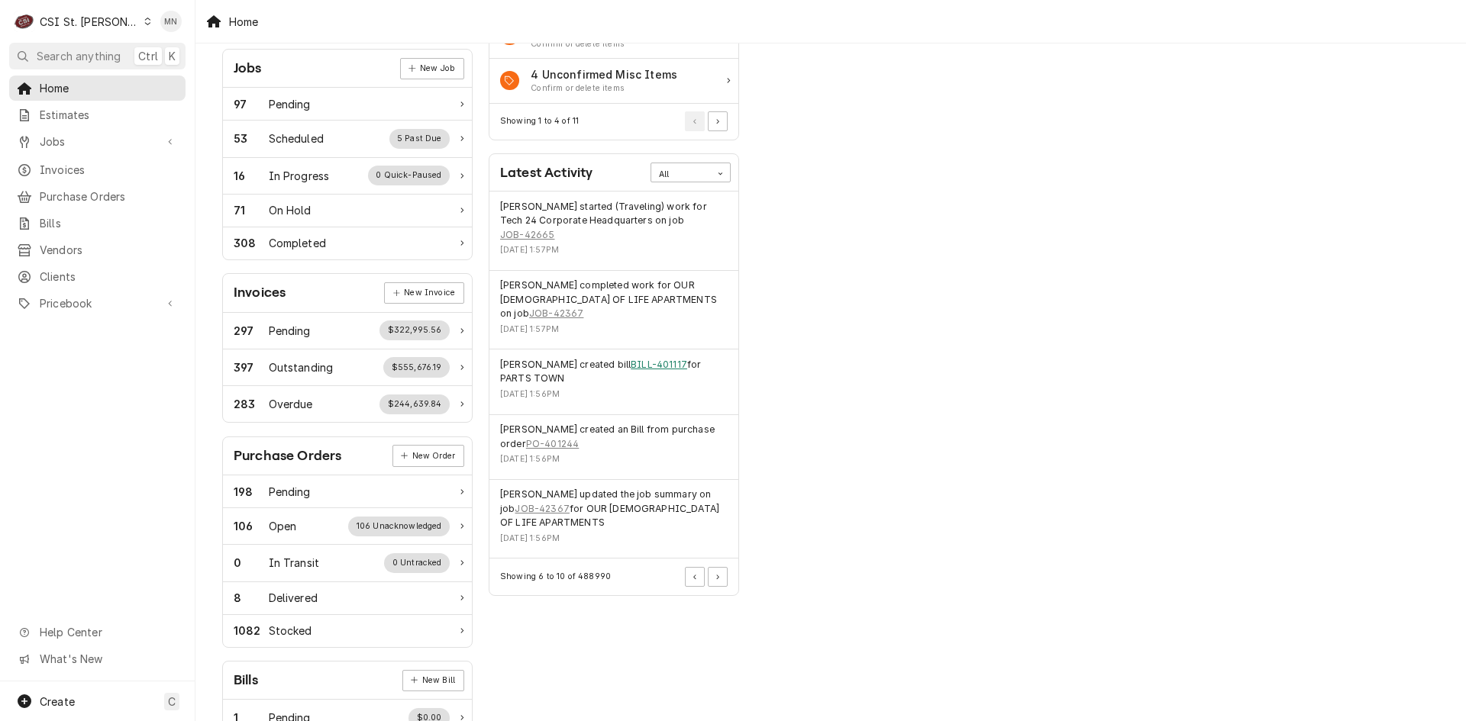
click at [635, 358] on link "BILL-401117" at bounding box center [659, 365] width 56 height 14
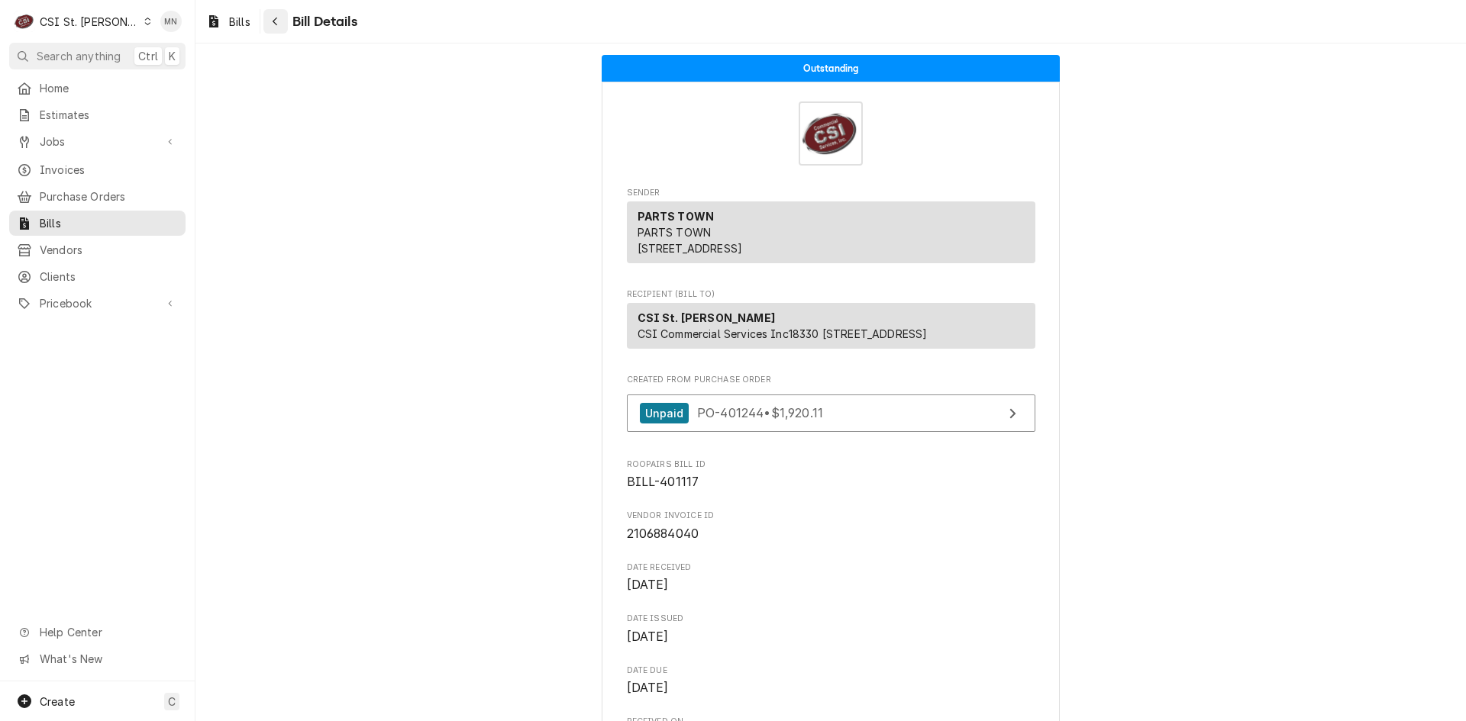
click at [275, 24] on icon "Navigate back" at bounding box center [275, 21] width 7 height 11
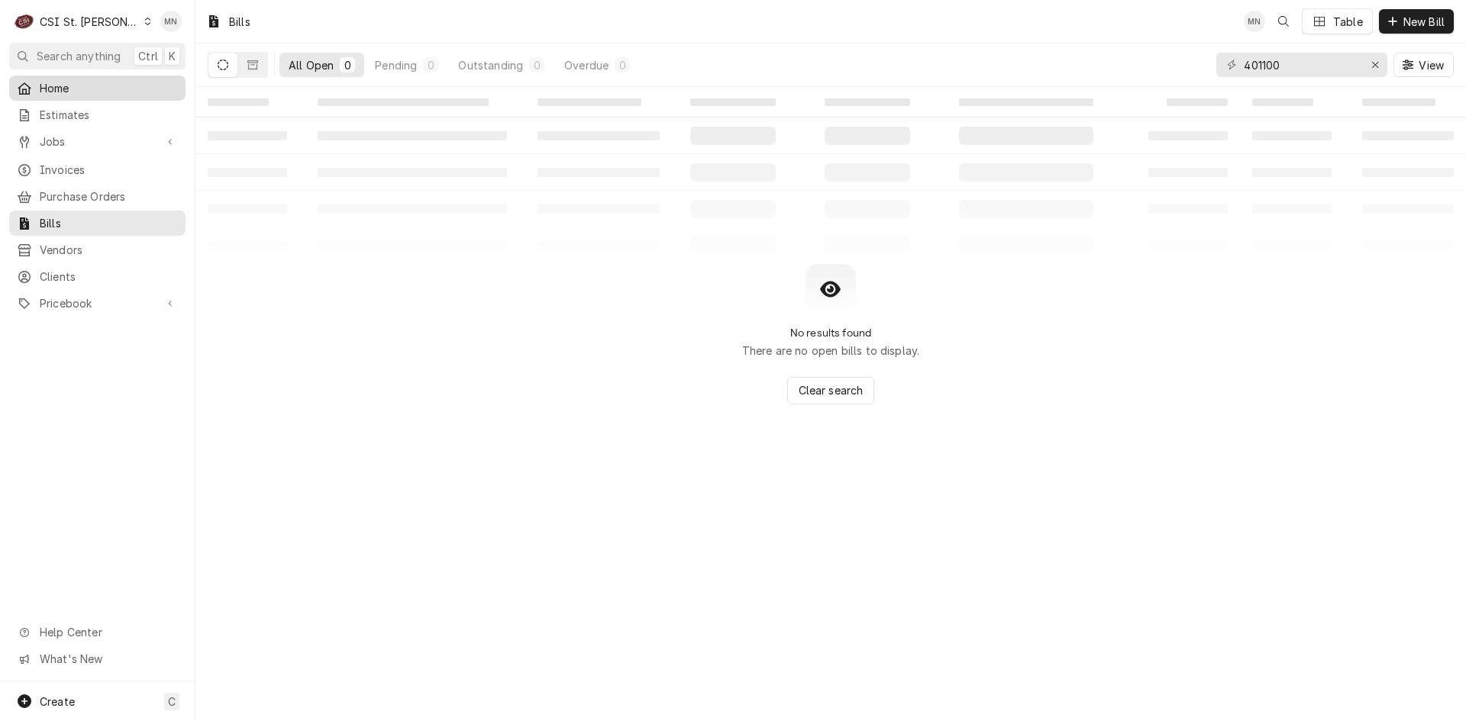
click at [43, 83] on span "Home" at bounding box center [109, 88] width 138 height 16
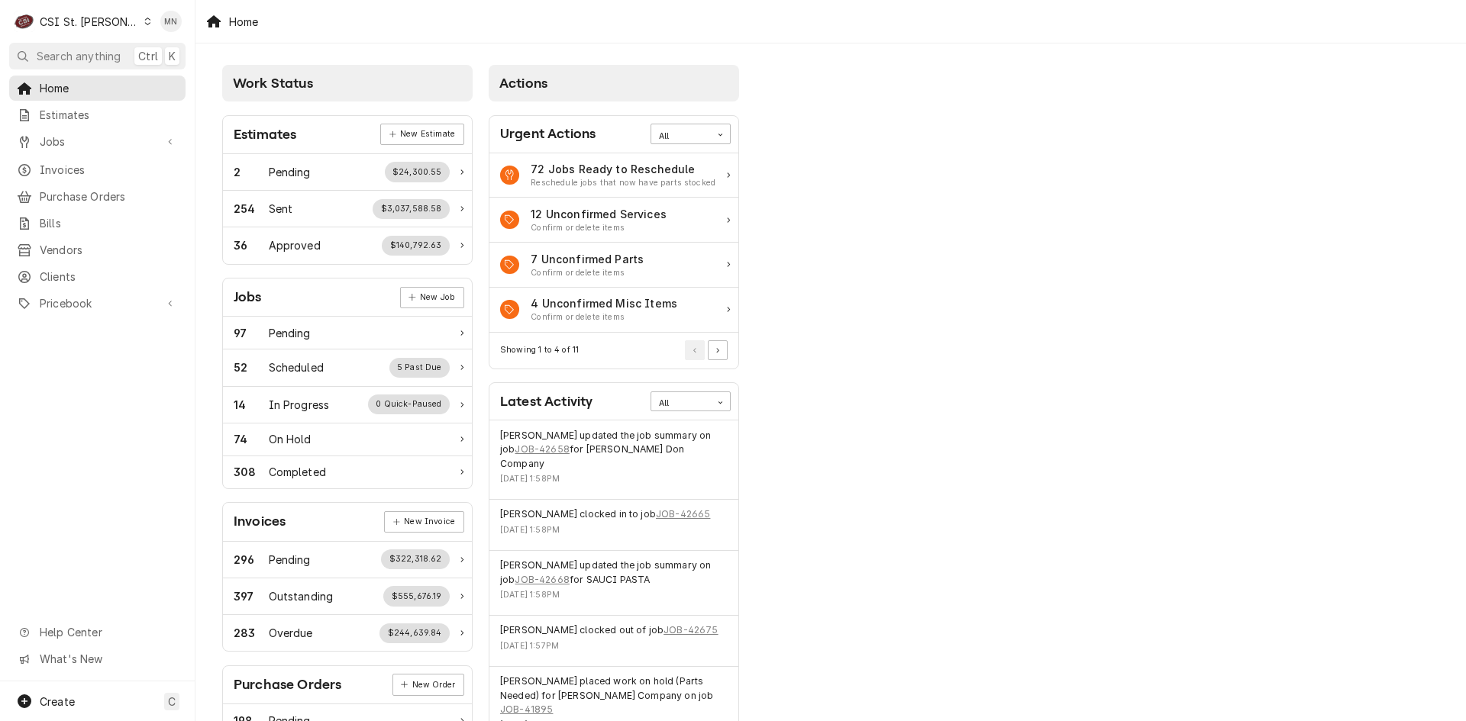
click at [115, 14] on div "C CSI St. [PERSON_NAME]" at bounding box center [82, 21] width 147 height 31
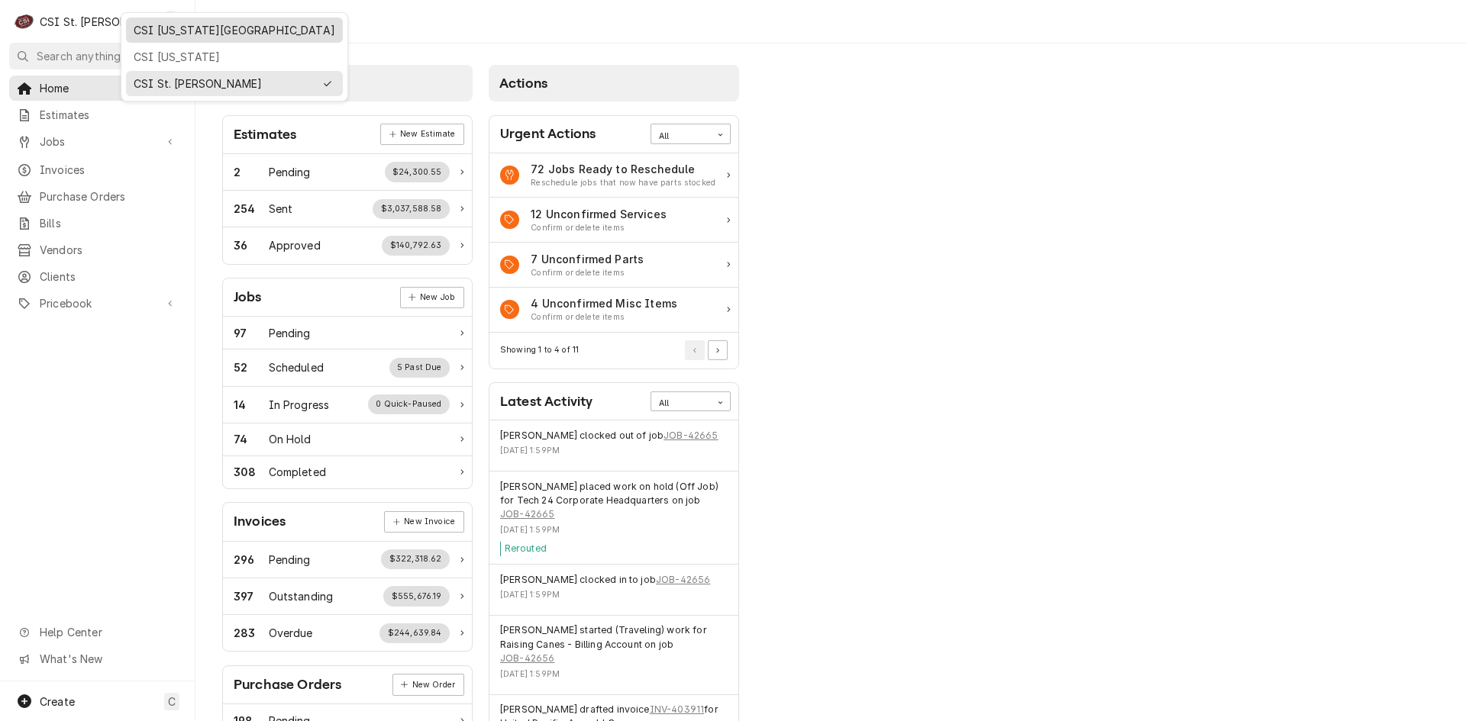
click at [144, 23] on div "CSI [US_STATE][GEOGRAPHIC_DATA]" at bounding box center [235, 30] width 202 height 16
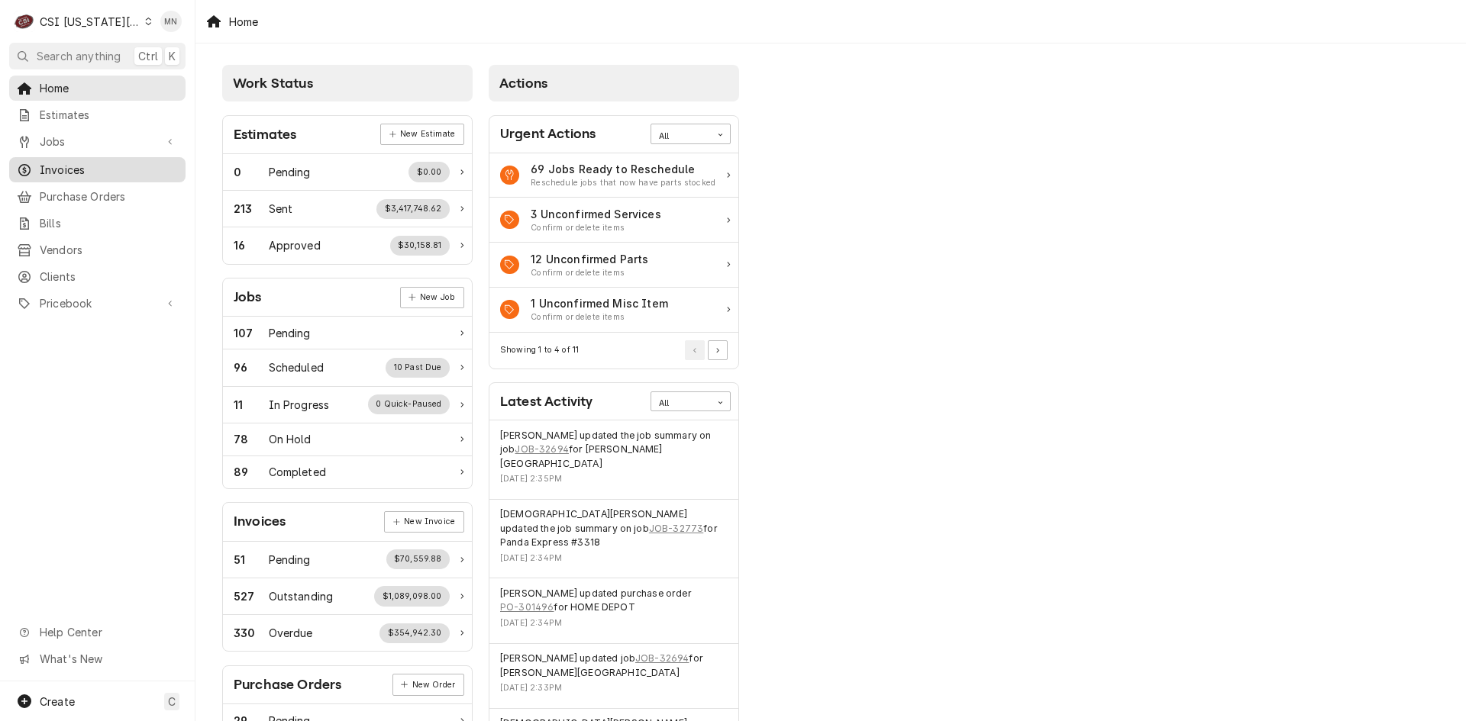
click at [72, 162] on span "Invoices" at bounding box center [109, 170] width 138 height 16
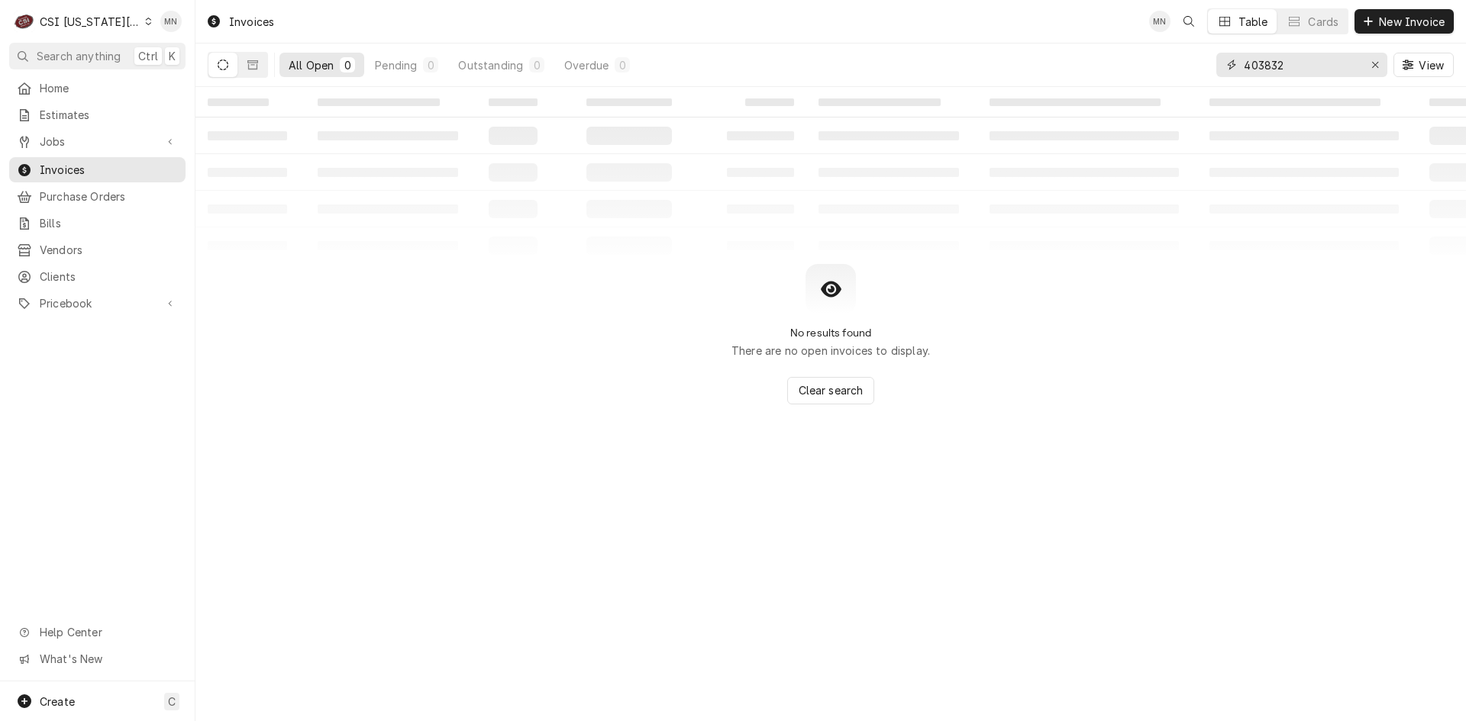
drag, startPoint x: 1319, startPoint y: 63, endPoint x: 1048, endPoint y: 67, distance: 271.1
click at [1048, 66] on div "All Open 0 Pending 0 Outstanding 0 Overdue 0 403832 View" at bounding box center [831, 65] width 1246 height 43
type input "303081"
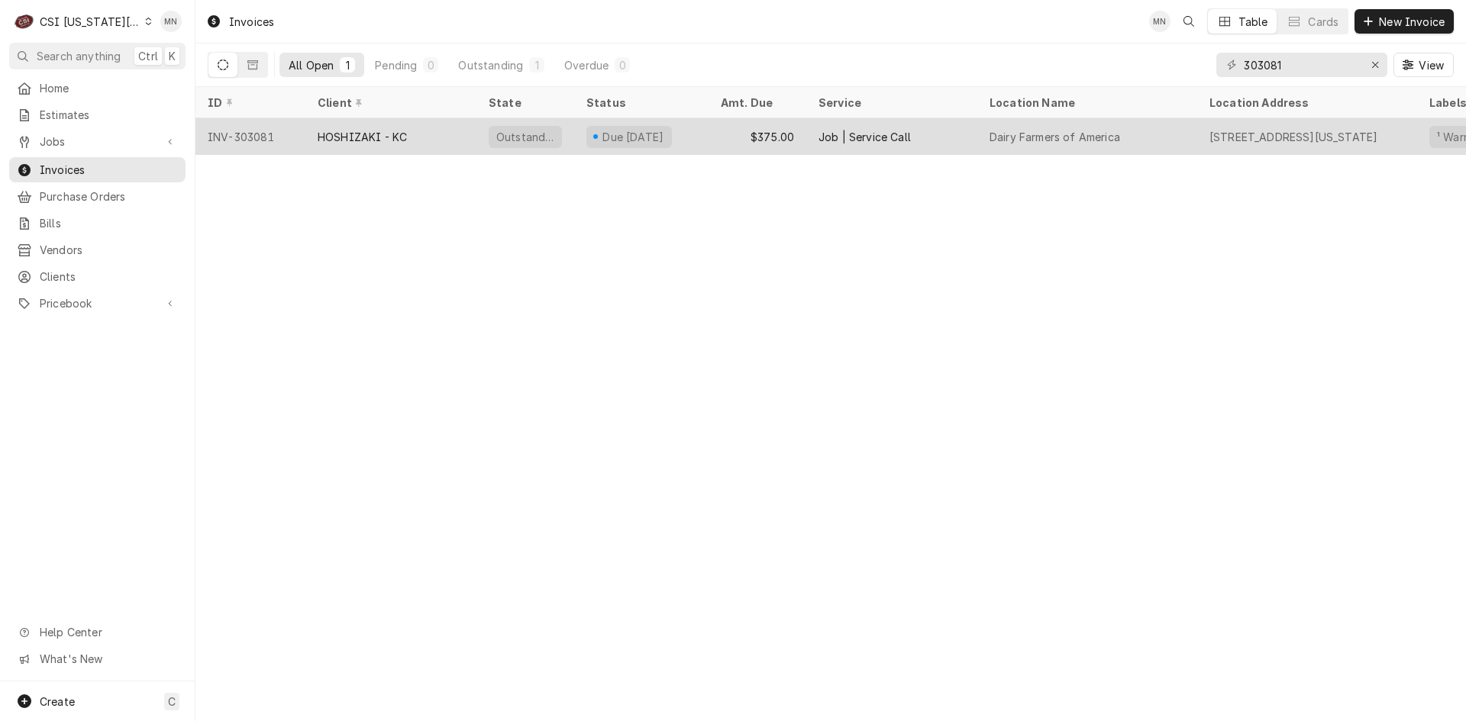
click at [313, 131] on div "HOSHIZAKI - KC" at bounding box center [390, 136] width 171 height 37
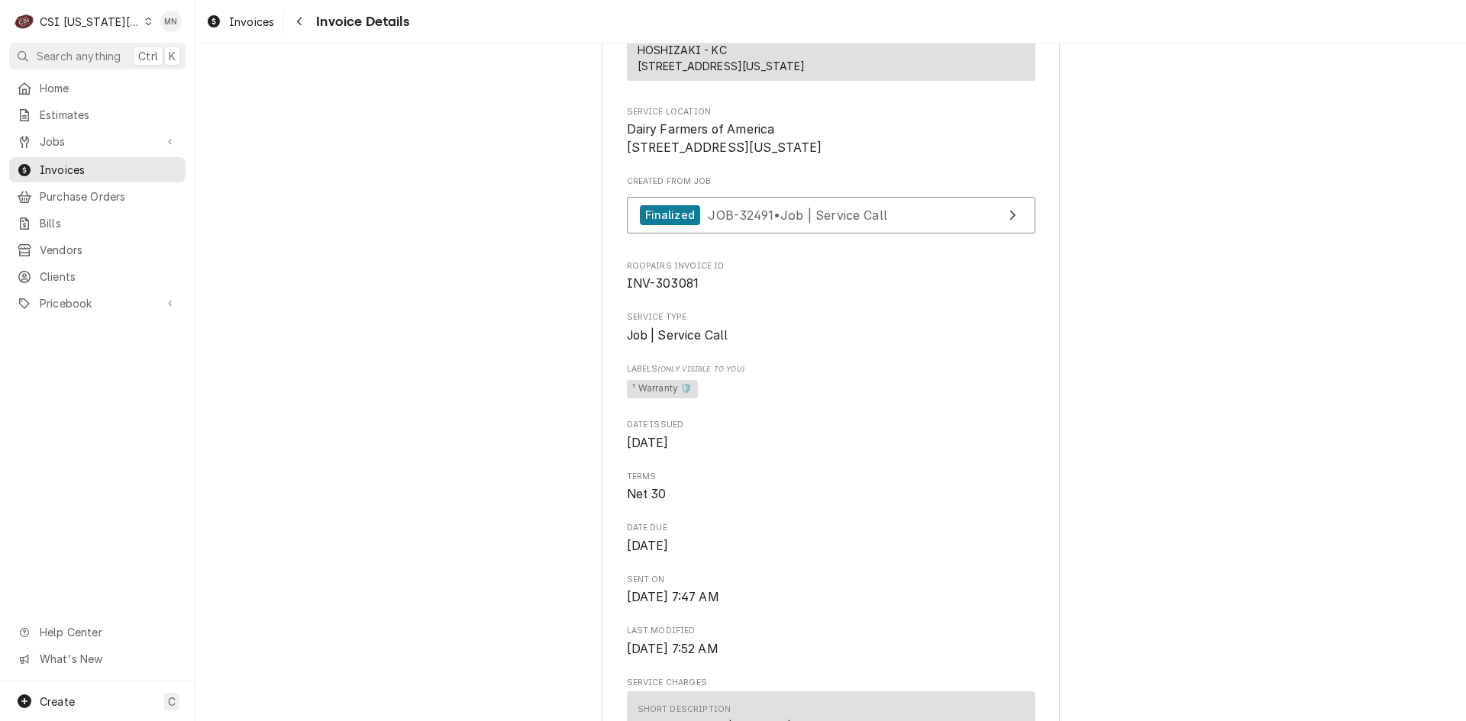
scroll to position [305, 0]
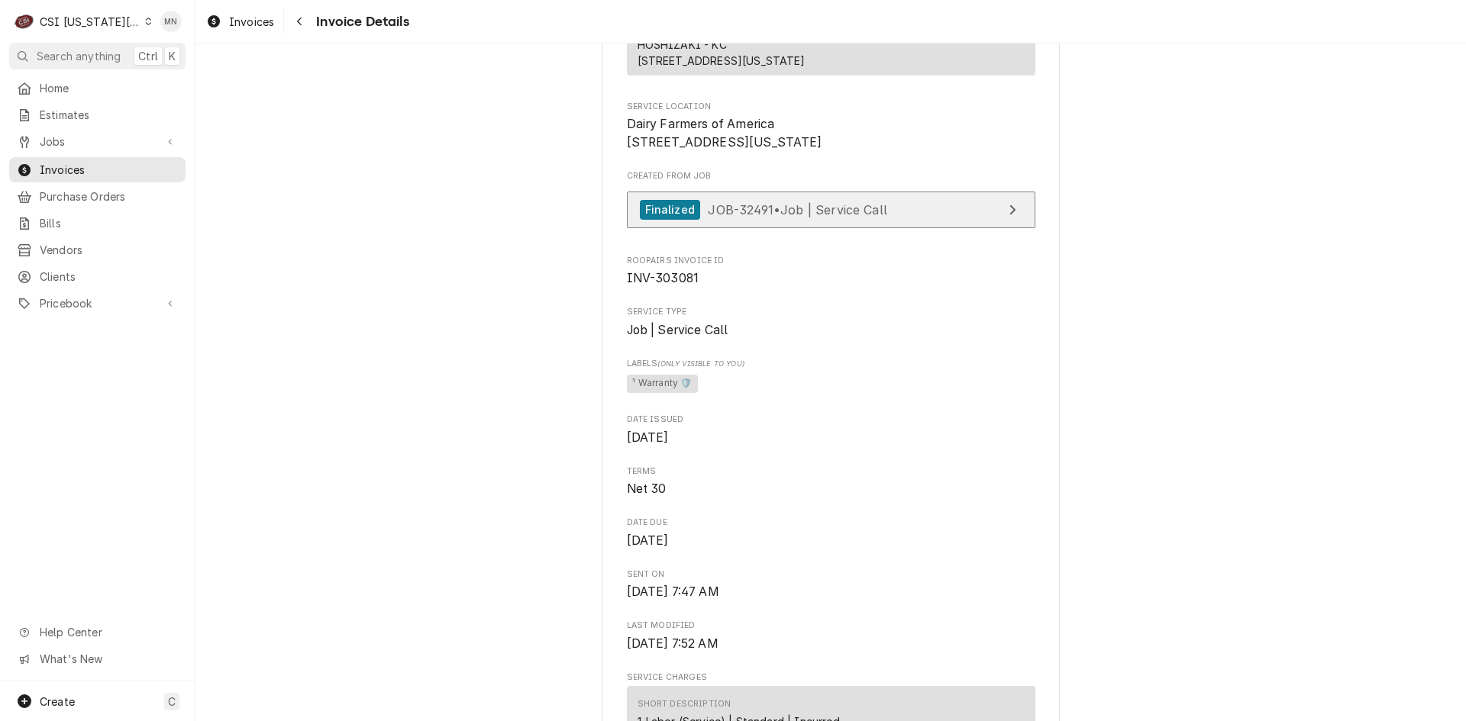
click at [837, 217] on span "JOB-32491 • Job | Service Call" at bounding box center [797, 209] width 179 height 15
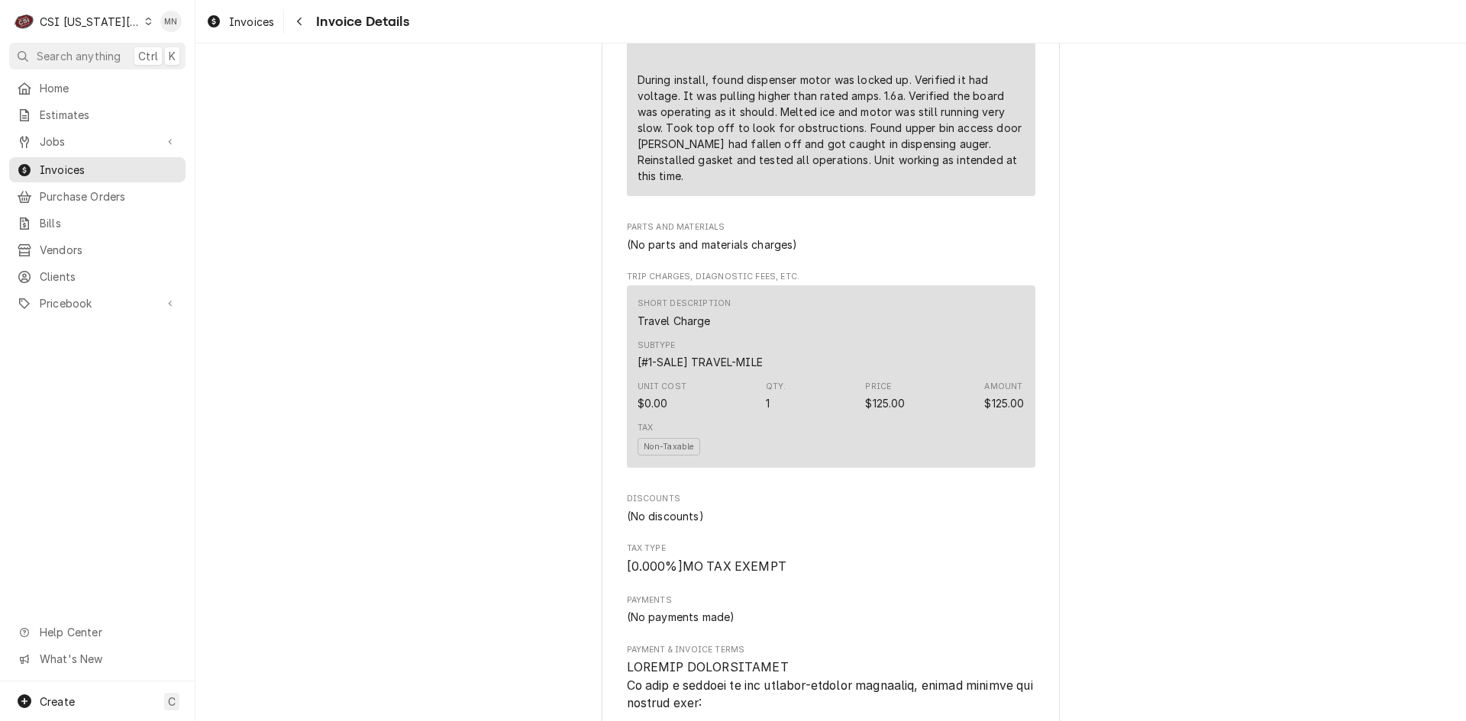
scroll to position [993, 0]
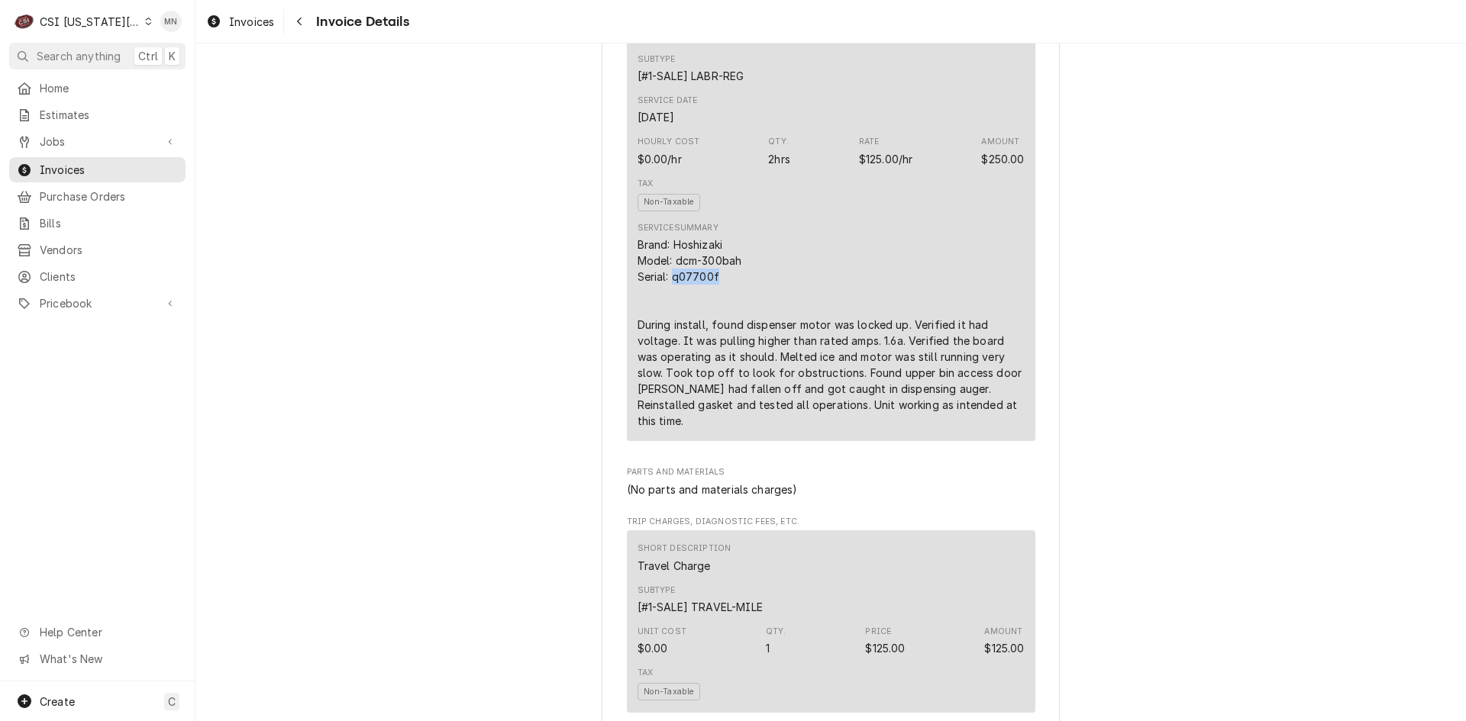
drag, startPoint x: 712, startPoint y: 328, endPoint x: 667, endPoint y: 331, distance: 44.4
click at [667, 331] on div "Brand: Hoshizaki Model: dcm-300bah Serial: q07700f During install, found dispen…" at bounding box center [830, 333] width 387 height 192
copy div "q07700f"
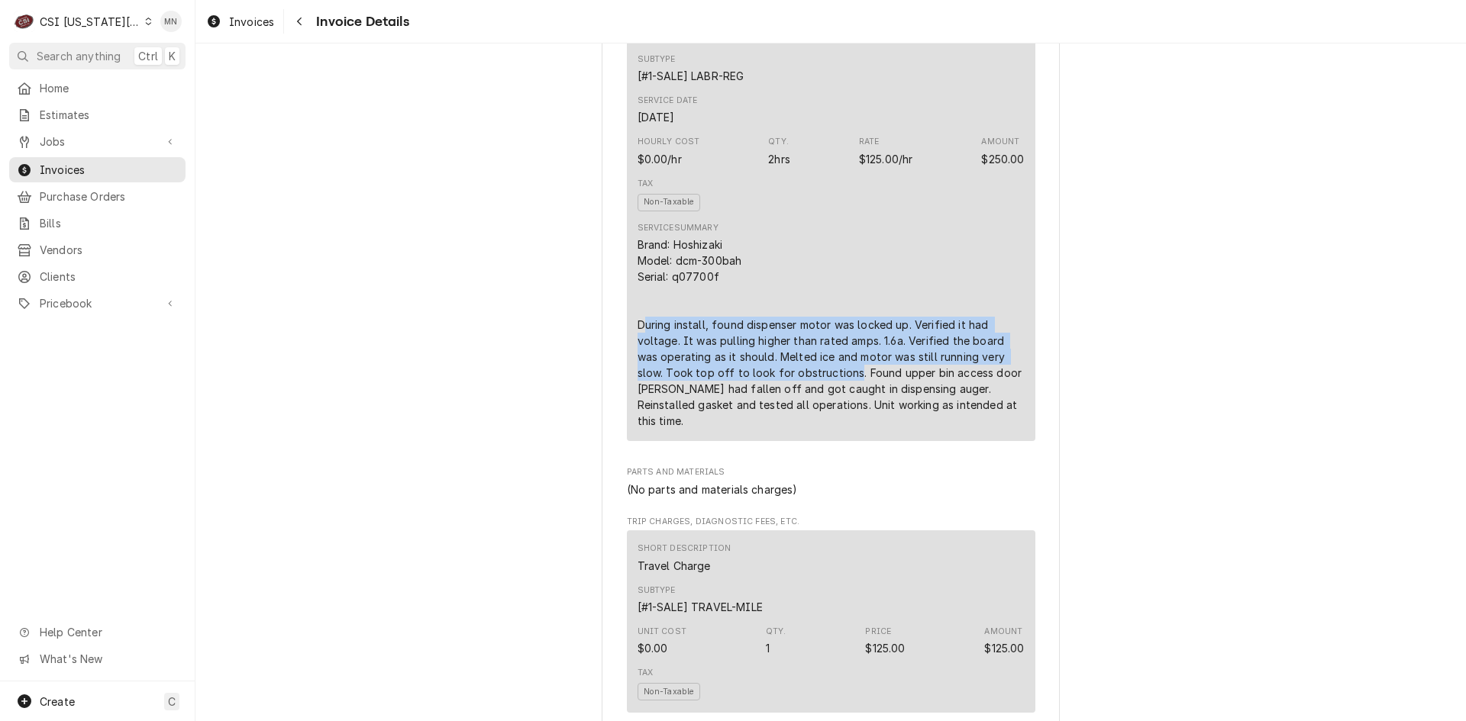
drag, startPoint x: 638, startPoint y: 373, endPoint x: 847, endPoint y: 420, distance: 214.5
click at [847, 420] on div "Brand: Hoshizaki Model: dcm-300bah Serial: q07700f During install, found dispen…" at bounding box center [830, 333] width 387 height 192
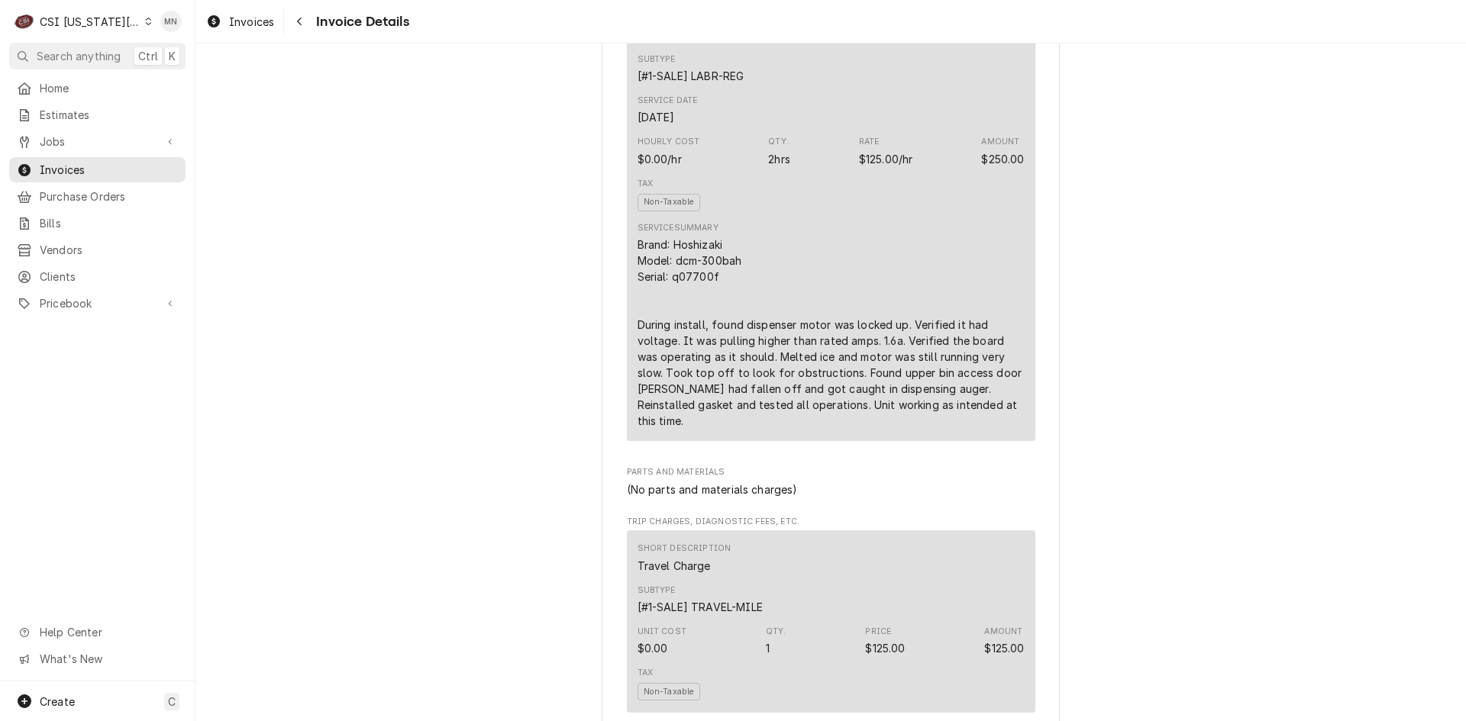
click at [763, 341] on div "Brand: Hoshizaki Model: dcm-300bah Serial: q07700f During install, found dispen…" at bounding box center [830, 333] width 387 height 192
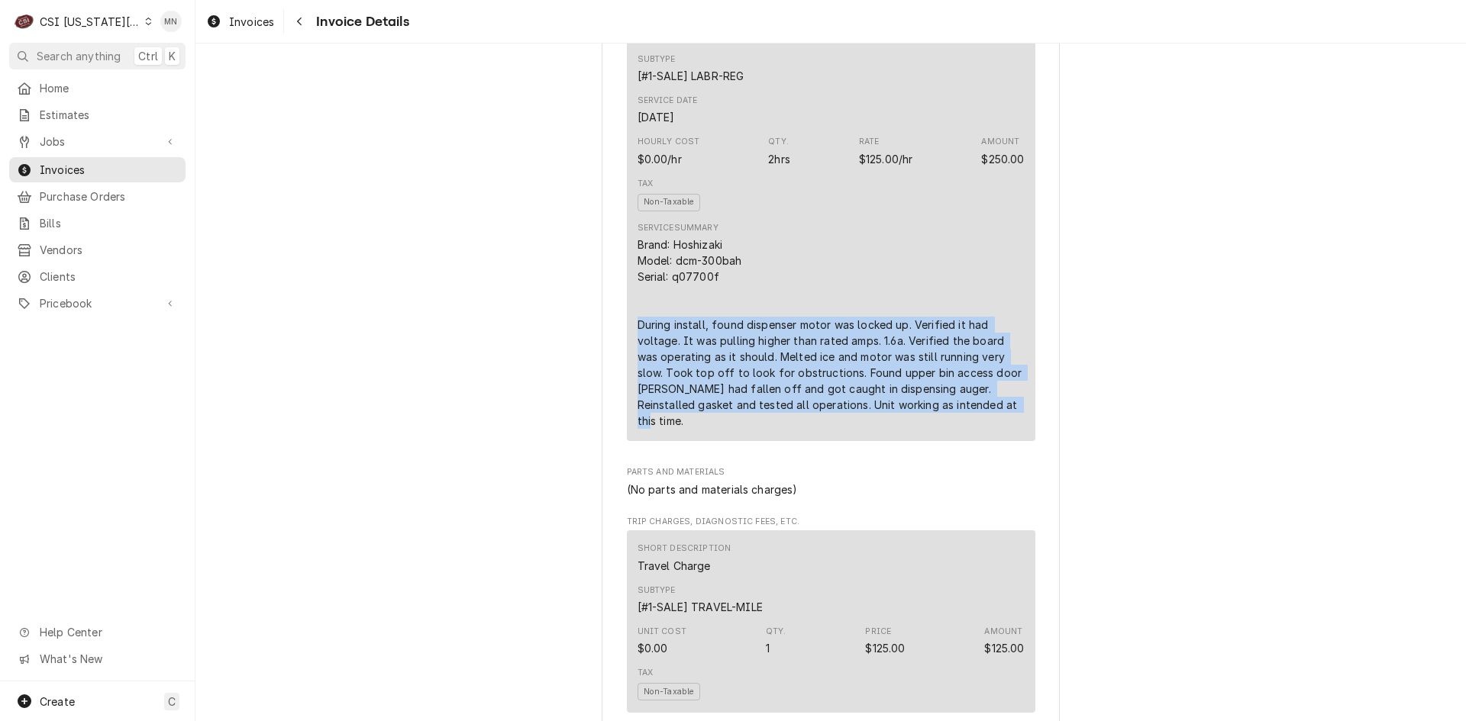
drag, startPoint x: 623, startPoint y: 372, endPoint x: 997, endPoint y: 459, distance: 384.1
click at [997, 441] on div "Short Description 1-Labor (Service) | Standard | Incurred Subtype [#1-SALE] LAB…" at bounding box center [831, 219] width 408 height 441
copy div "During install, found dispenser motor was locked up. Verified it had voltage. I…"
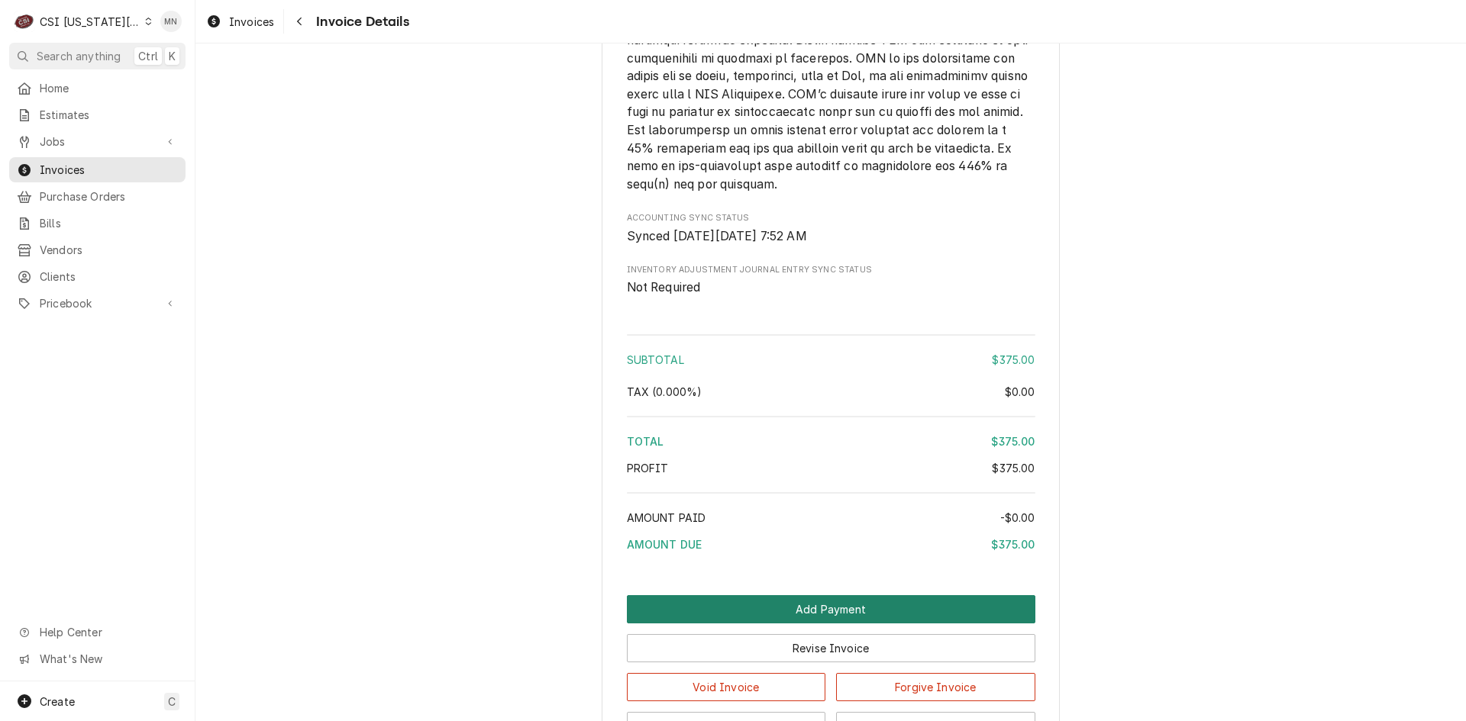
scroll to position [2510, 0]
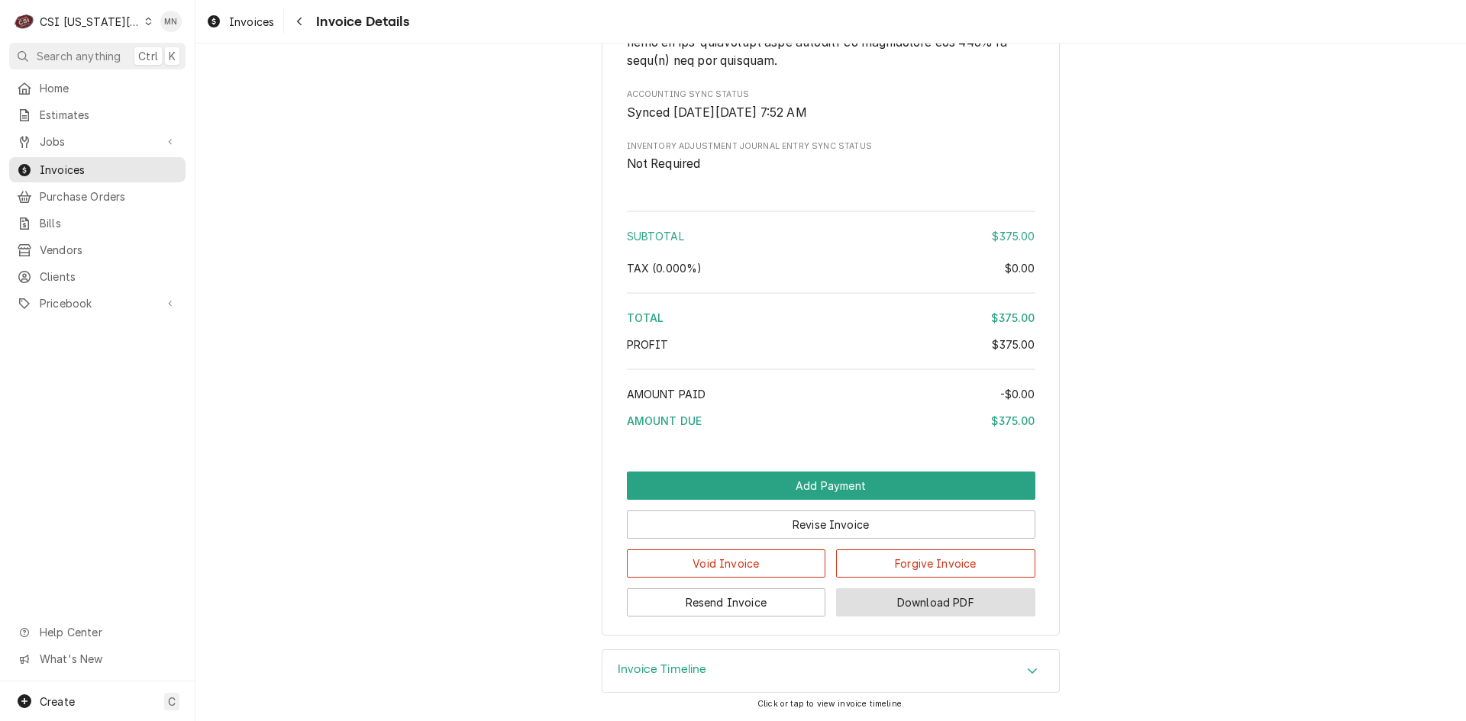
click at [942, 608] on button "Download PDF" at bounding box center [935, 603] width 199 height 28
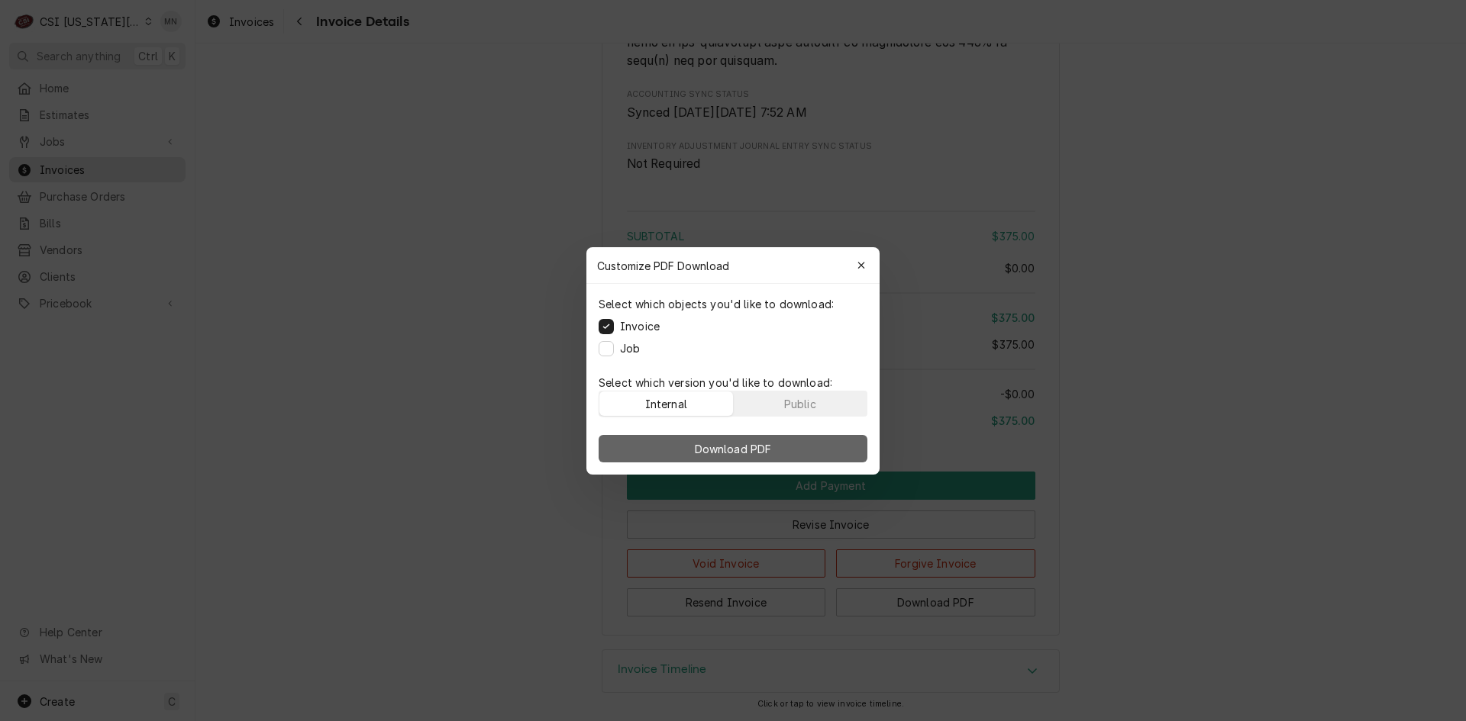
click at [728, 441] on span "Download PDF" at bounding box center [733, 449] width 83 height 16
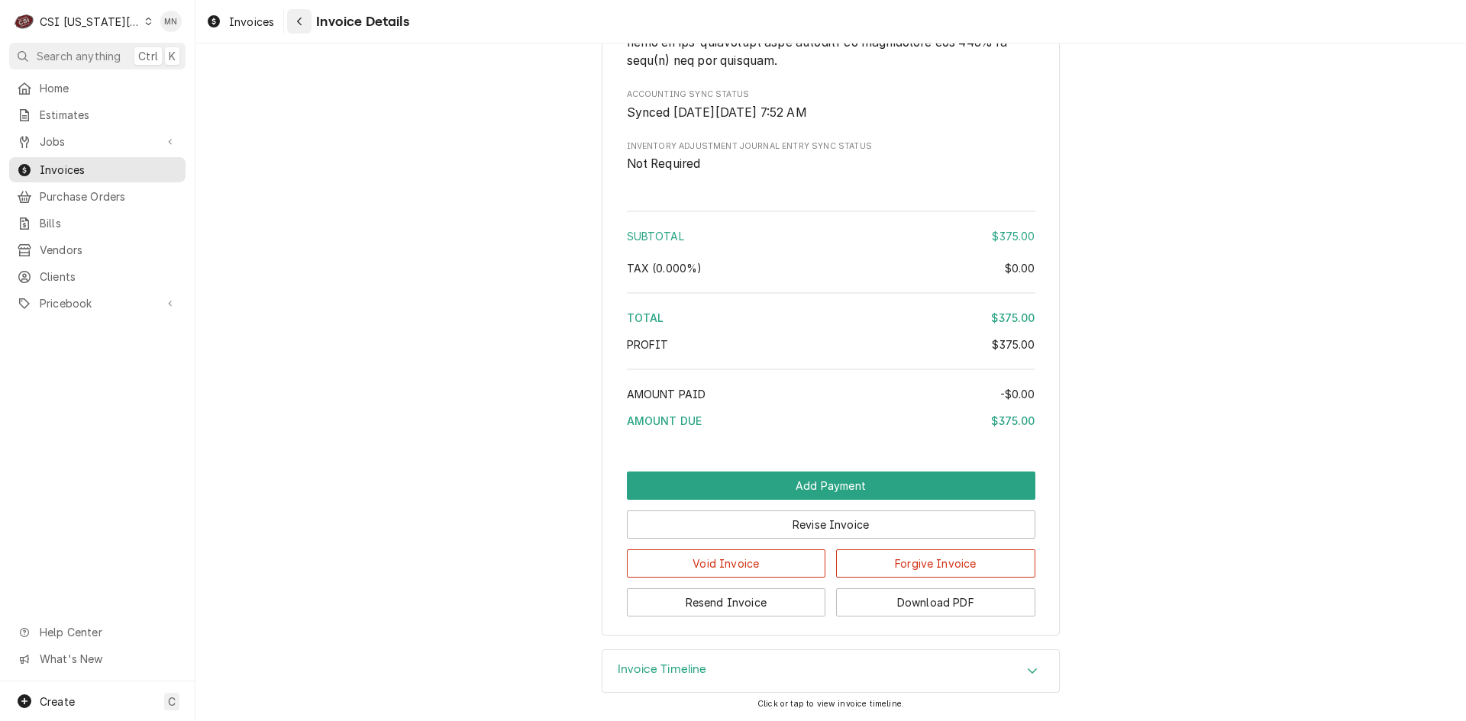
click at [302, 19] on icon "Navigate back" at bounding box center [299, 21] width 7 height 11
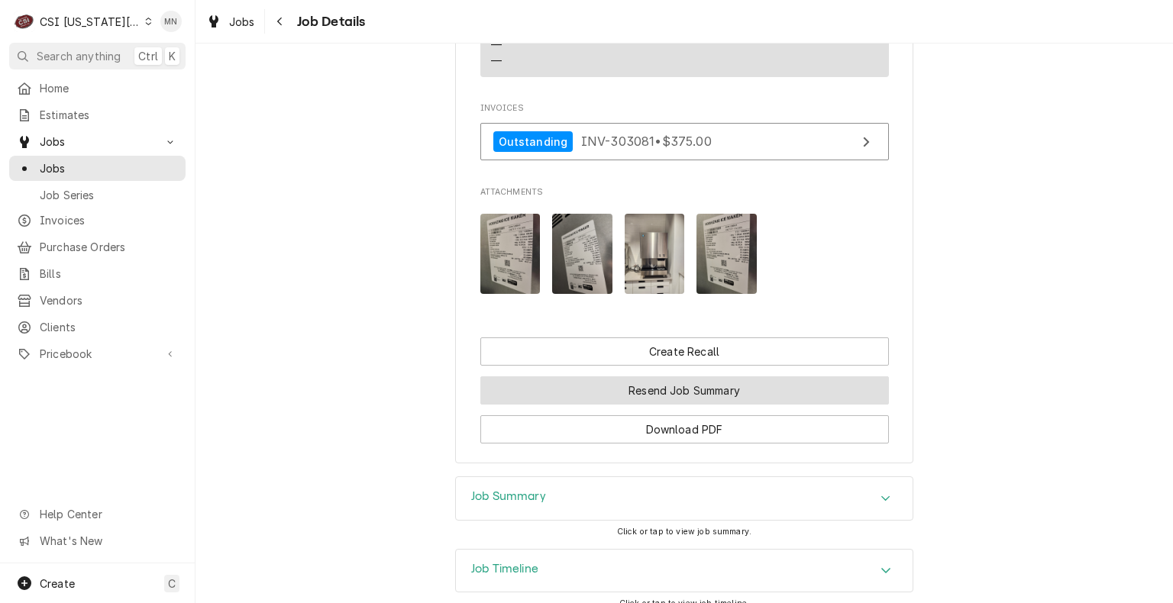
scroll to position [1096, 0]
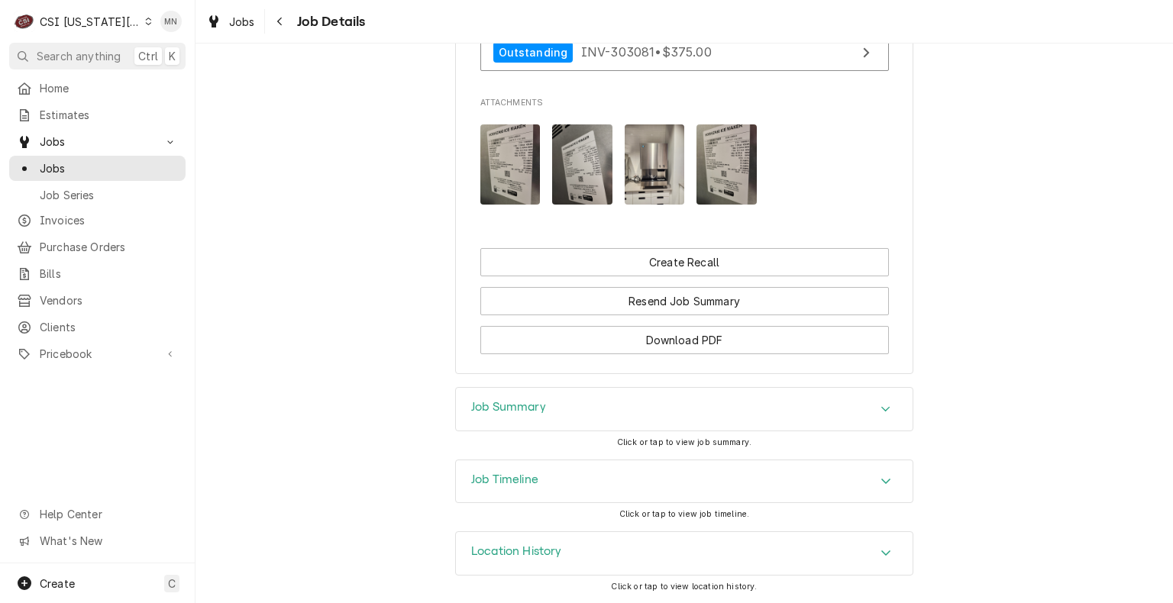
click at [702, 406] on div "Job Summary" at bounding box center [684, 409] width 457 height 43
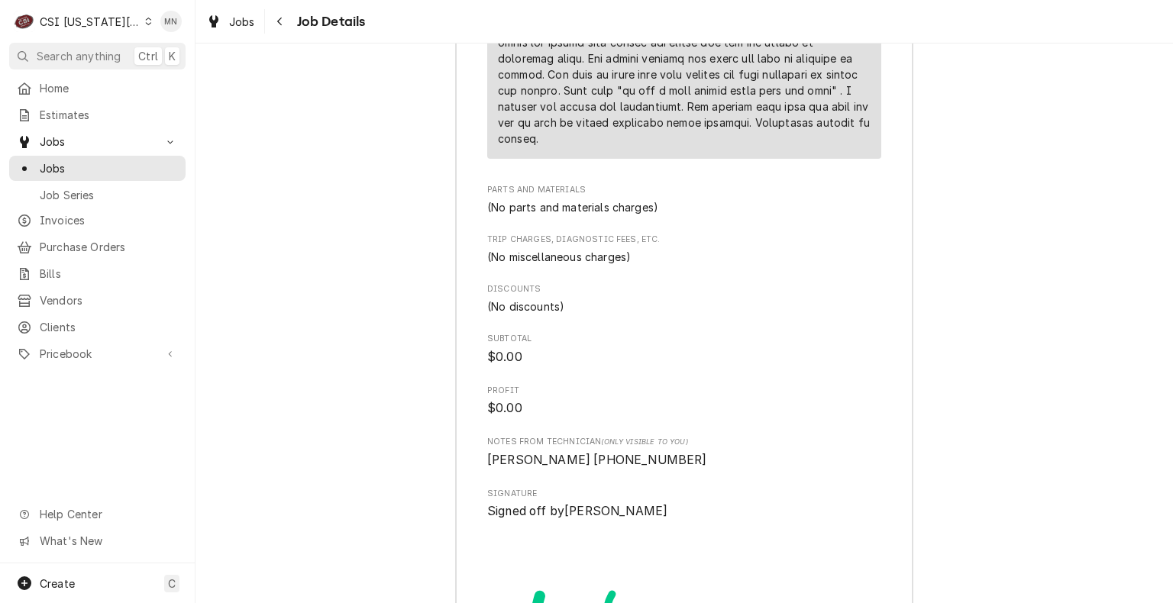
scroll to position [3539, 0]
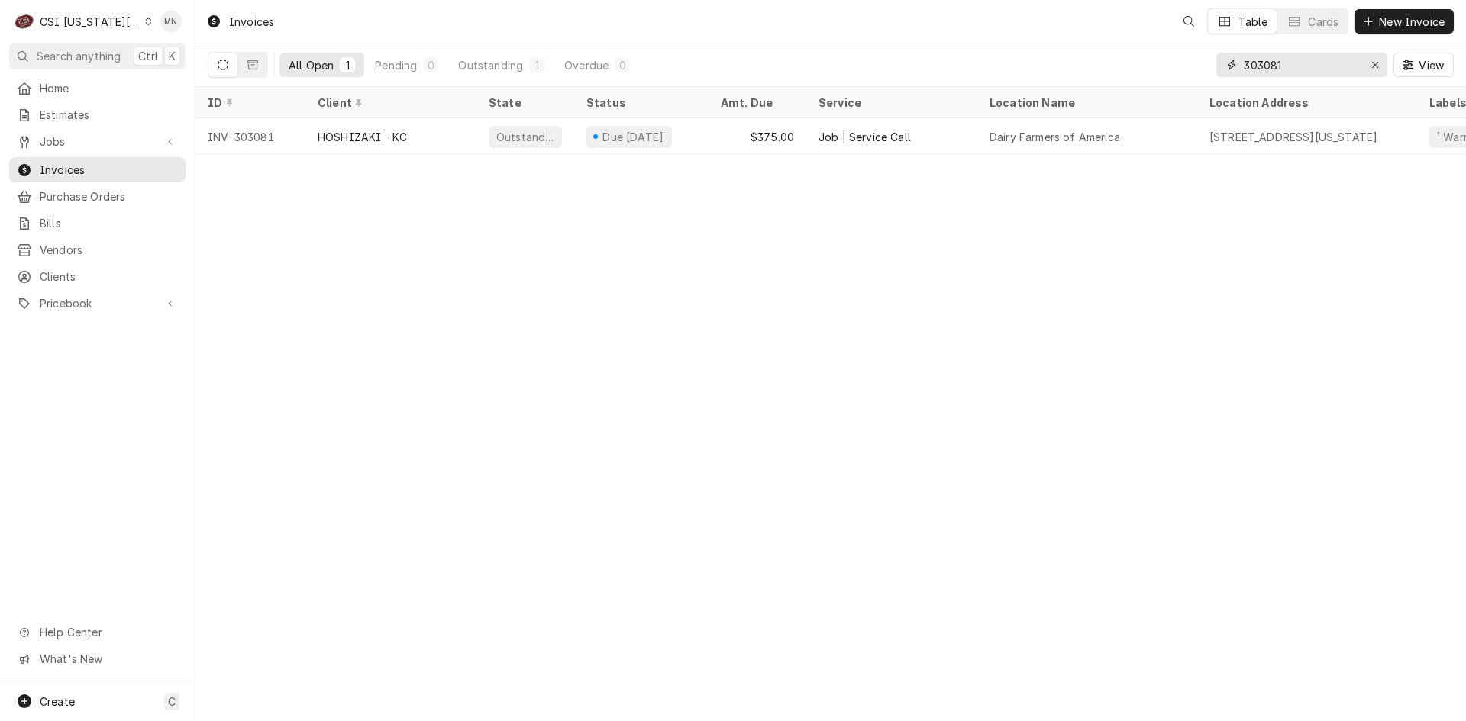
click at [1301, 72] on input "303081" at bounding box center [1301, 65] width 115 height 24
type input "303083"
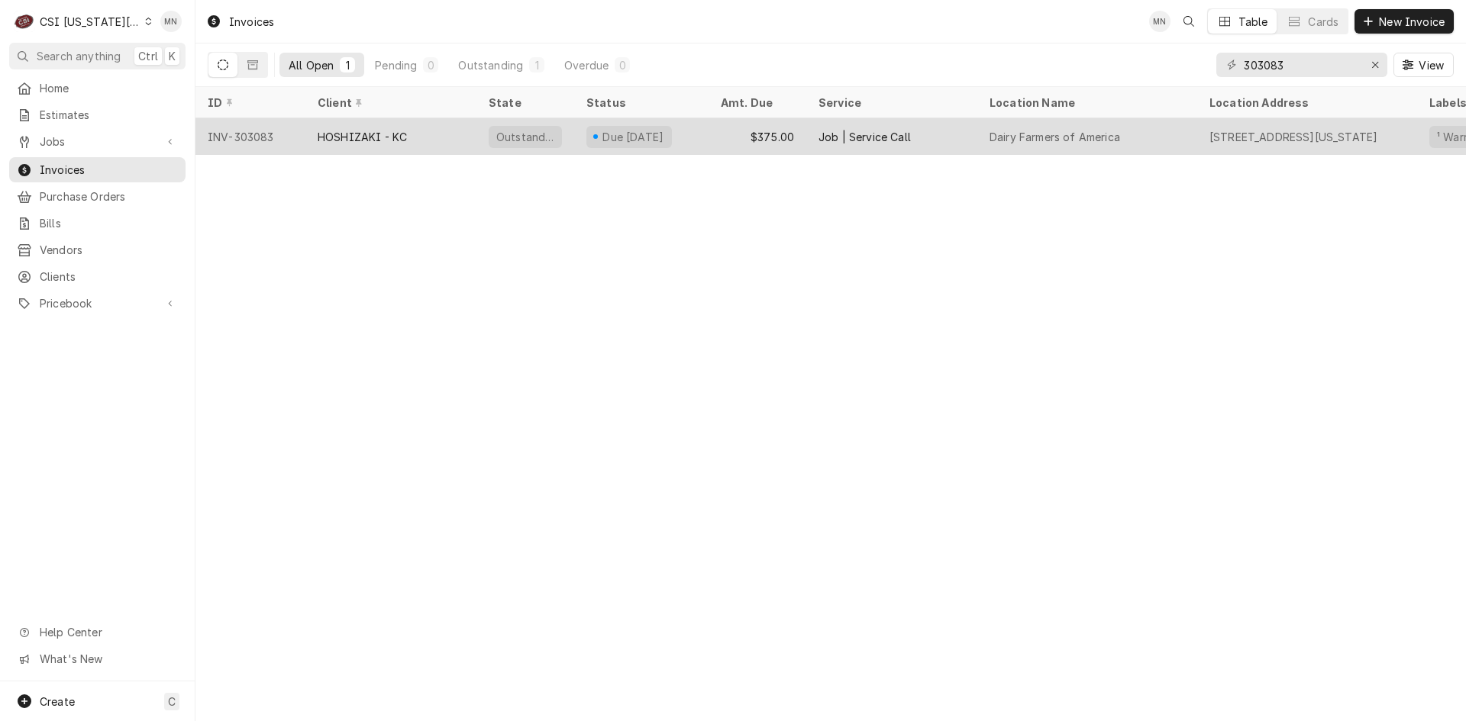
click at [412, 144] on div "HOSHIZAKI - KC" at bounding box center [390, 136] width 171 height 37
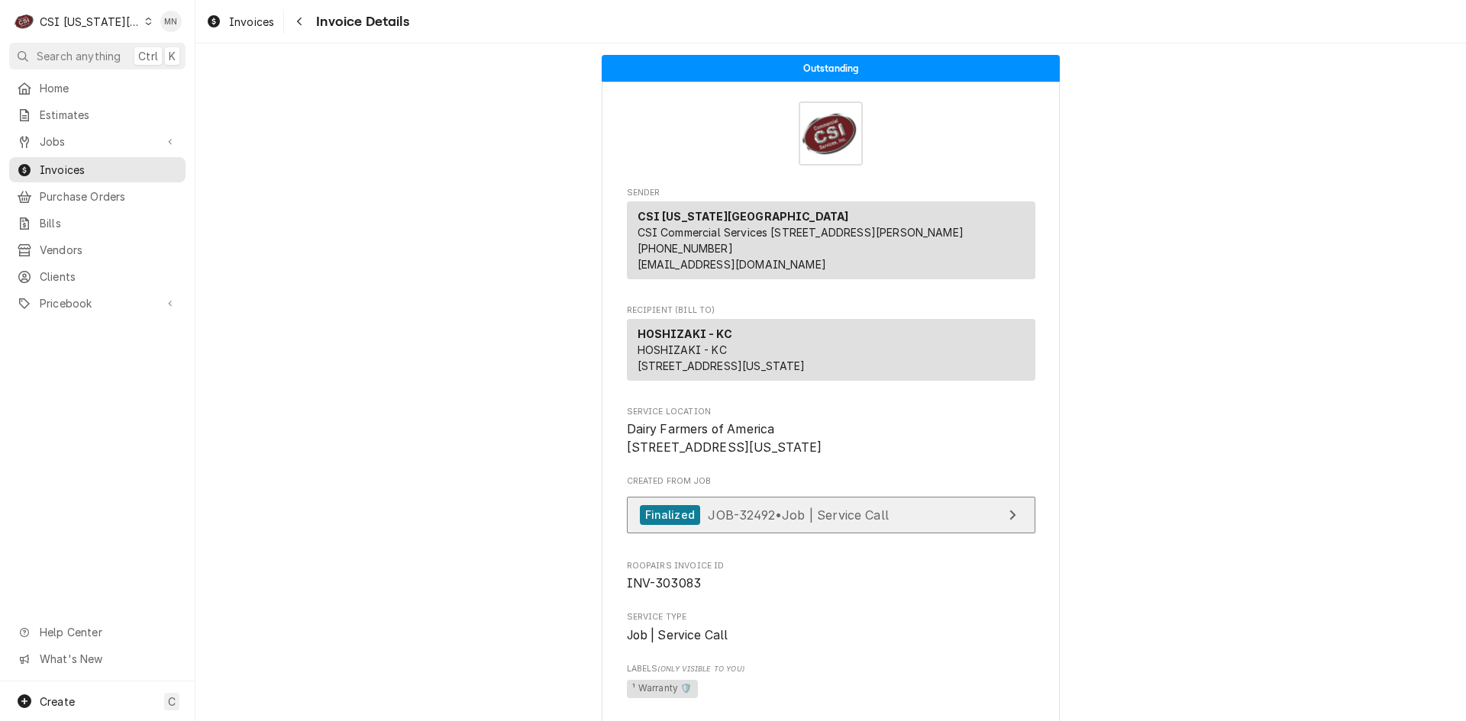
click at [934, 534] on link "Finalized JOB-32492 • Job | Service Call" at bounding box center [831, 515] width 408 height 37
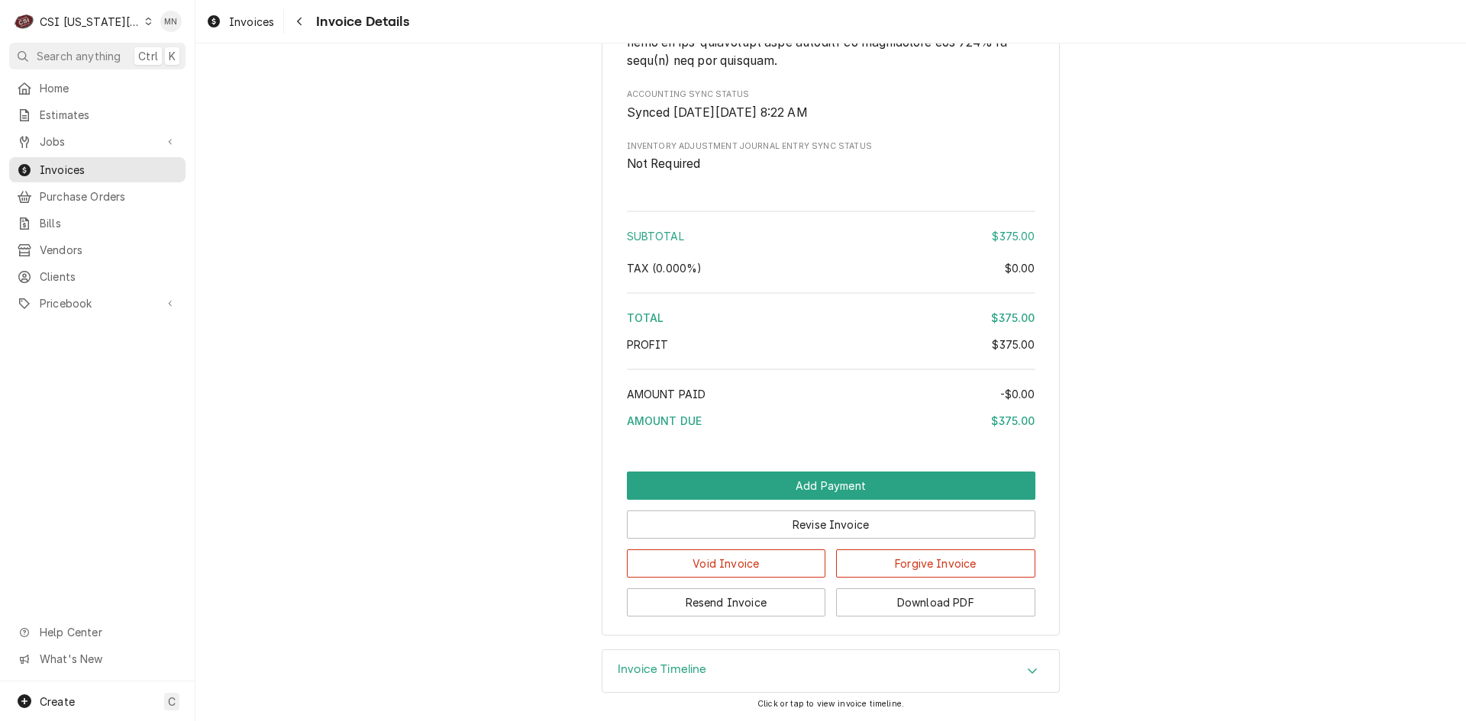
scroll to position [2510, 0]
click at [746, 682] on div "Invoice Timeline" at bounding box center [830, 671] width 457 height 43
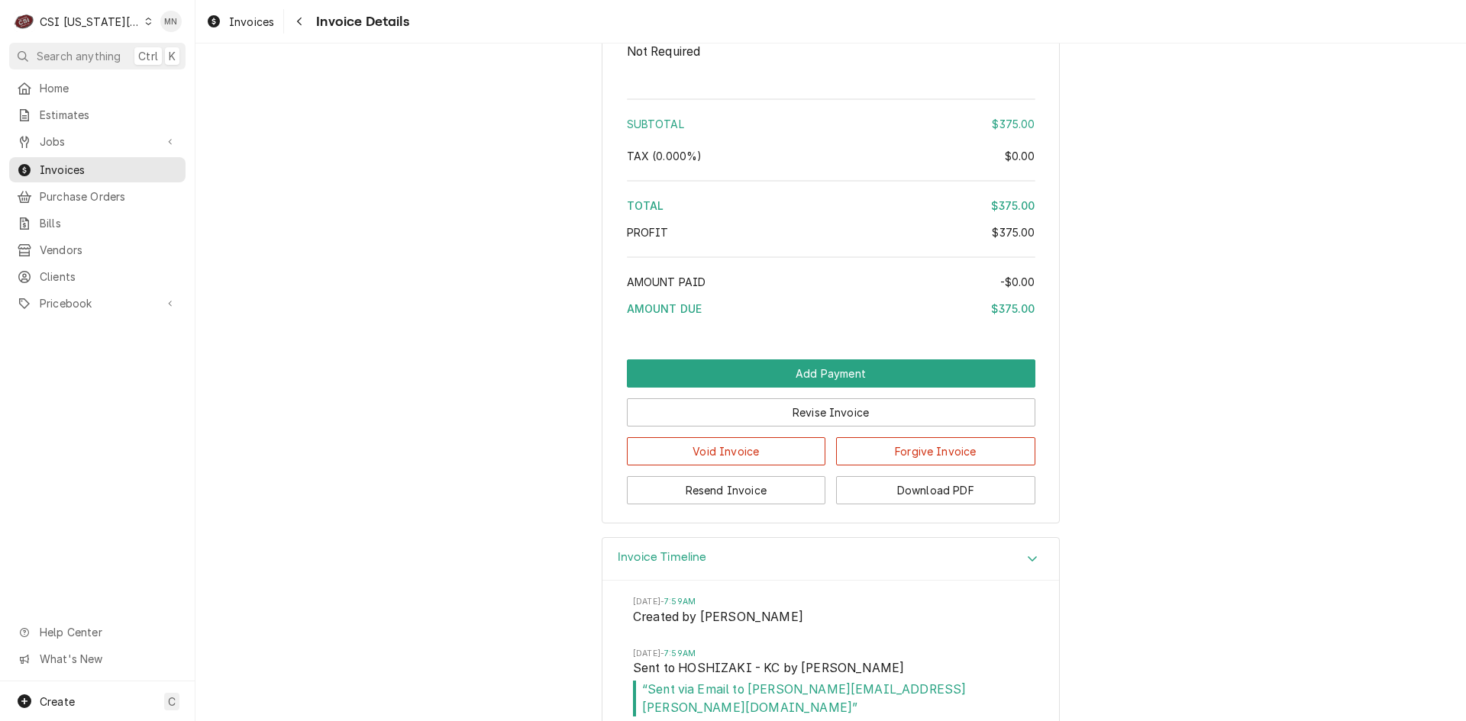
scroll to position [2652, 0]
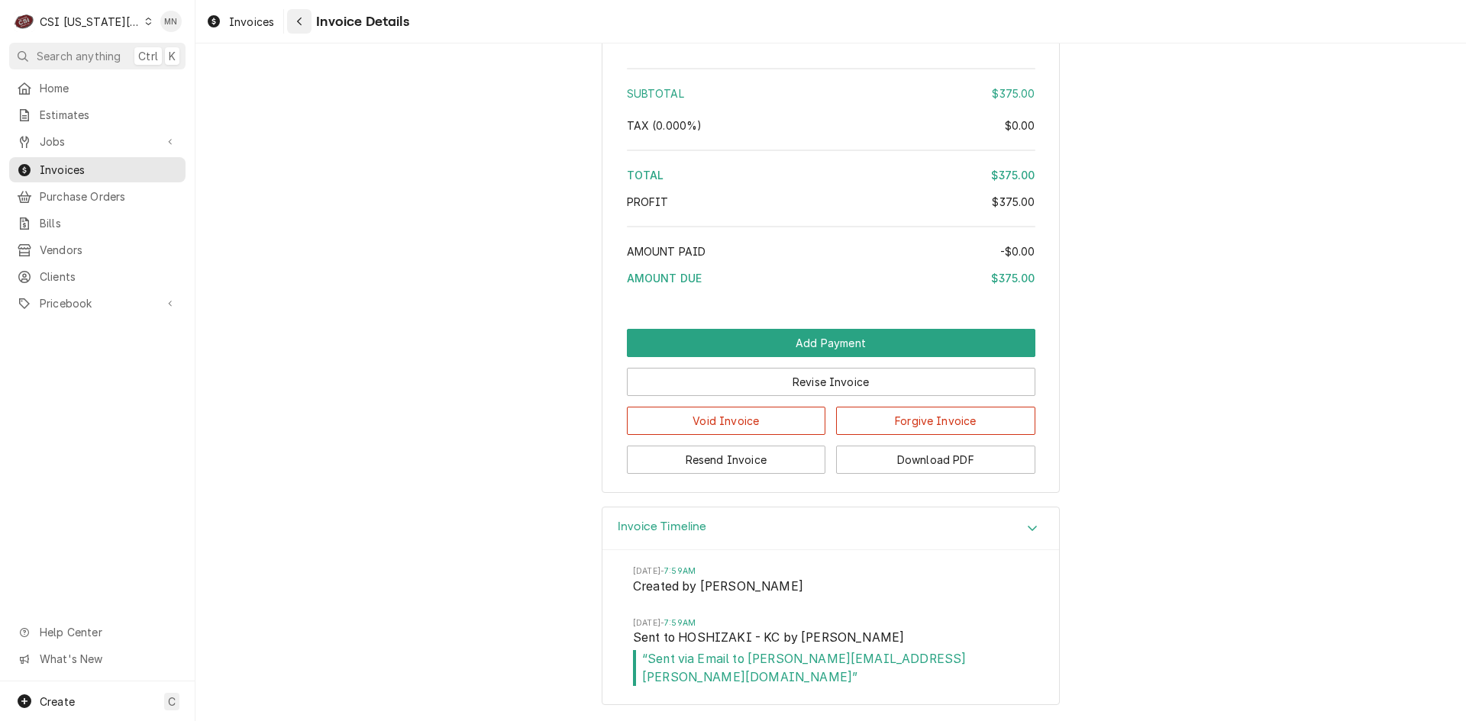
click at [302, 15] on div "Navigate back" at bounding box center [299, 21] width 15 height 15
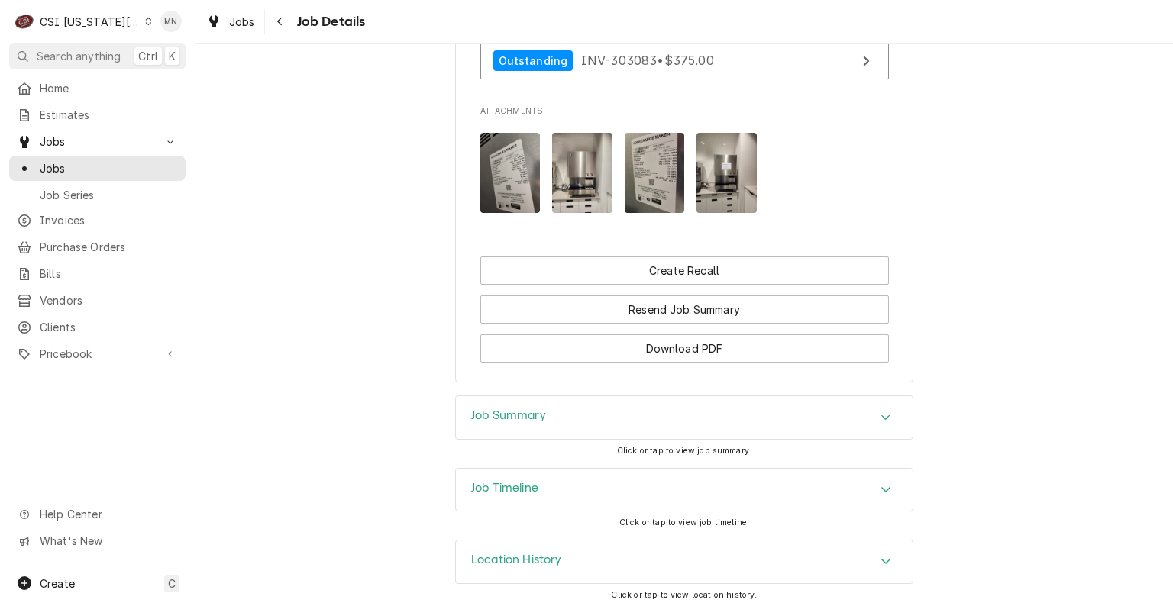
scroll to position [1096, 0]
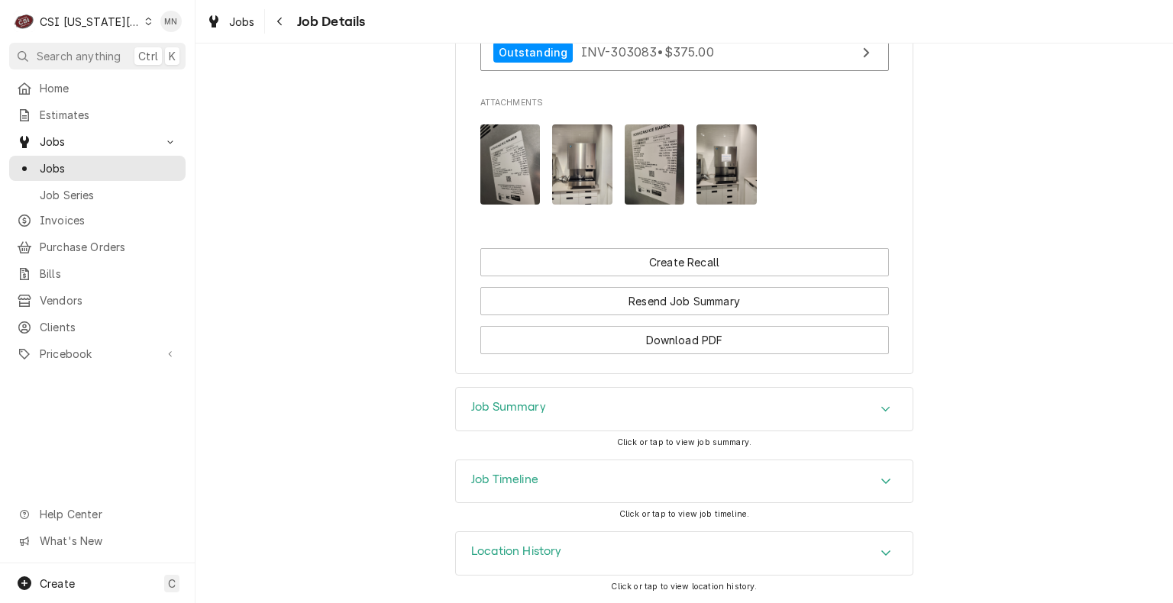
click at [708, 405] on div "Job Summary" at bounding box center [684, 409] width 457 height 43
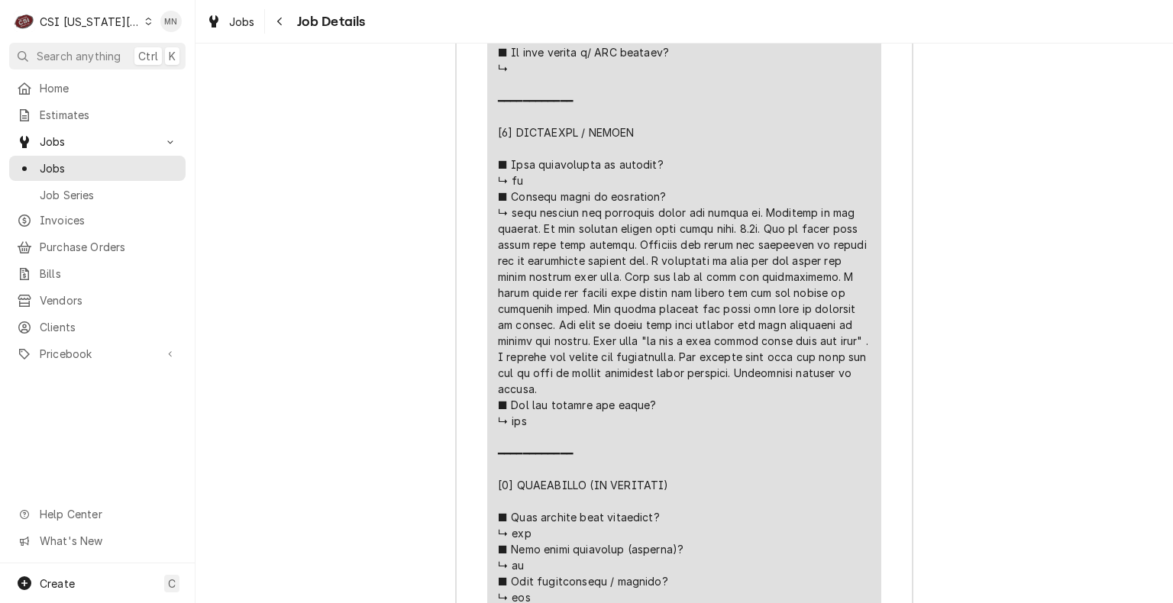
scroll to position [2318, 0]
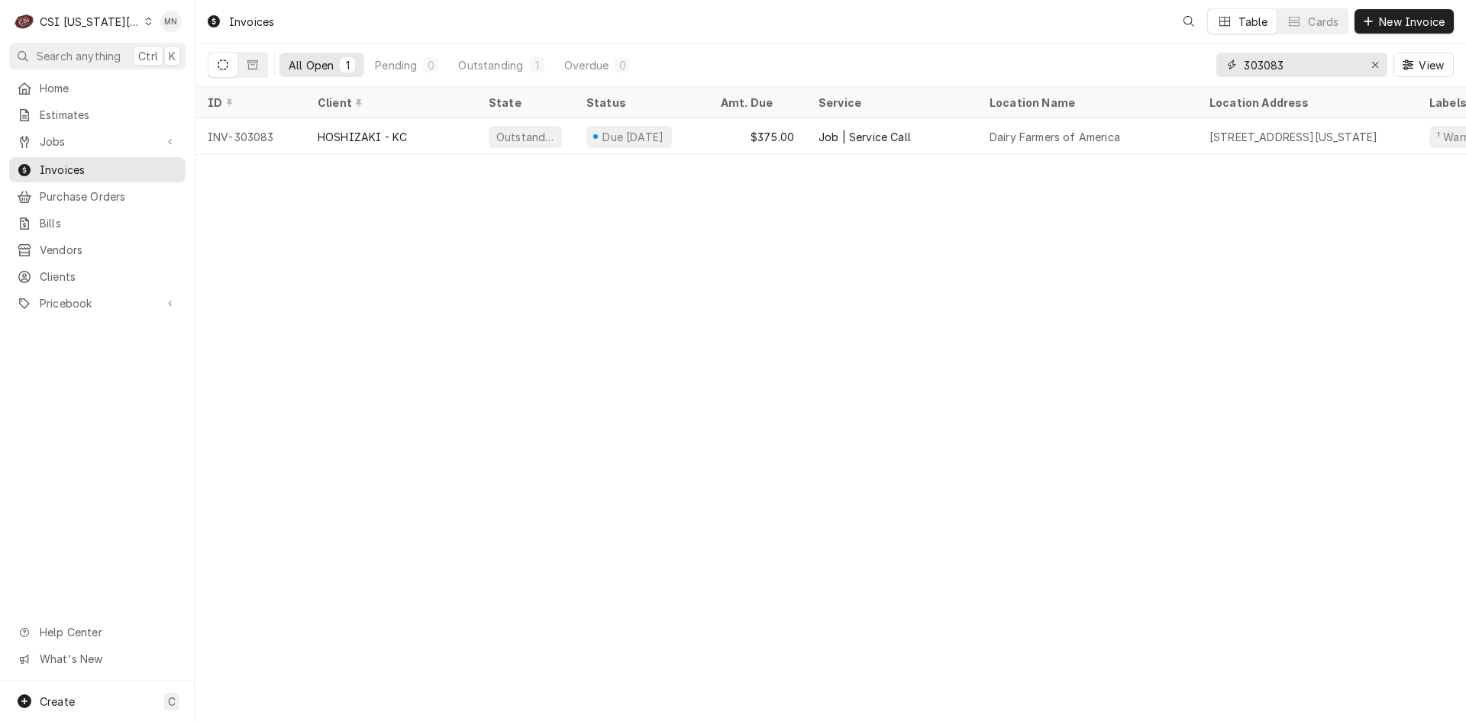
click at [1319, 62] on input "303083" at bounding box center [1301, 65] width 115 height 24
type input "303081"
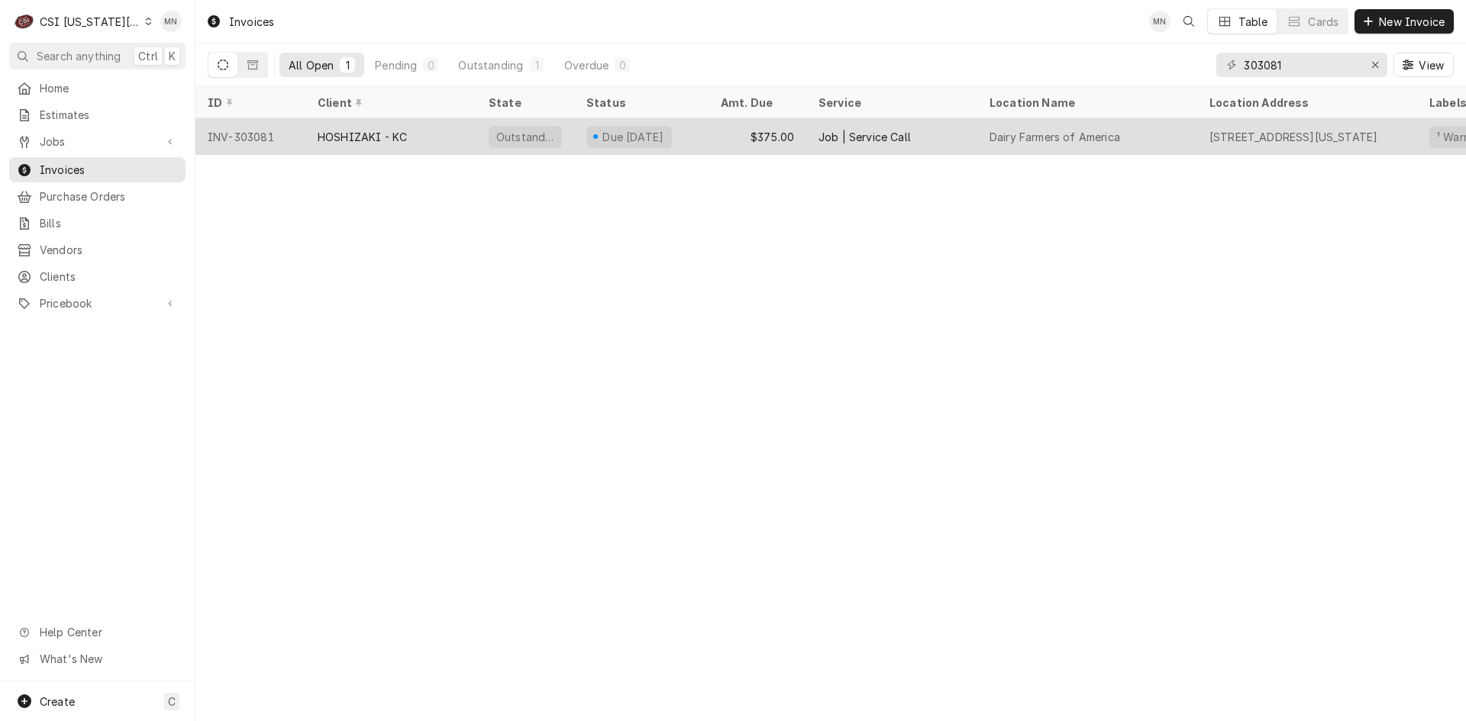
click at [365, 124] on div "HOSHIZAKI - KC" at bounding box center [390, 136] width 171 height 37
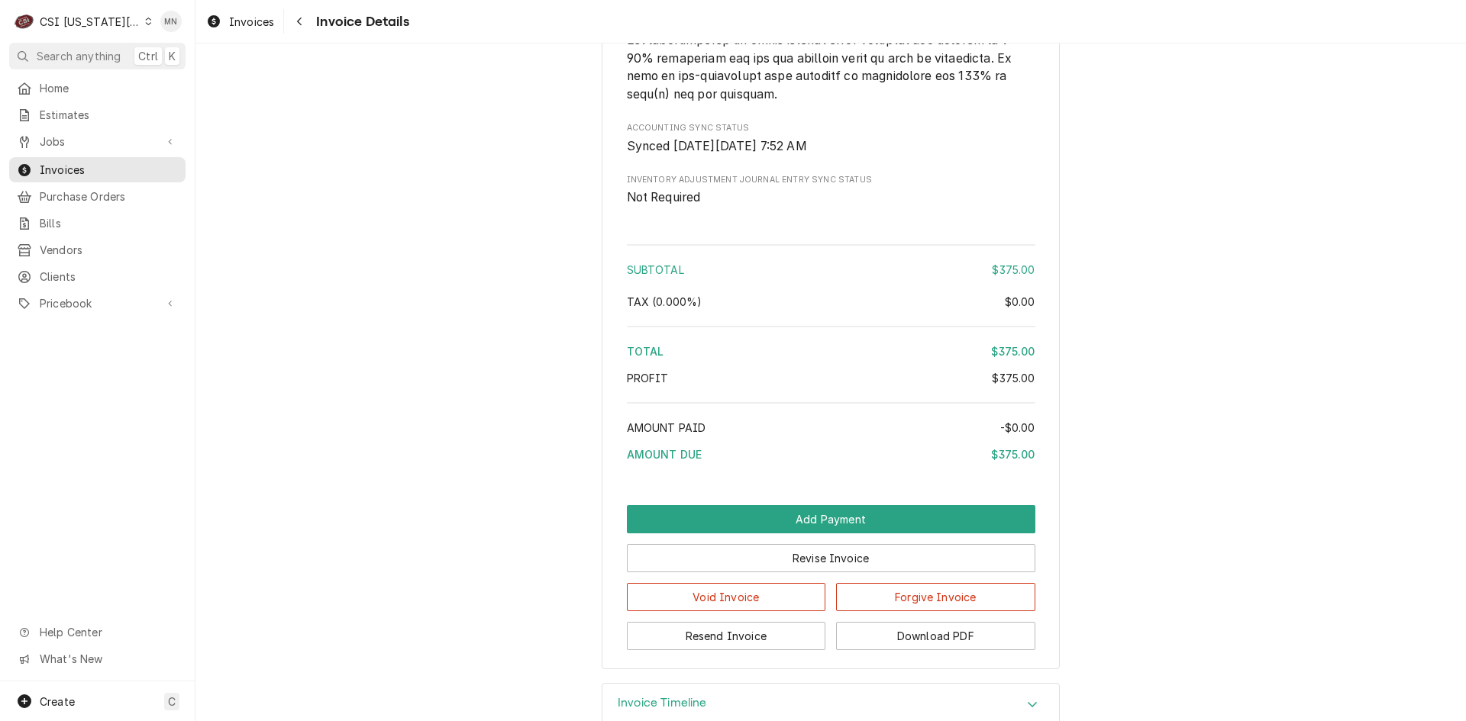
scroll to position [2510, 0]
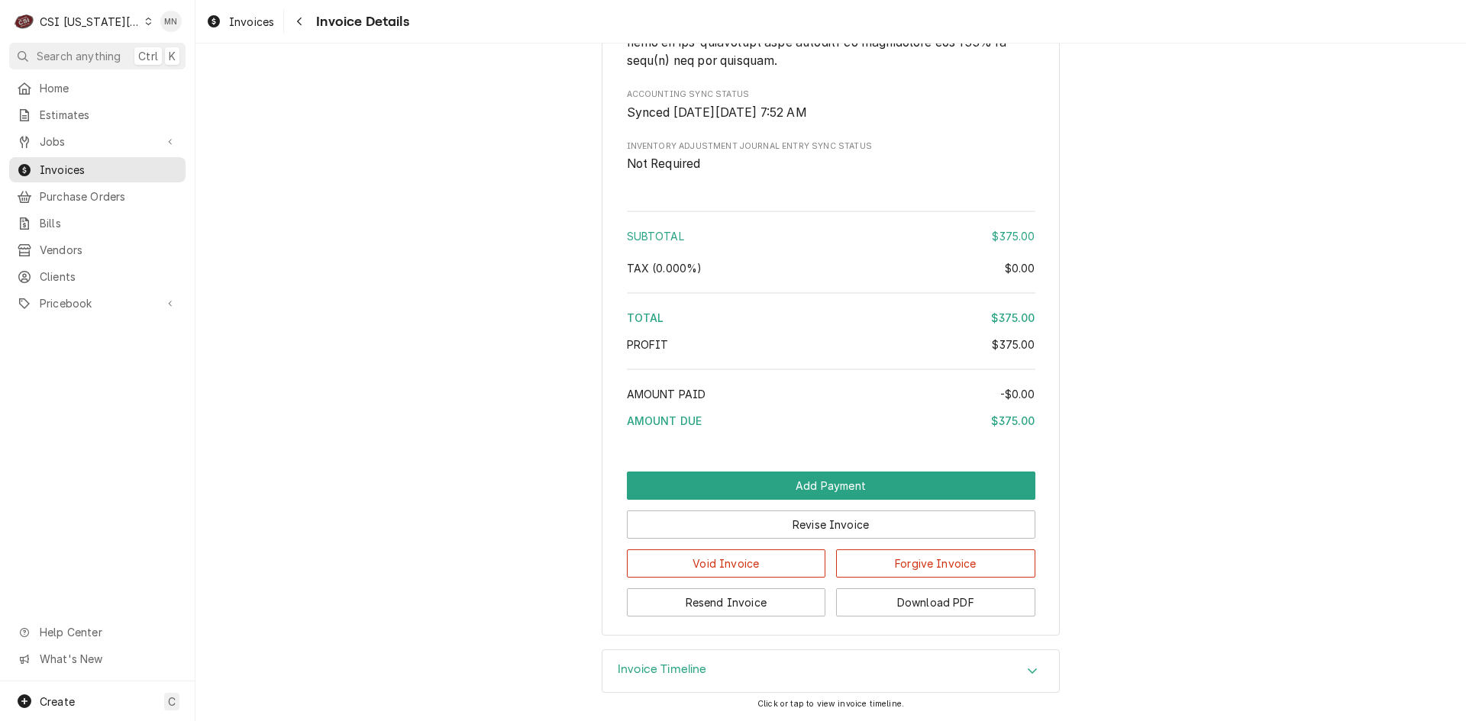
click at [665, 663] on h3 "Invoice Timeline" at bounding box center [662, 670] width 89 height 15
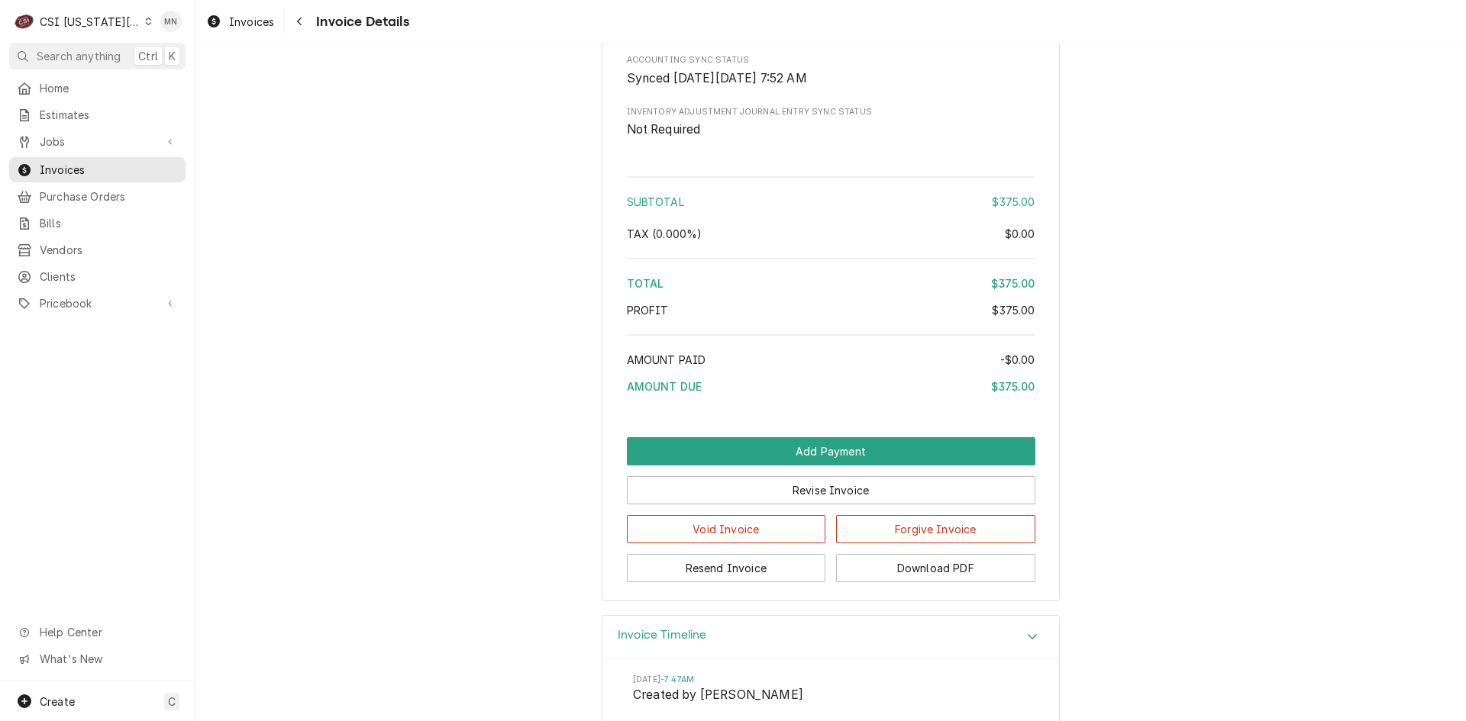
scroll to position [2652, 0]
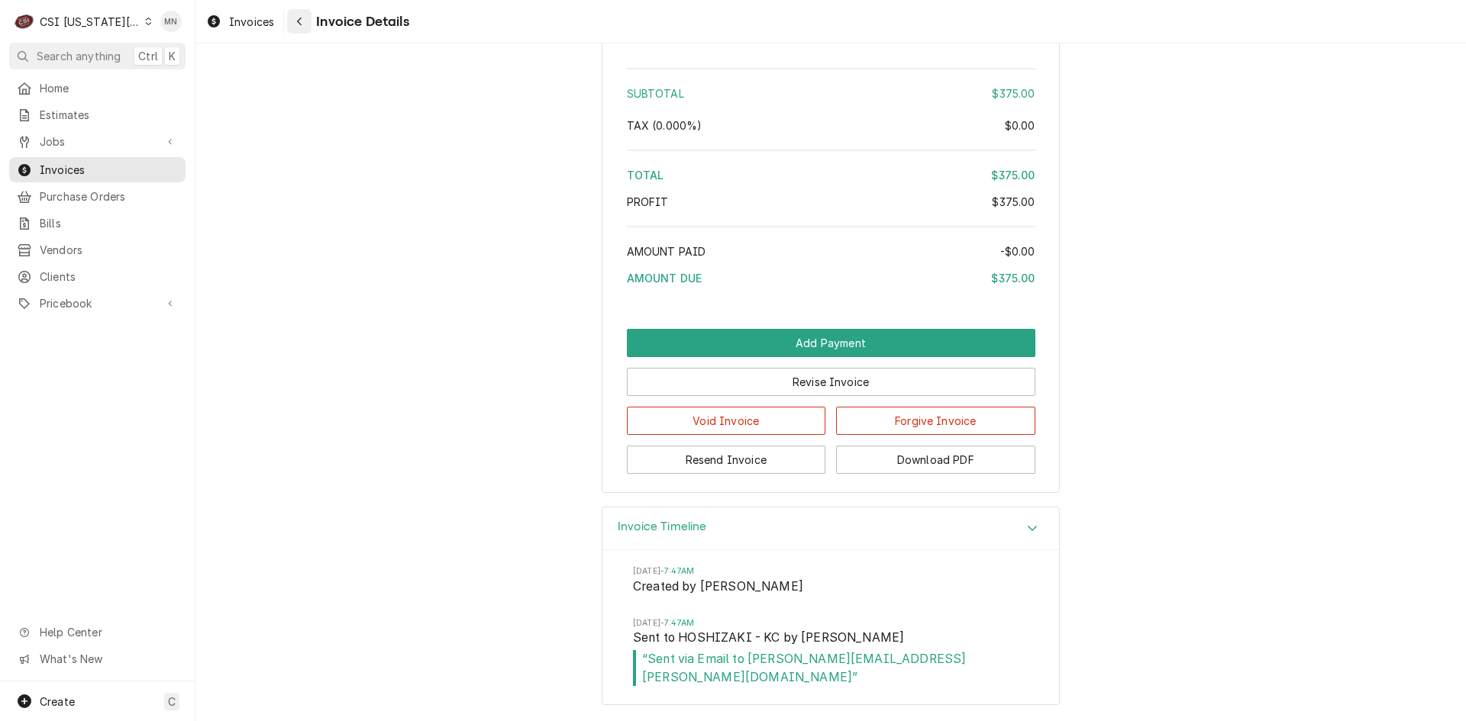
click at [304, 23] on div "Navigate back" at bounding box center [299, 21] width 15 height 15
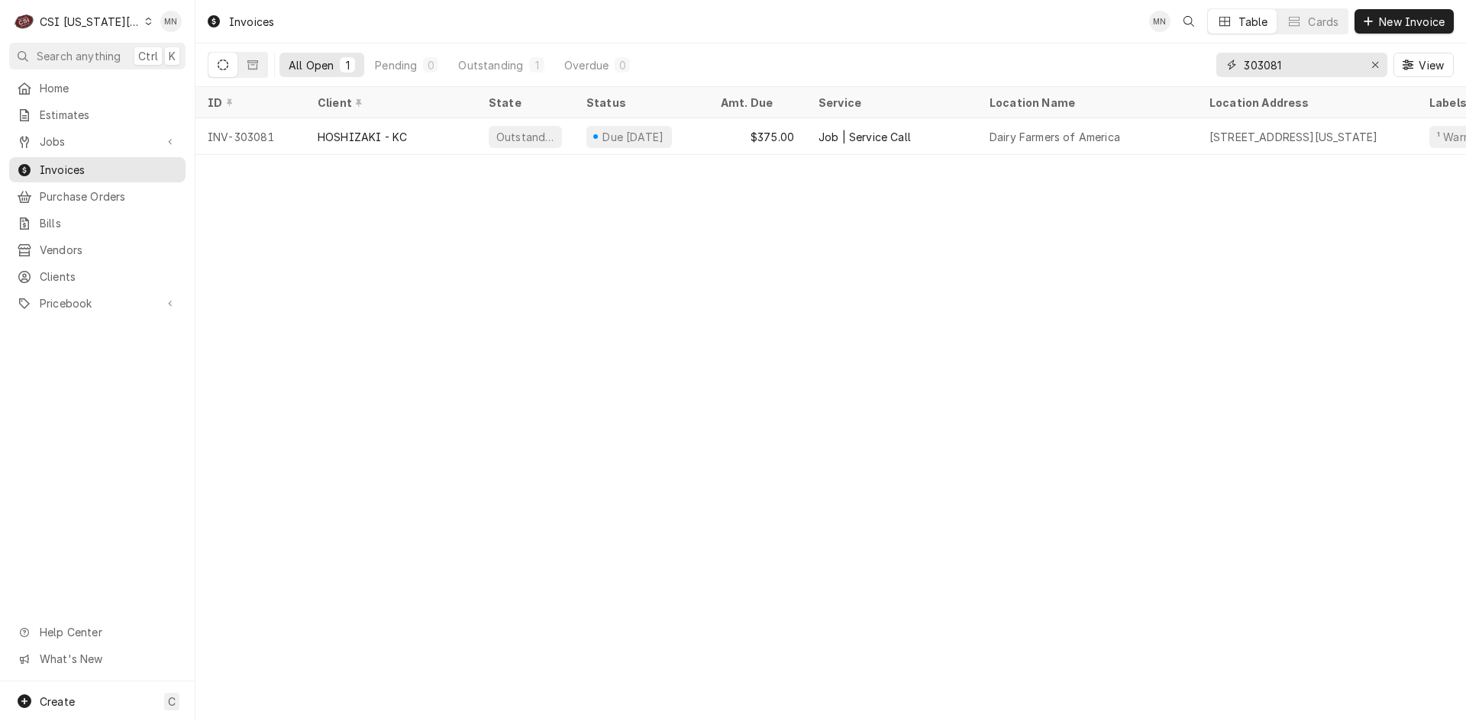
drag, startPoint x: 1302, startPoint y: 67, endPoint x: 959, endPoint y: 76, distance: 342.9
click at [959, 76] on div "All Open 1 Pending 0 Outstanding 1 Overdue 0 303081 View" at bounding box center [831, 65] width 1246 height 43
type input "303114"
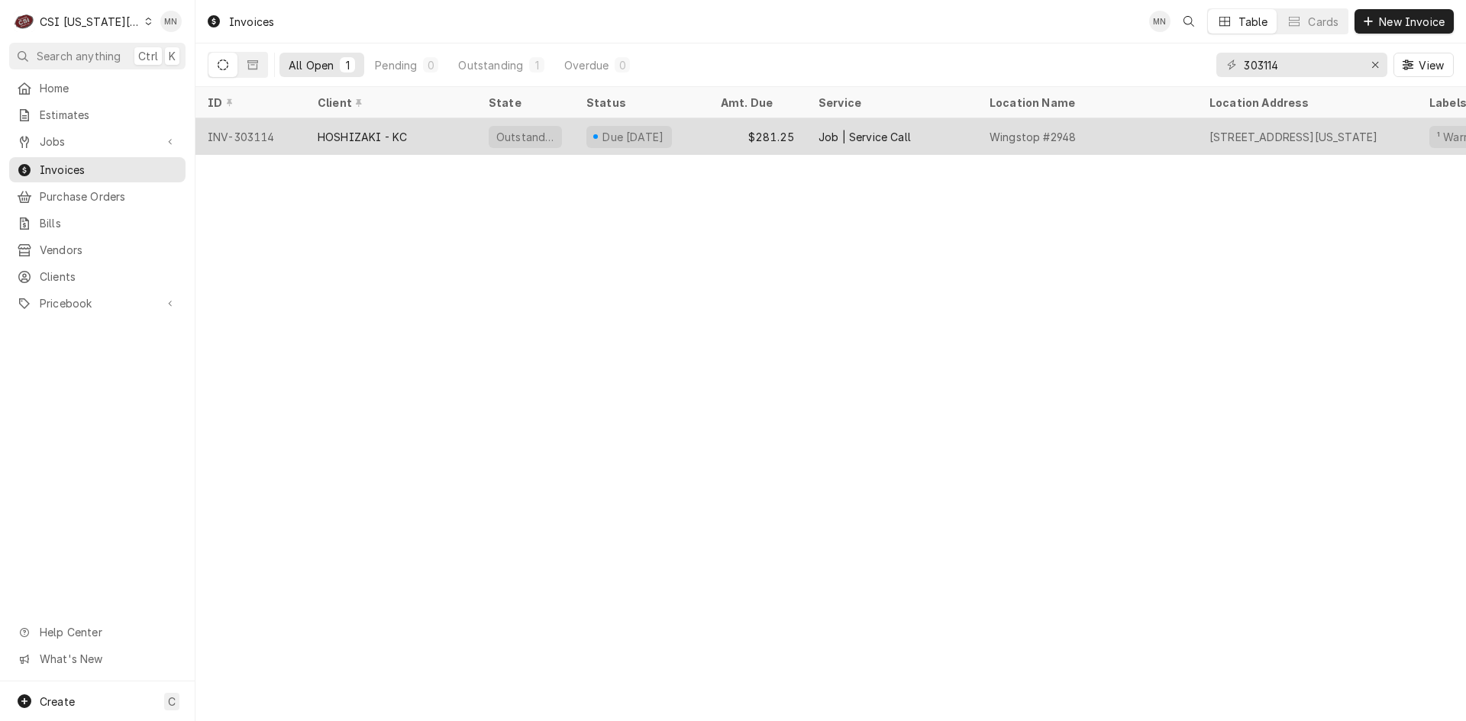
click at [379, 143] on div "HOSHIZAKI - KC" at bounding box center [390, 136] width 171 height 37
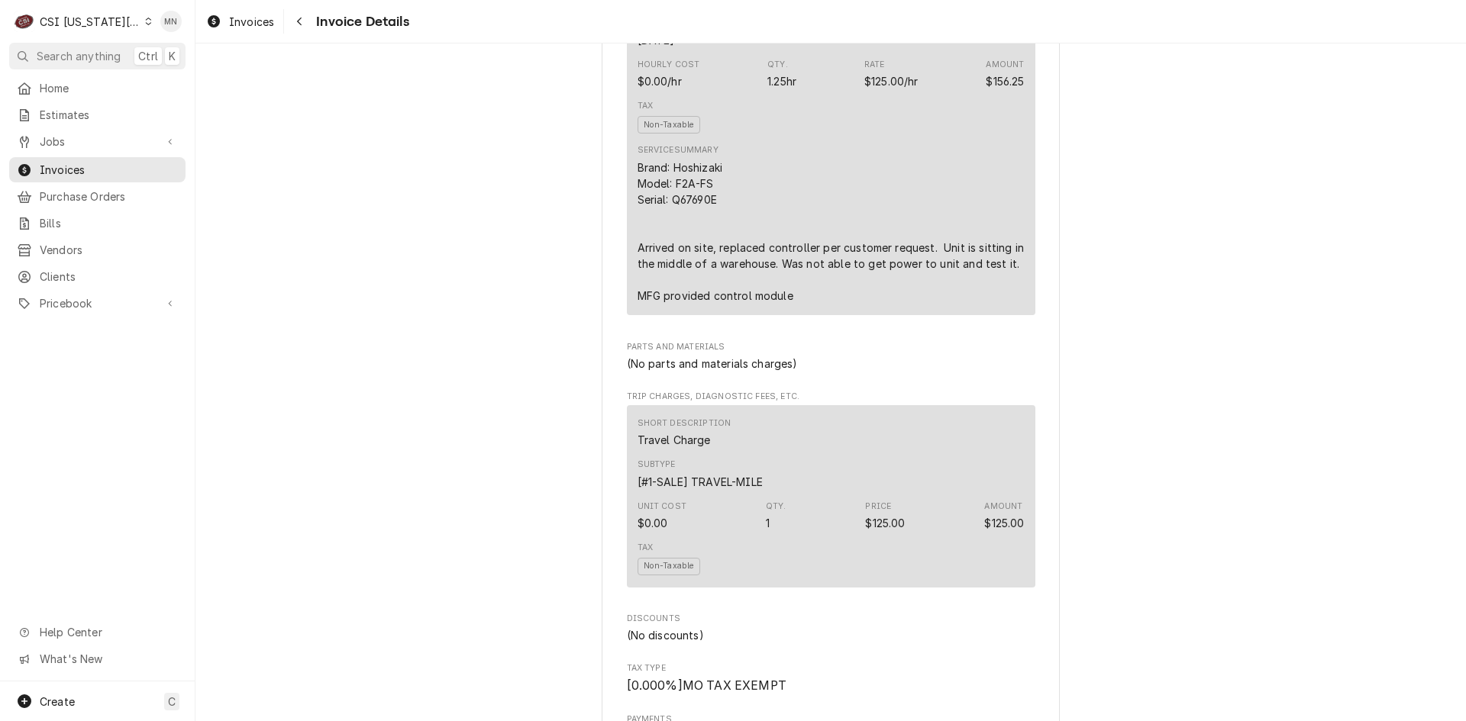
scroll to position [1069, 0]
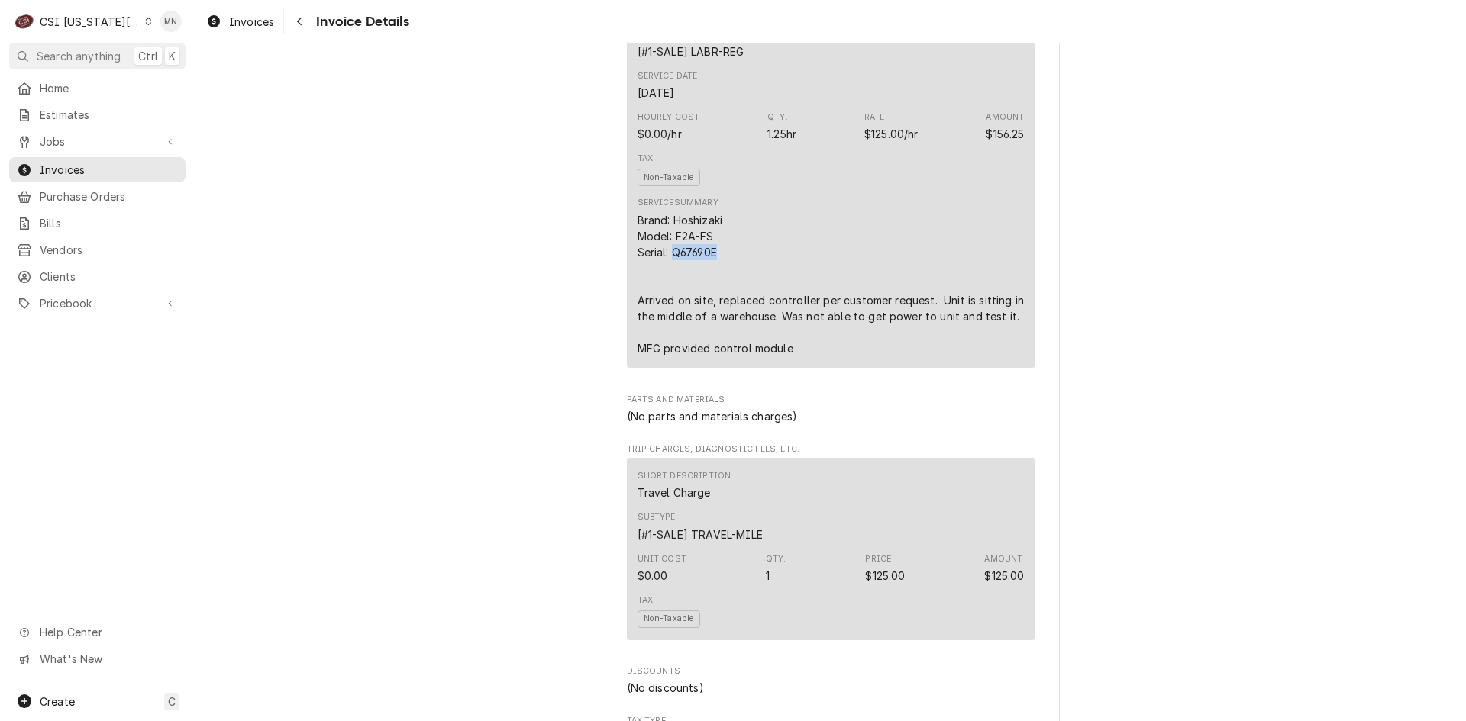
drag, startPoint x: 718, startPoint y: 305, endPoint x: 666, endPoint y: 304, distance: 51.9
click at [666, 304] on div "Brand: Hoshizaki Model: F2A-FS Serial: Q67690E Arrived on site, replaced contro…" at bounding box center [830, 284] width 387 height 144
copy div "Q67690E"
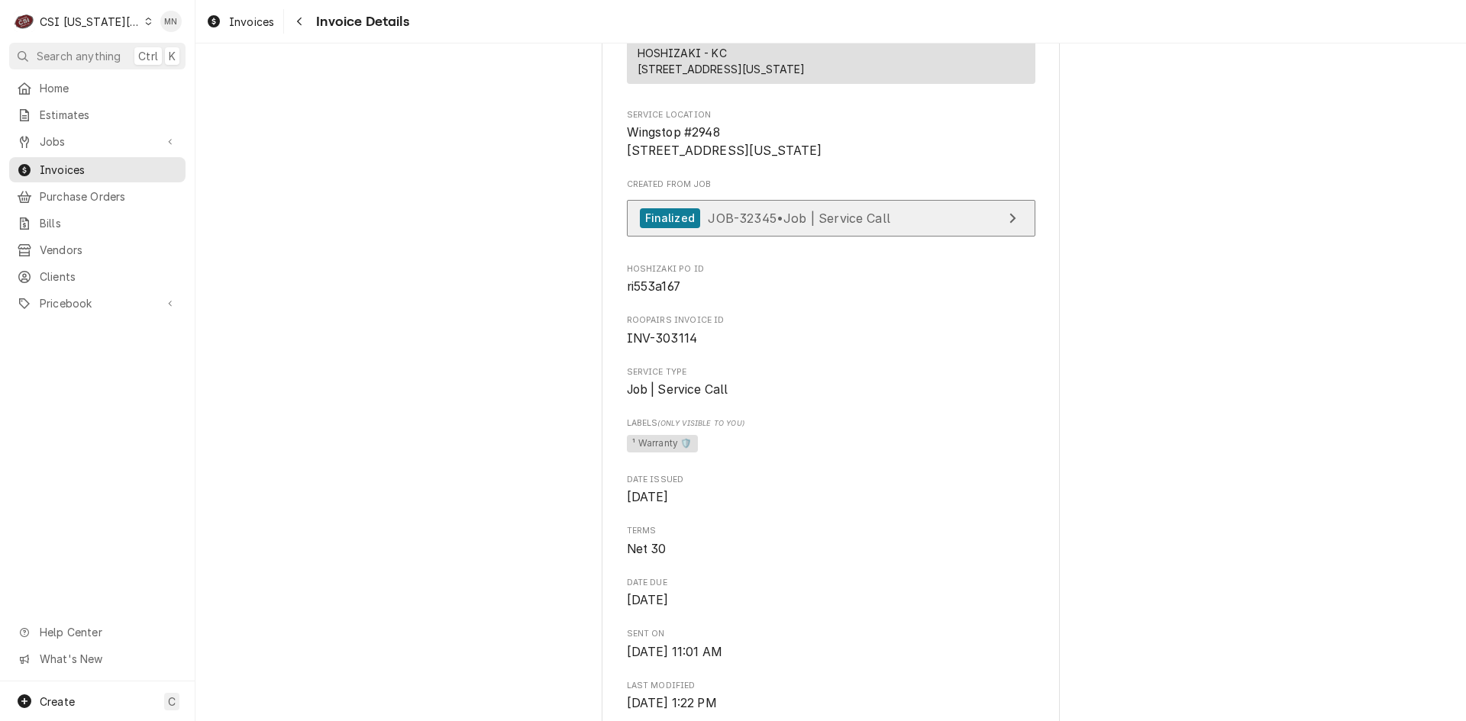
scroll to position [229, 0]
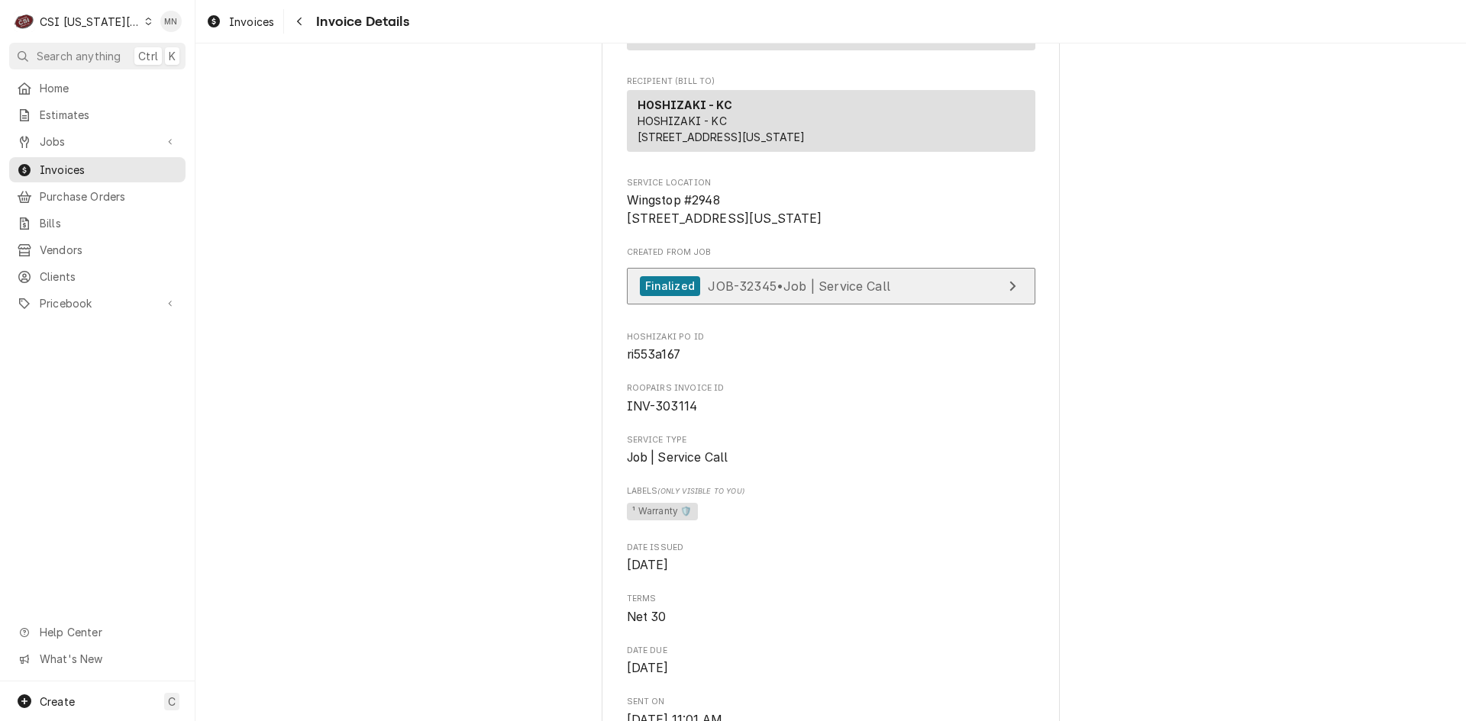
click at [822, 293] on span "JOB-32345 • Job | Service Call" at bounding box center [799, 285] width 182 height 15
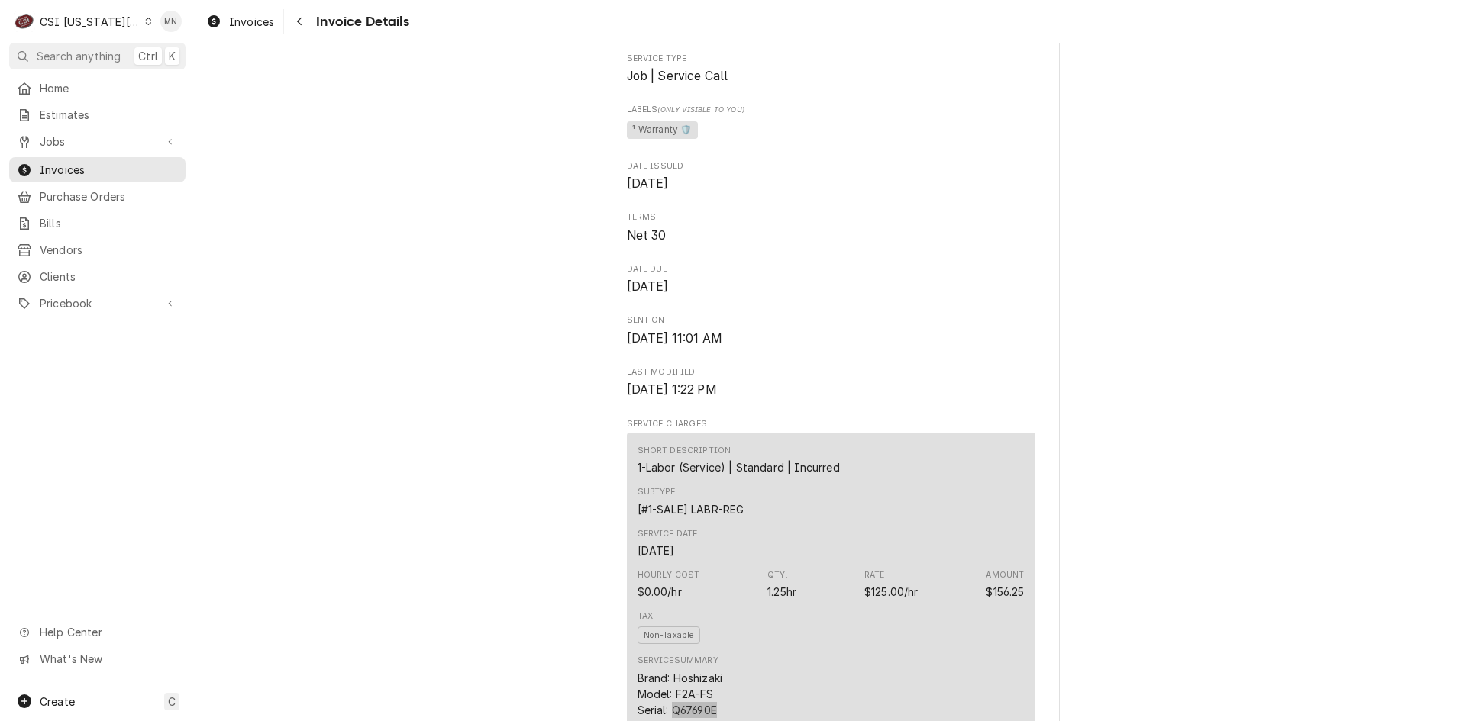
scroll to position [916, 0]
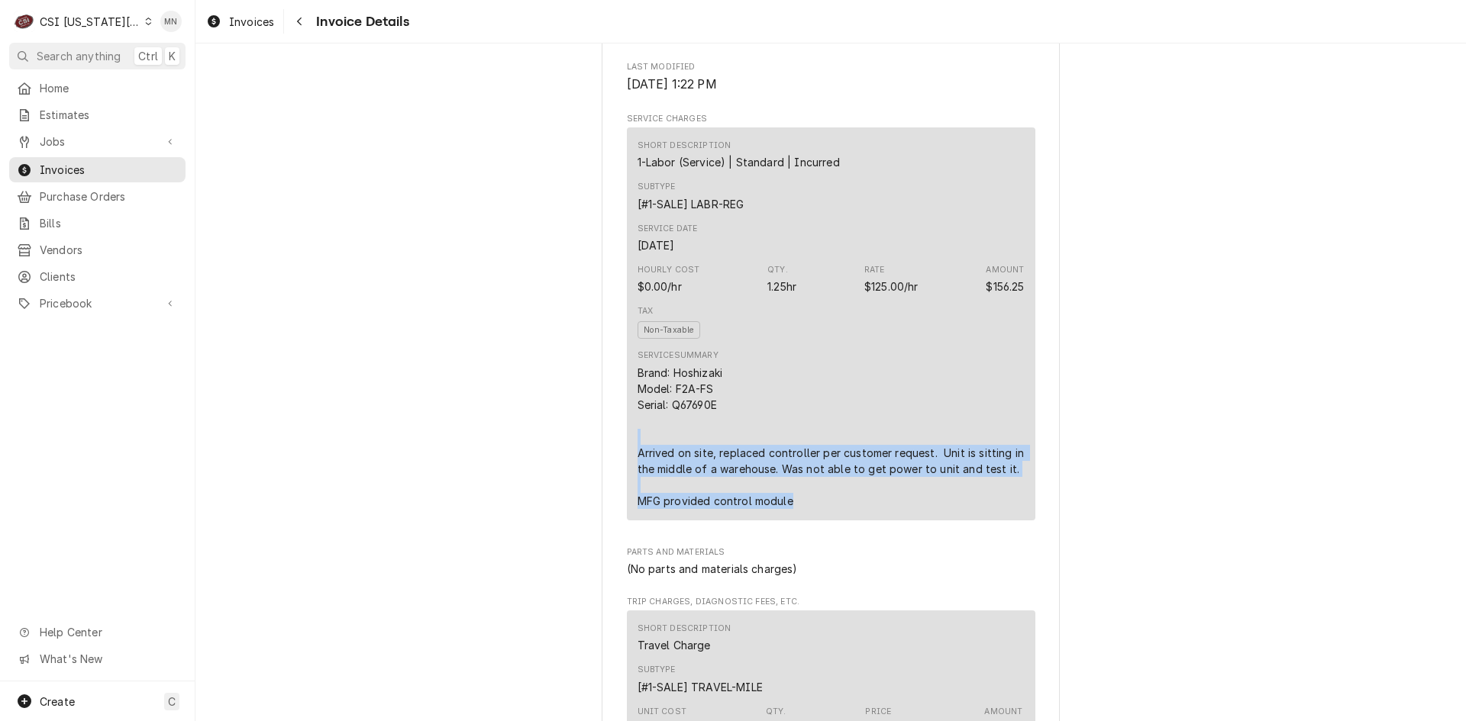
drag, startPoint x: 628, startPoint y: 495, endPoint x: 990, endPoint y: 547, distance: 365.7
click at [990, 521] on div "Short Description 1-Labor (Service) | Standard | Incurred Subtype [#1-SALE] LAB…" at bounding box center [831, 323] width 408 height 393
copy div "Arrived on site, replaced controller per customer request. Unit is sitting in t…"
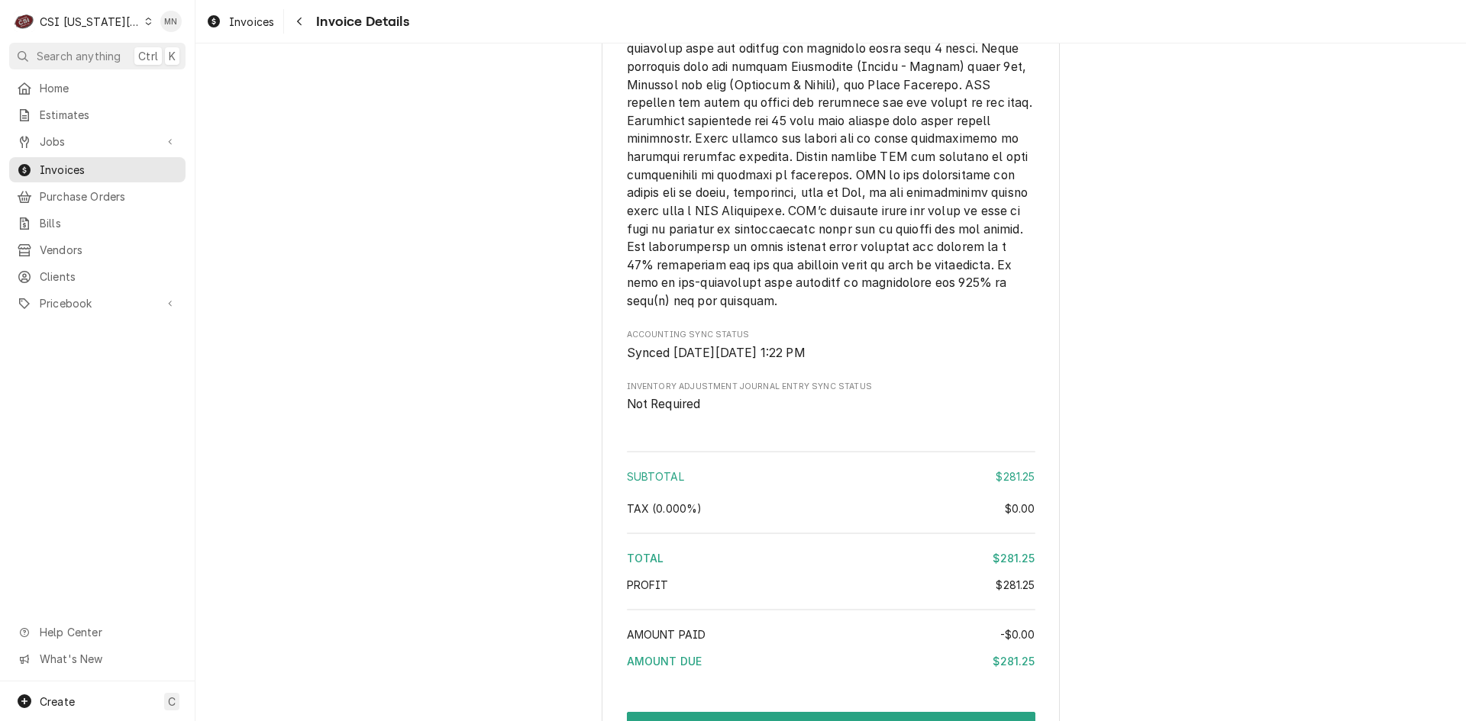
scroll to position [2581, 0]
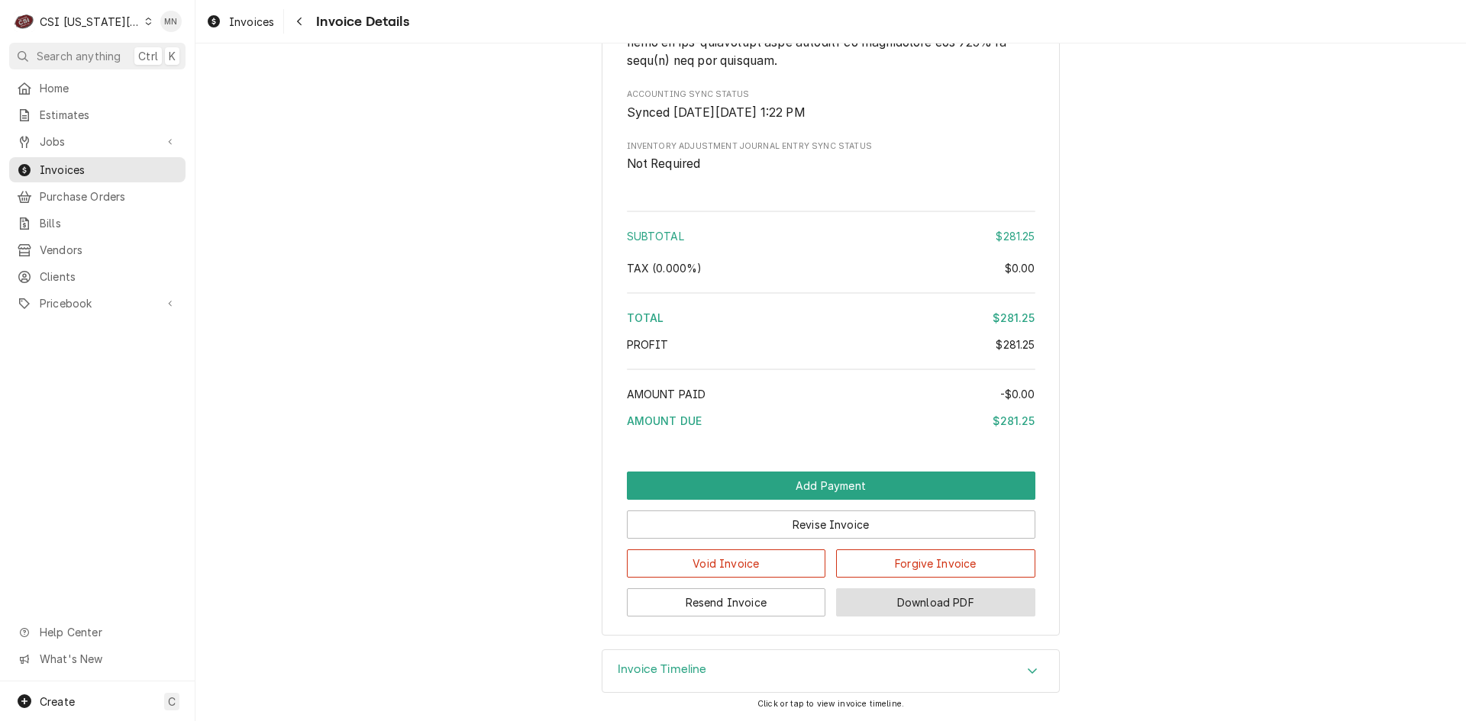
click at [957, 599] on button "Download PDF" at bounding box center [935, 603] width 199 height 28
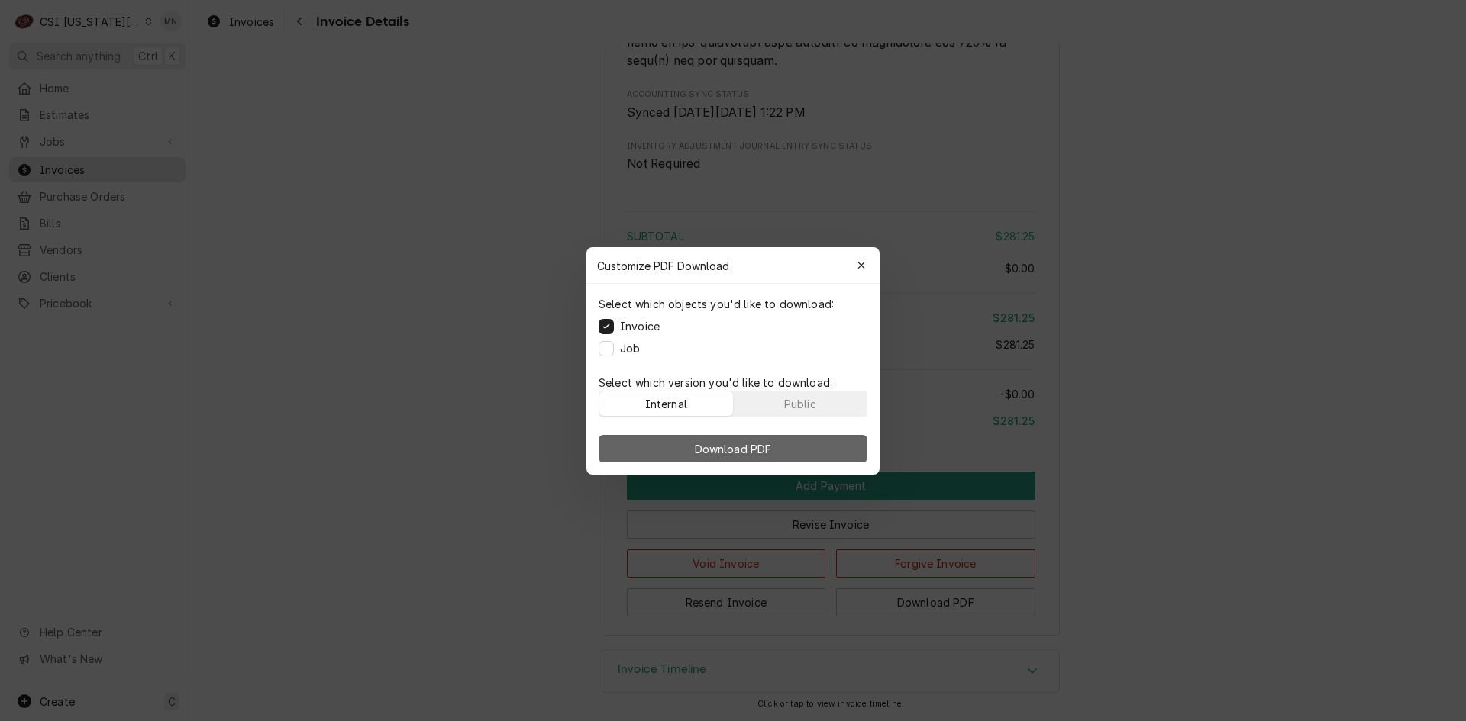
click at [746, 453] on span "Download PDF" at bounding box center [733, 449] width 83 height 16
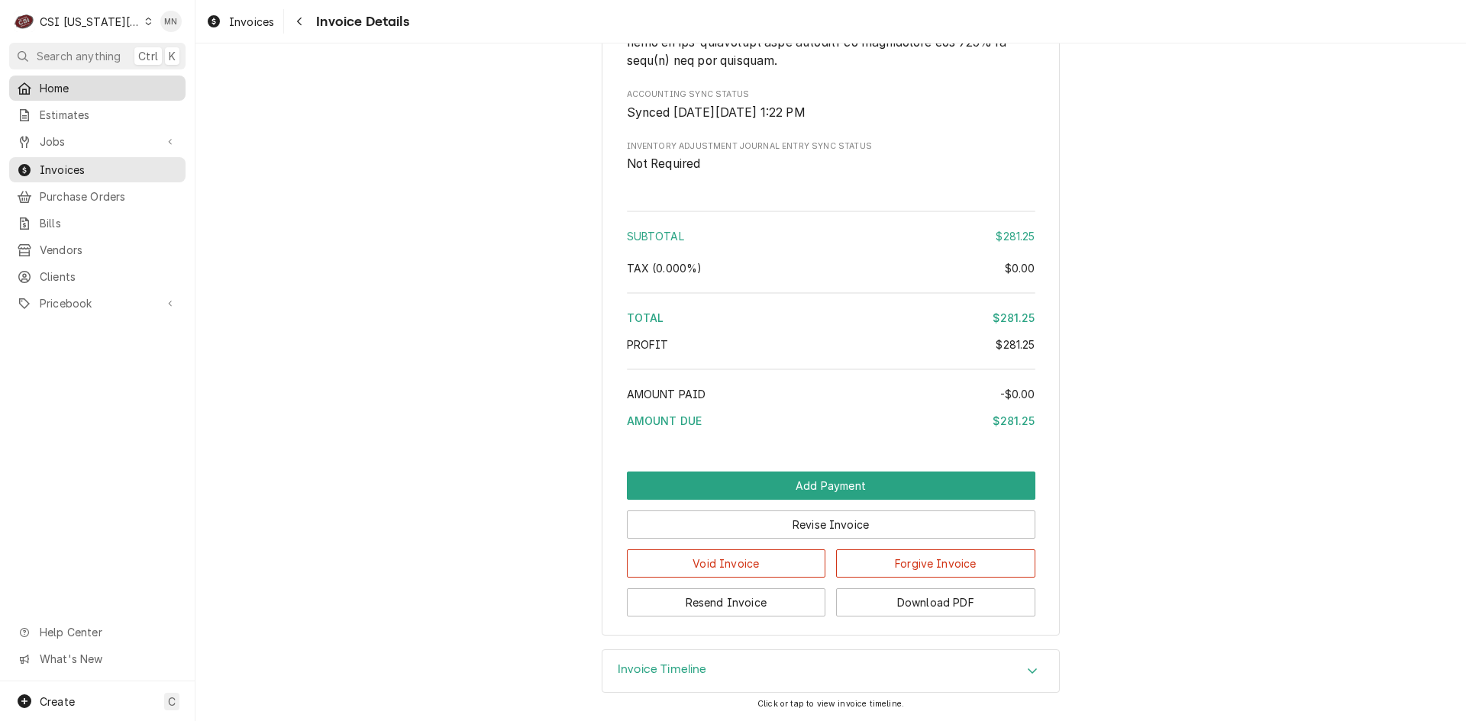
click at [55, 83] on span "Home" at bounding box center [109, 88] width 138 height 16
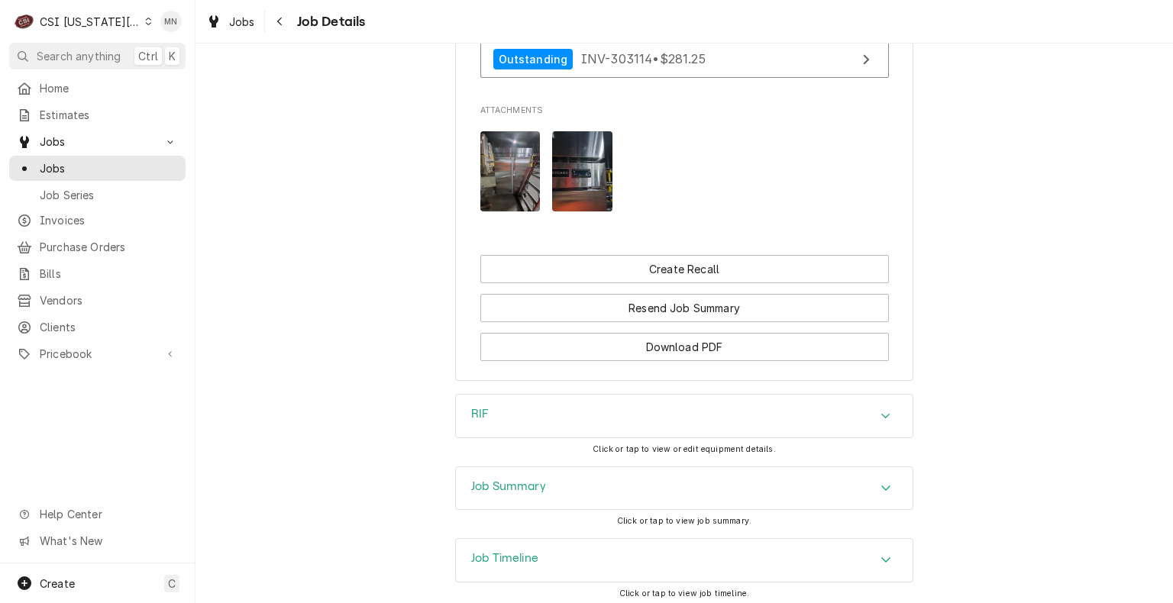
scroll to position [1843, 0]
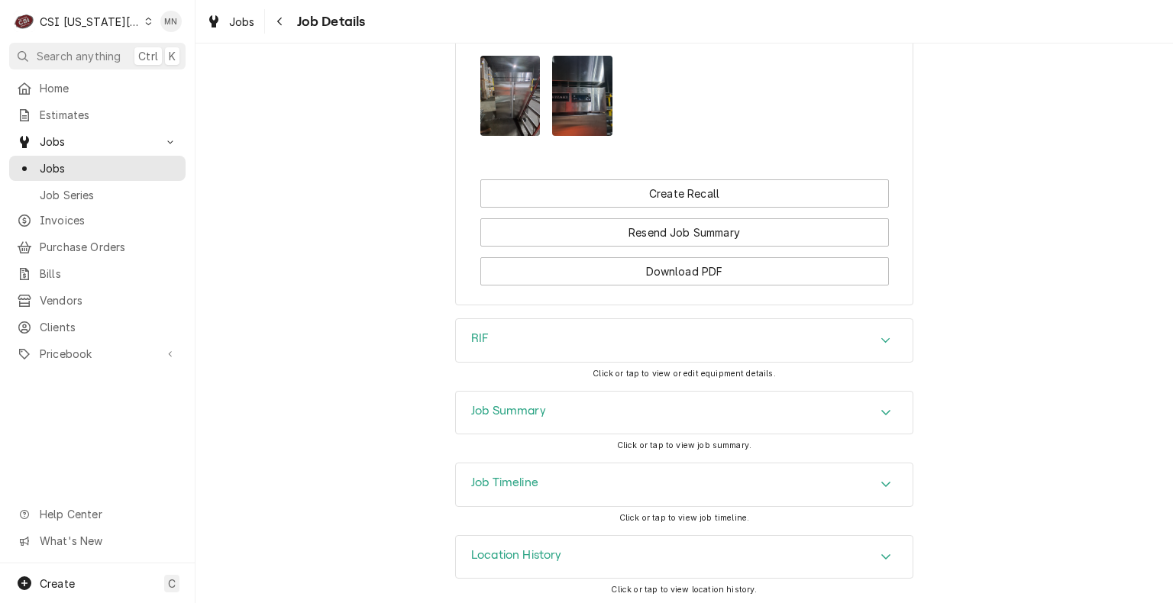
click at [748, 407] on div "Job Summary" at bounding box center [684, 413] width 457 height 43
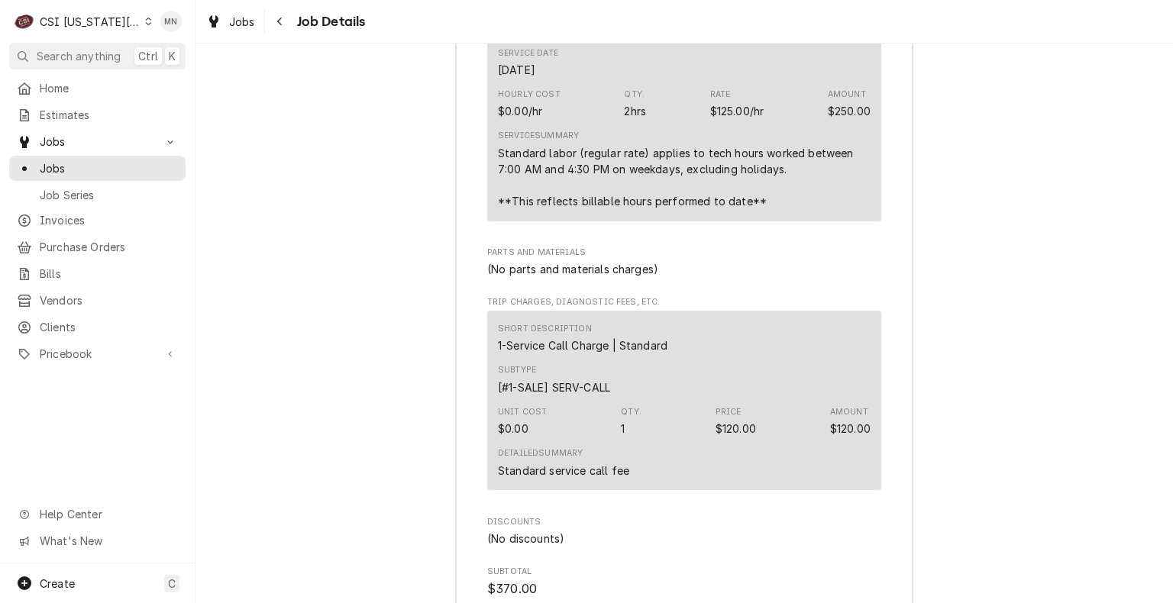
scroll to position [4338, 0]
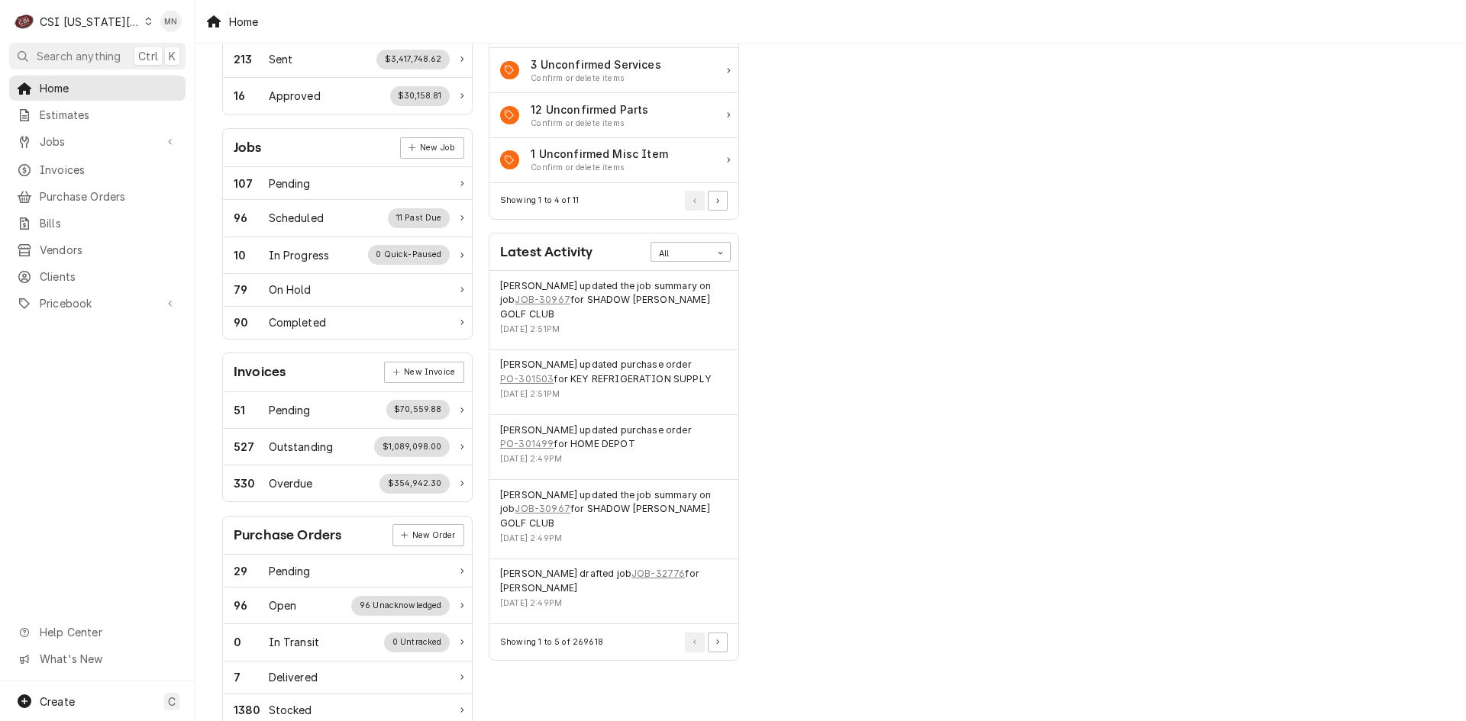
scroll to position [153, 0]
click at [53, 90] on span "Home" at bounding box center [109, 88] width 138 height 16
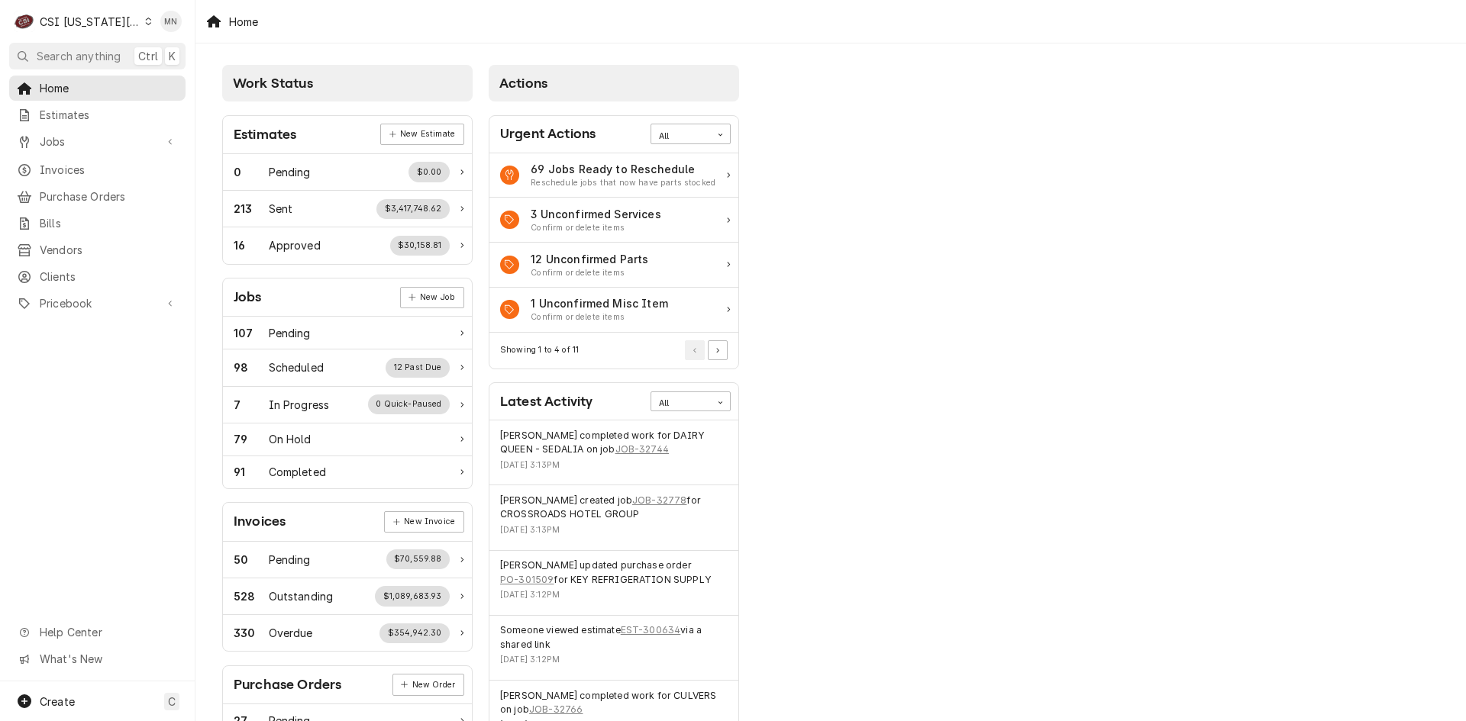
click at [92, 17] on div "CSI Kansas City" at bounding box center [90, 22] width 101 height 16
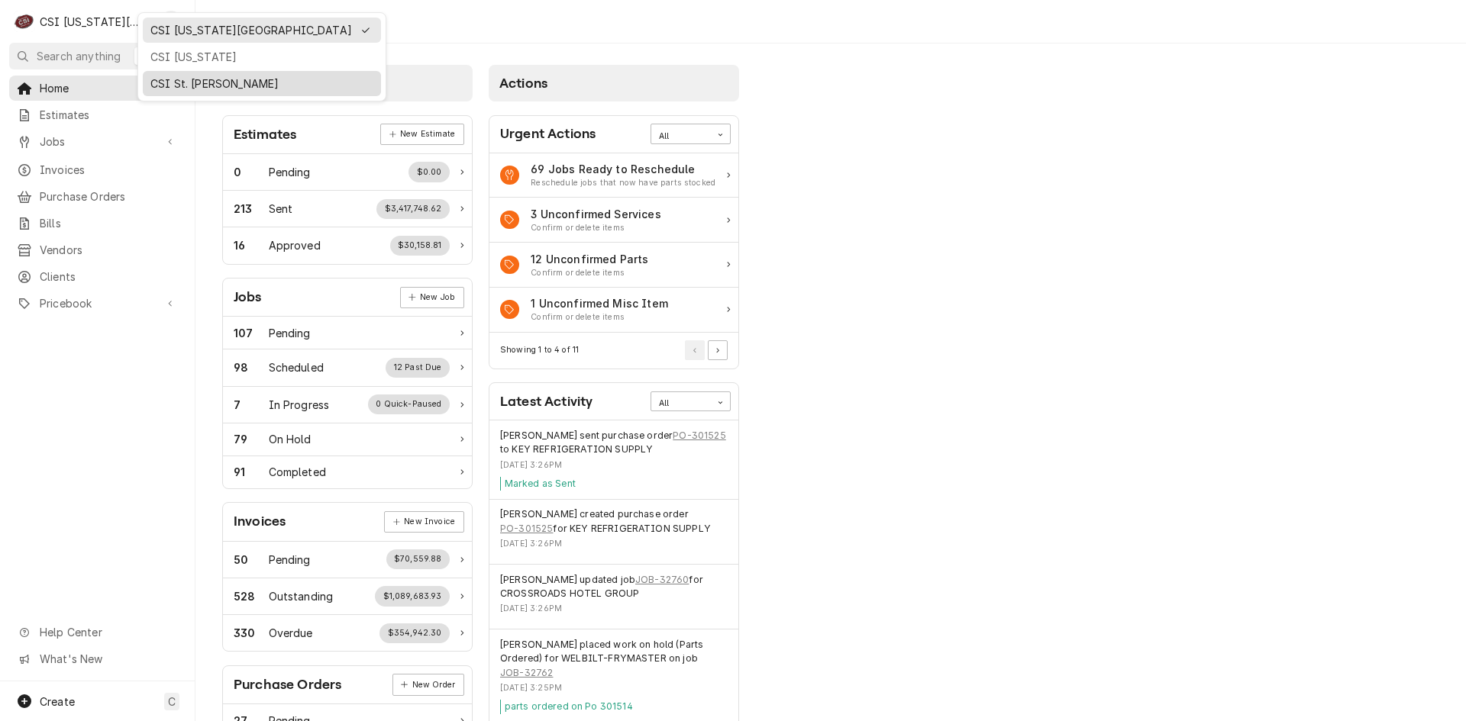
click at [156, 74] on div "CSI St. [PERSON_NAME]" at bounding box center [262, 83] width 232 height 19
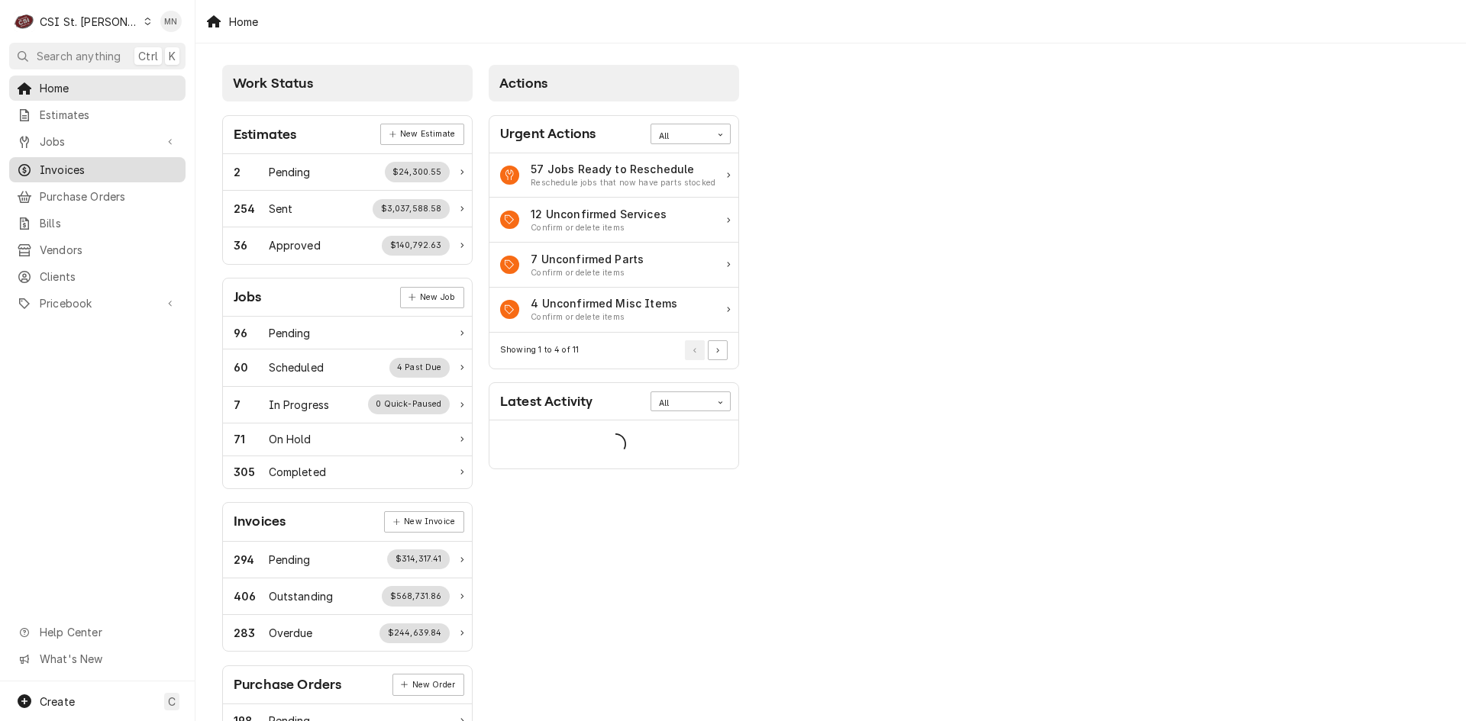
click at [73, 172] on span "Invoices" at bounding box center [109, 170] width 138 height 16
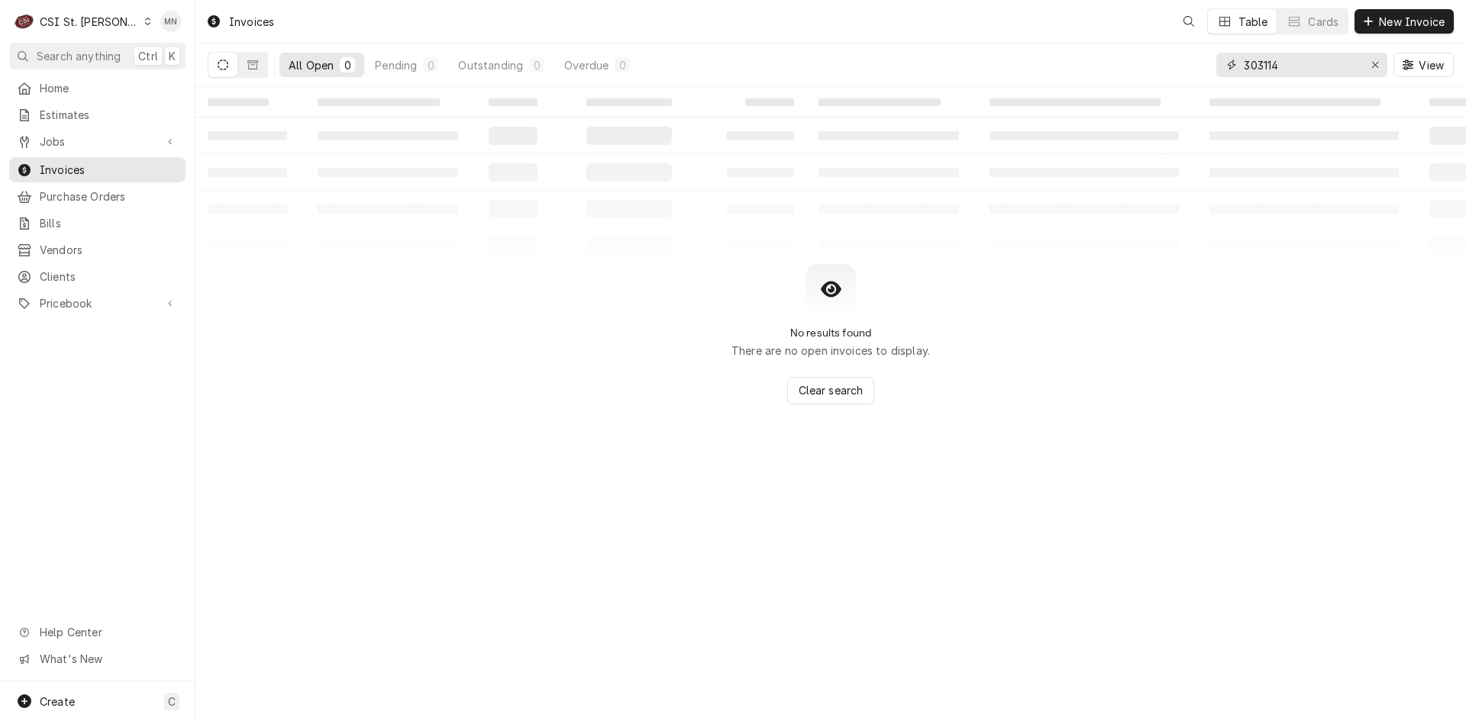
drag, startPoint x: 1286, startPoint y: 66, endPoint x: 1147, endPoint y: 58, distance: 139.2
click at [1147, 58] on div "All Open 0 Pending 0 Outstanding 0 Overdue 0 303114 View" at bounding box center [831, 65] width 1246 height 43
type input "403772"
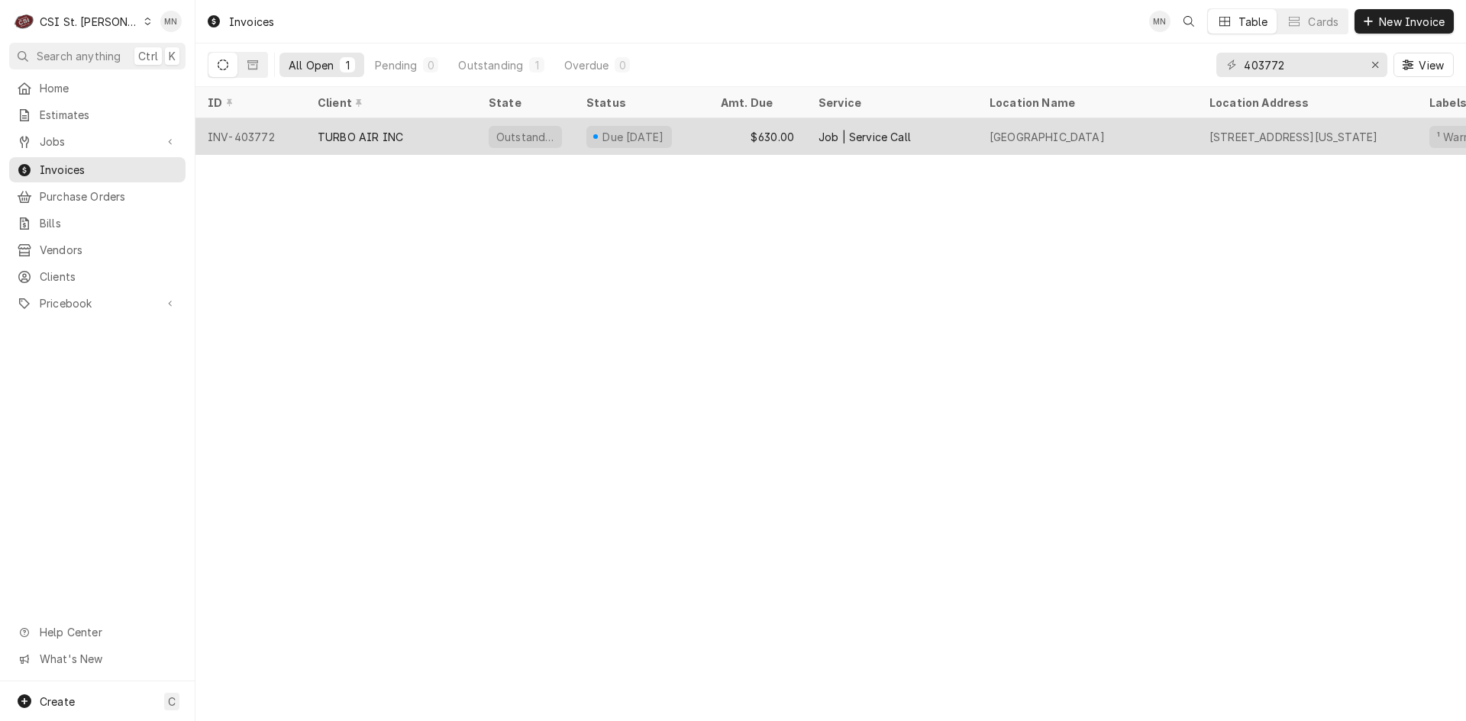
click at [360, 142] on div "TURBO AIR INC" at bounding box center [390, 136] width 171 height 37
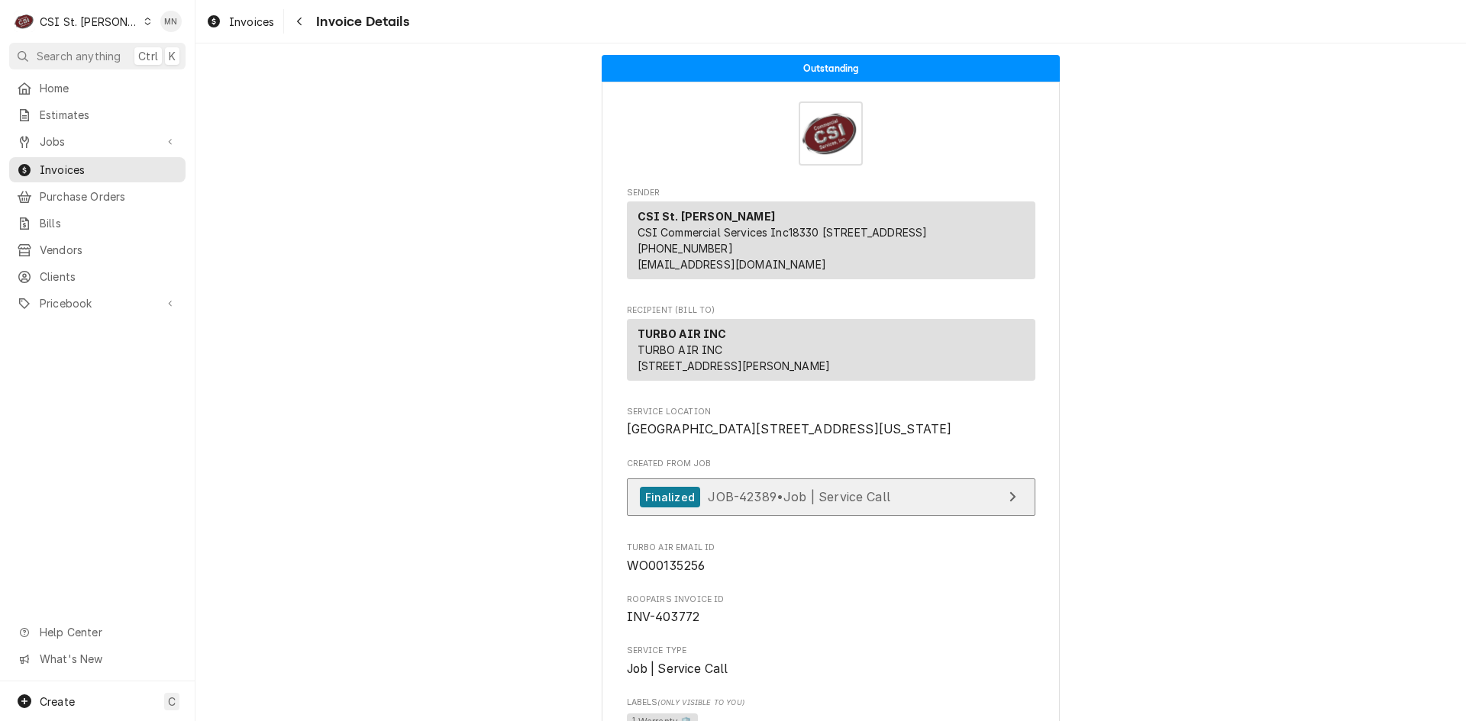
click at [873, 505] on span "JOB-42389 • Job | Service Call" at bounding box center [799, 496] width 182 height 15
click at [305, 21] on div "Navigate back" at bounding box center [299, 21] width 15 height 15
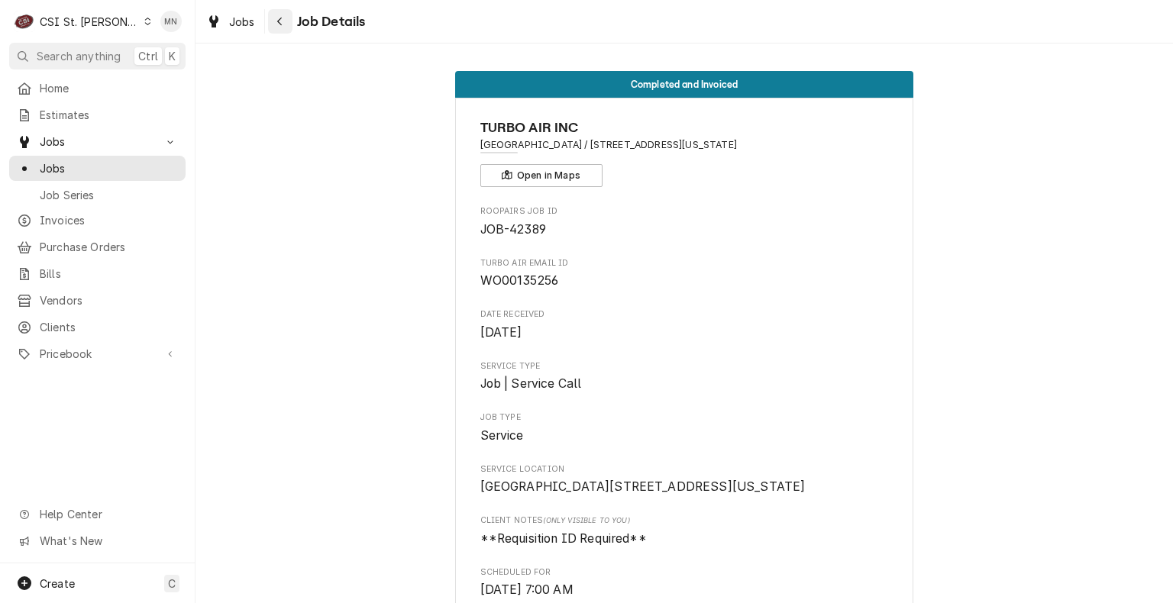
click at [280, 22] on icon "Navigate back" at bounding box center [279, 21] width 7 height 11
